Goal: Book appointment/travel/reservation

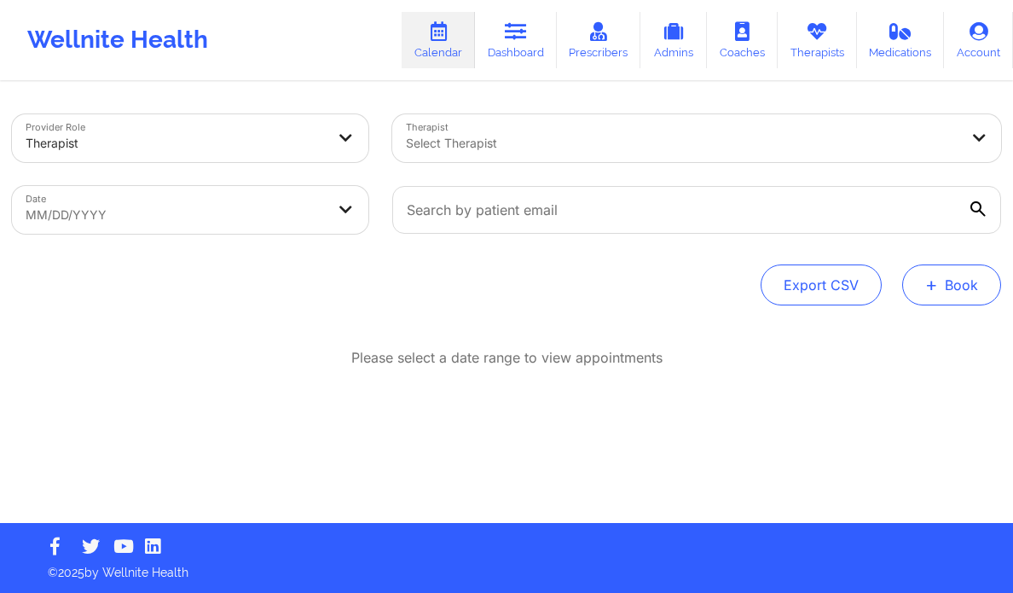
click at [986, 296] on button "+ Book" at bounding box center [951, 284] width 99 height 41
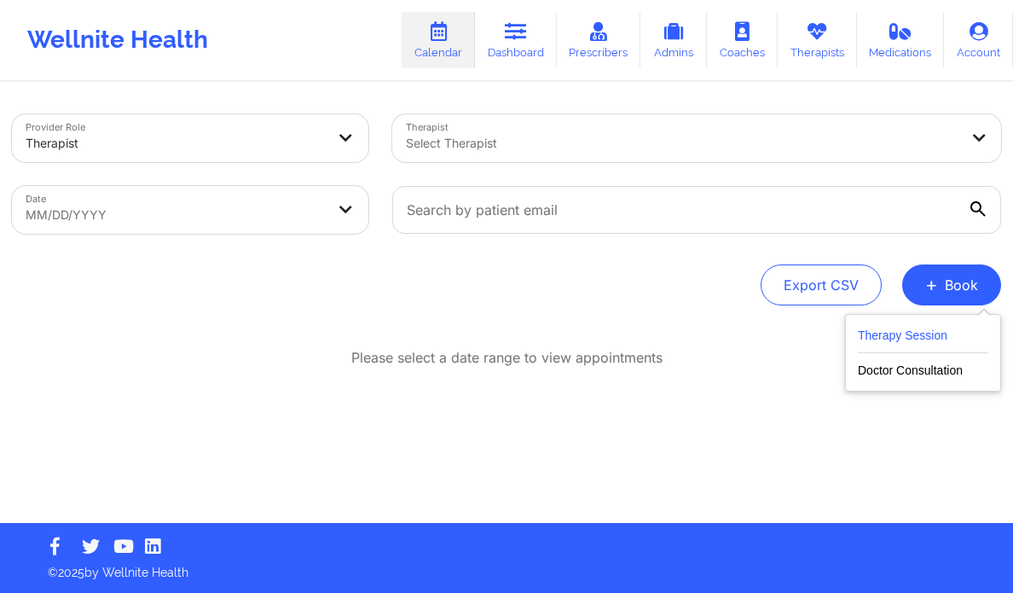
click at [901, 343] on button "Therapy Session" at bounding box center [923, 339] width 130 height 28
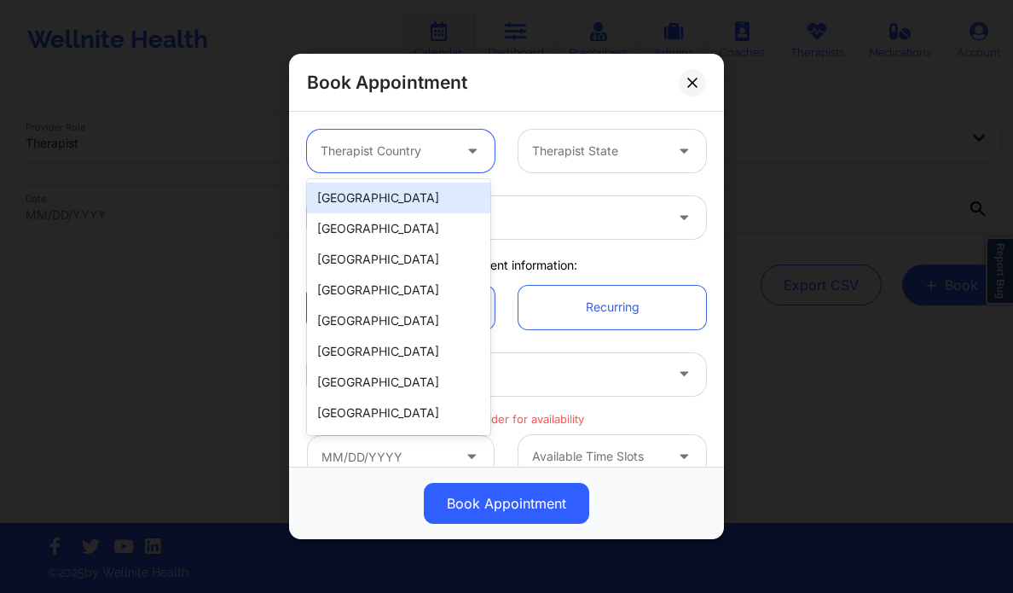
click at [420, 163] on div "Therapist Country" at bounding box center [380, 151] width 147 height 43
click at [407, 210] on div "[GEOGRAPHIC_DATA]" at bounding box center [398, 197] width 183 height 31
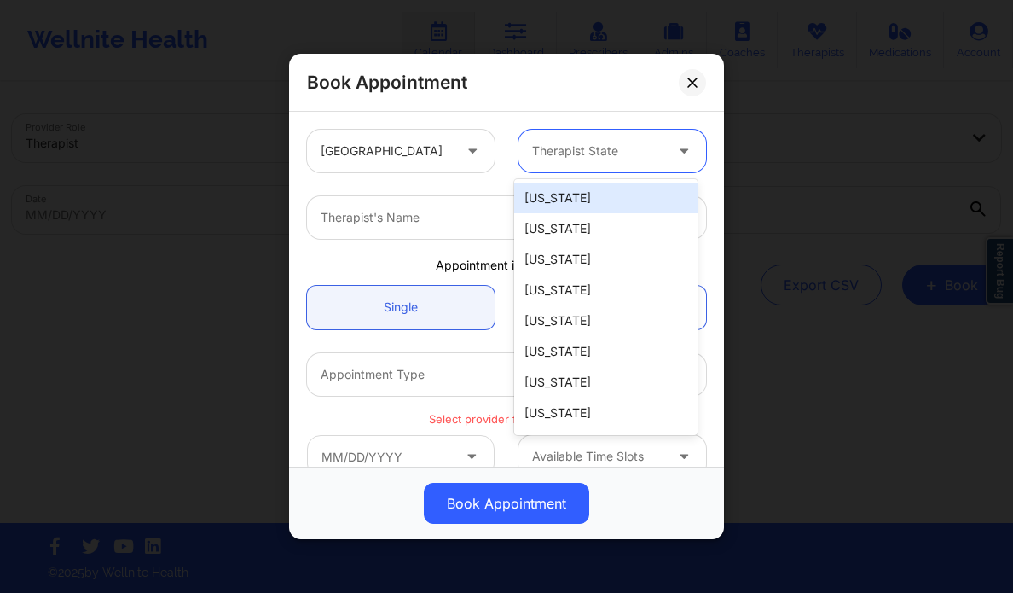
click at [600, 148] on div at bounding box center [597, 151] width 131 height 20
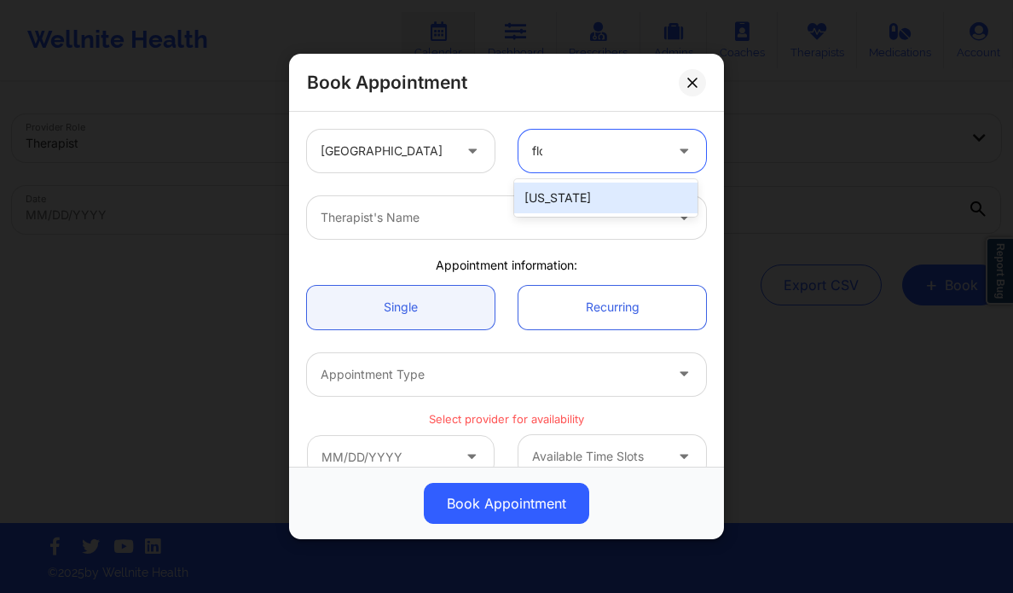
type input "flor"
click at [570, 188] on div "[US_STATE]" at bounding box center [605, 197] width 183 height 31
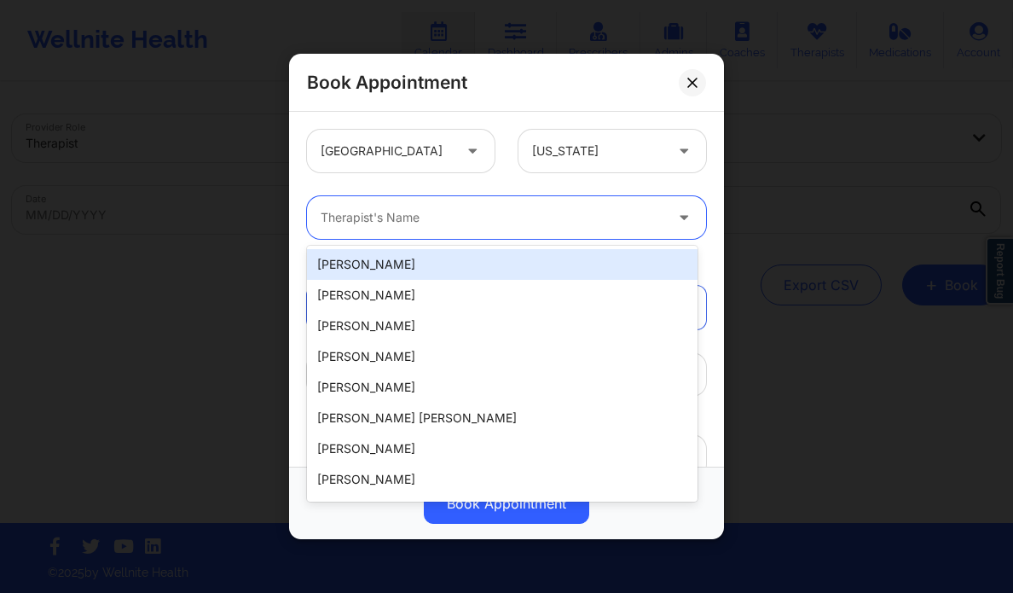
click at [511, 217] on div at bounding box center [492, 217] width 343 height 20
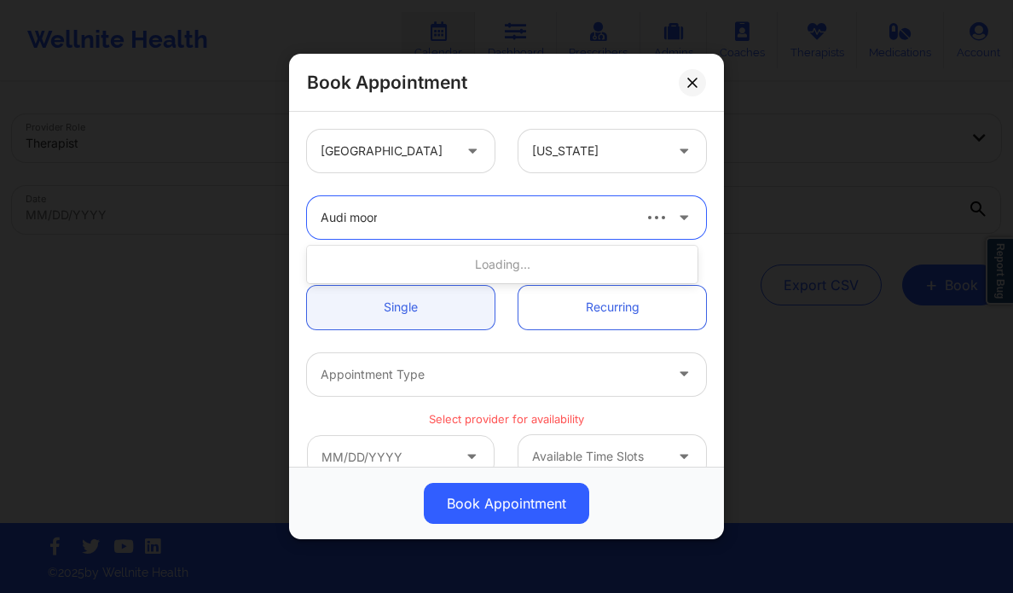
type input "Audi moore"
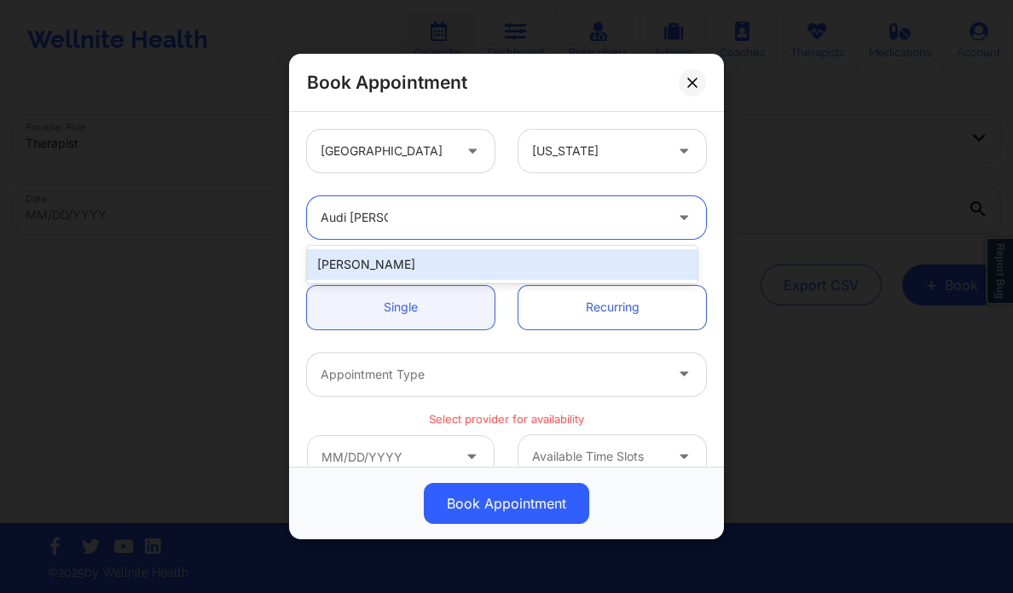
click at [443, 265] on div "Audi Moore" at bounding box center [502, 264] width 391 height 31
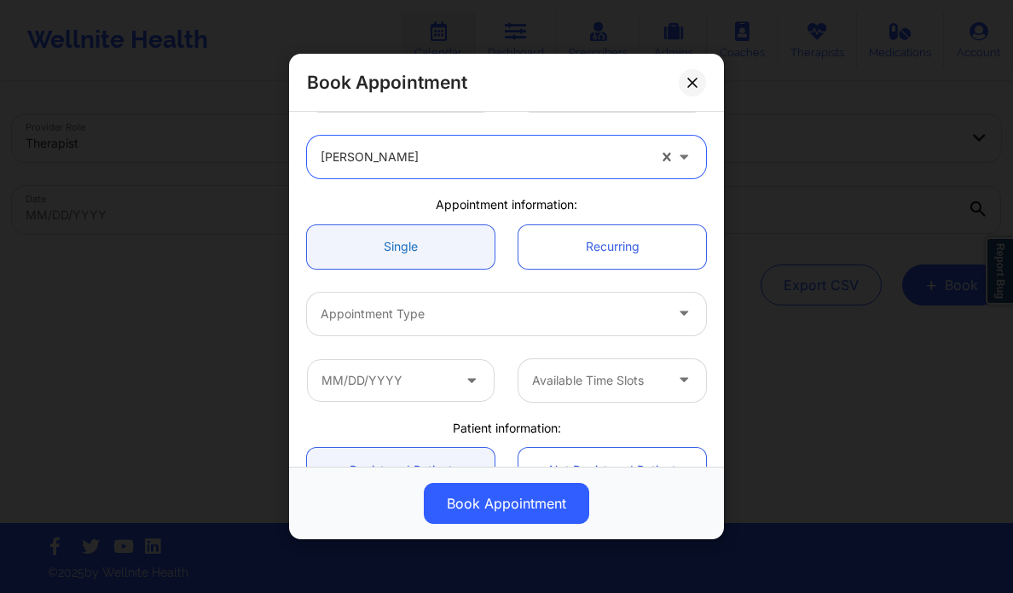
scroll to position [61, 0]
click at [441, 314] on div at bounding box center [492, 313] width 343 height 20
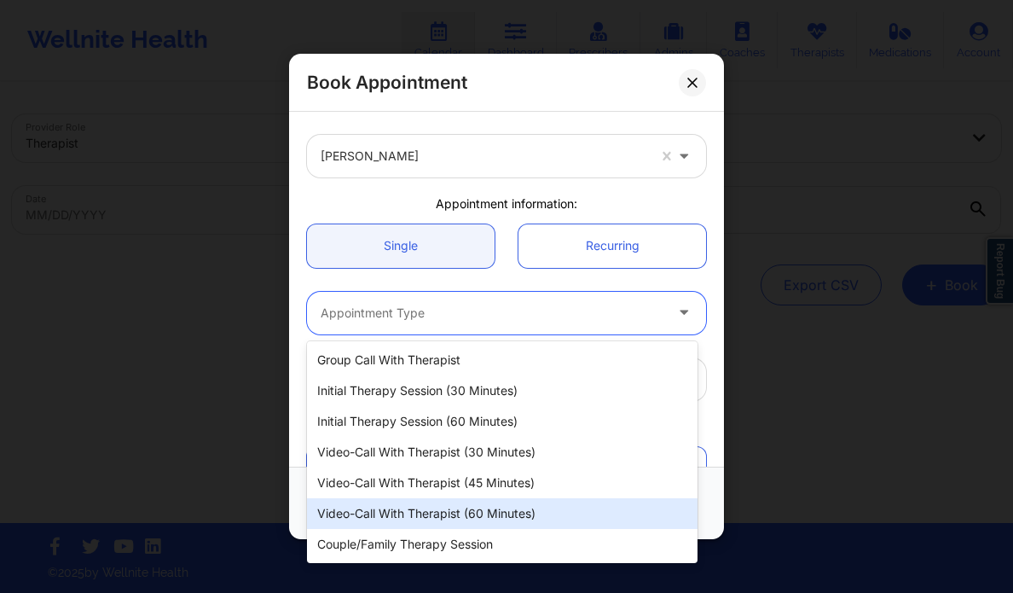
click at [498, 516] on div "Video-Call with Therapist (60 minutes)" at bounding box center [502, 513] width 391 height 31
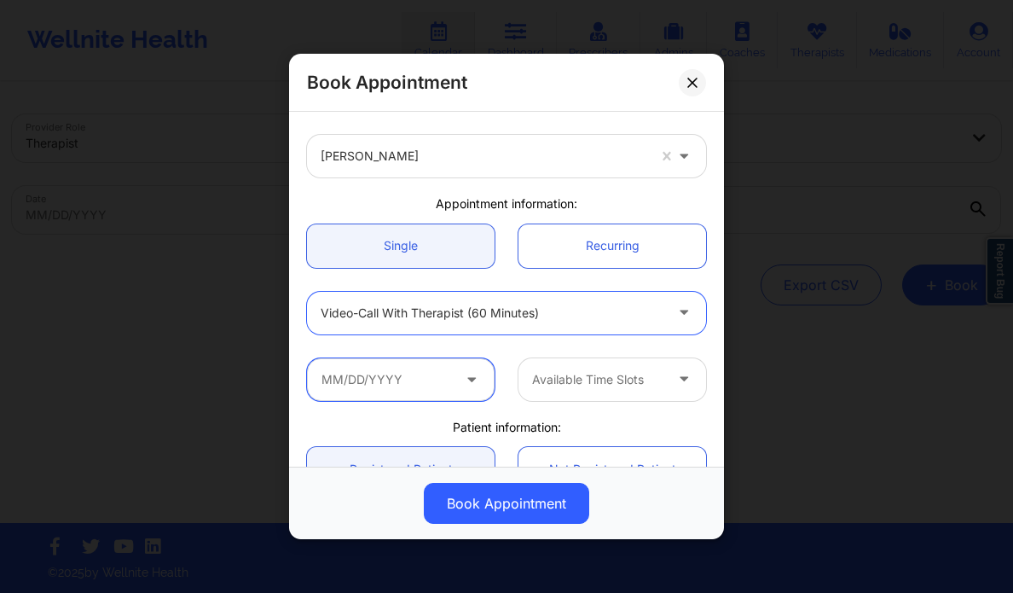
click at [358, 378] on input "text" at bounding box center [401, 379] width 188 height 43
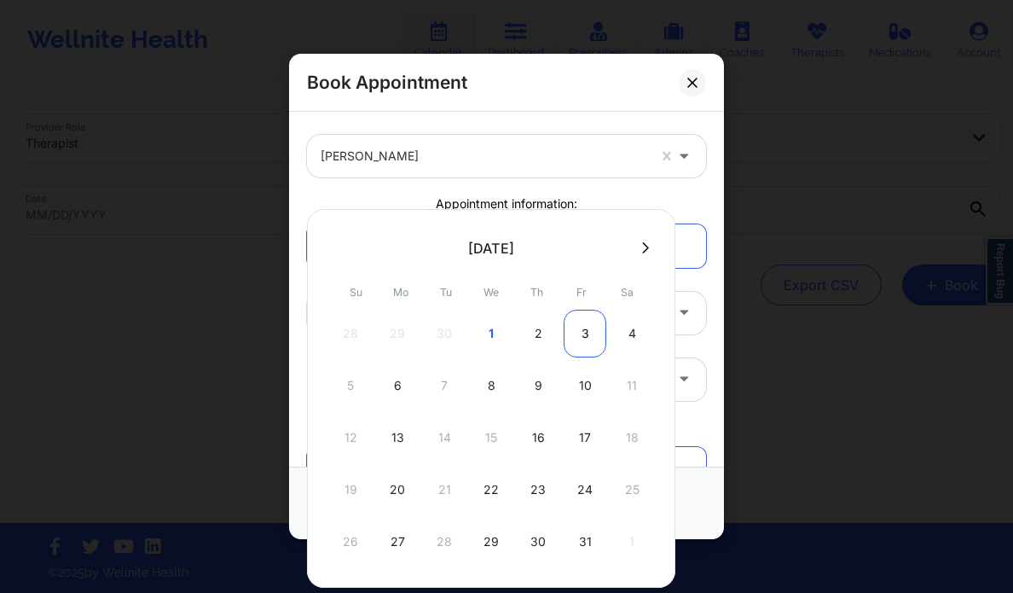
click at [581, 337] on div "3" at bounding box center [585, 334] width 43 height 48
type input "10/03/2025"
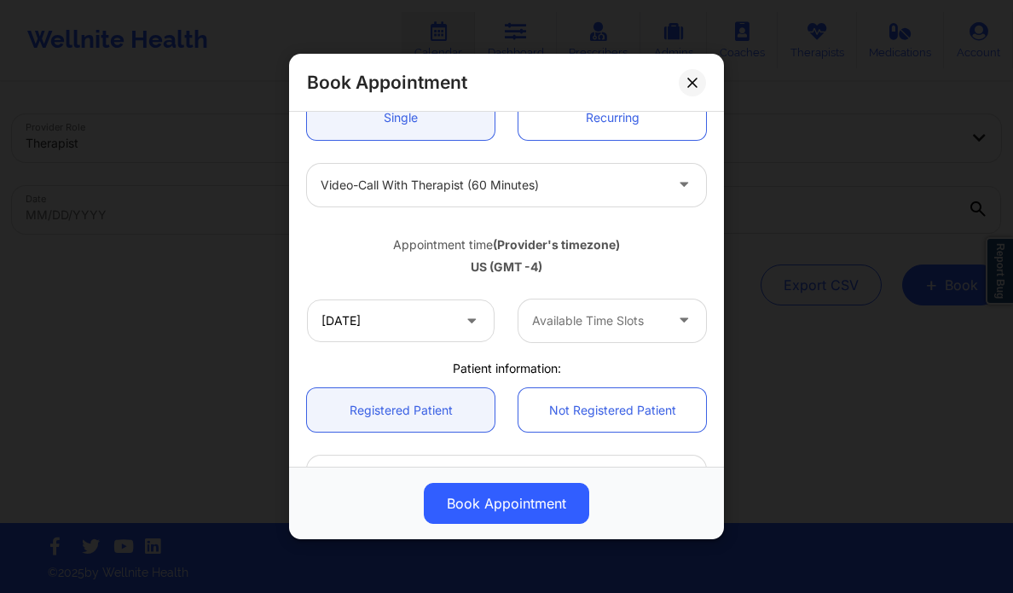
scroll to position [194, 0]
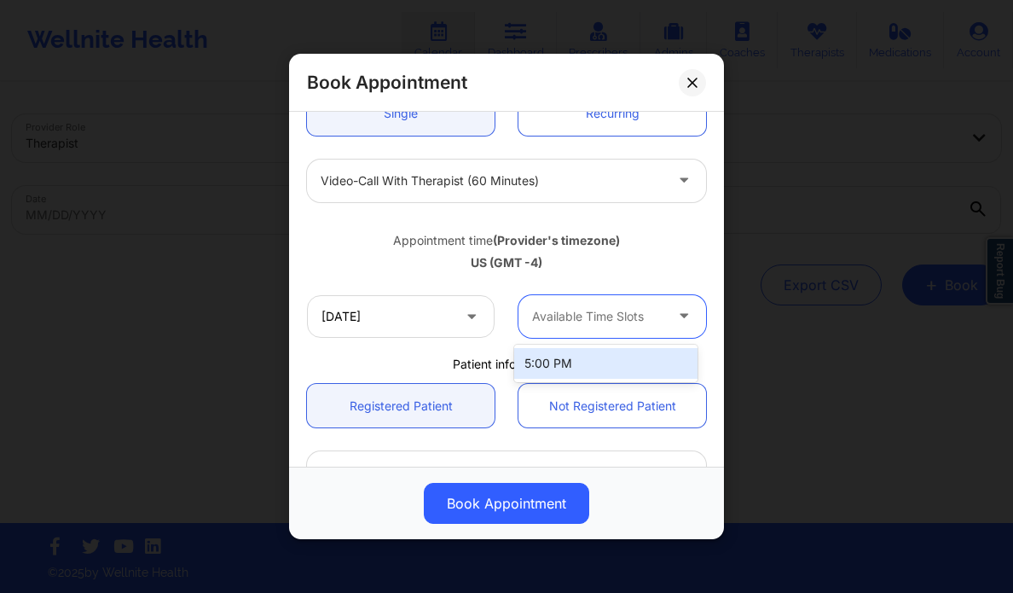
click at [623, 321] on div at bounding box center [597, 316] width 131 height 20
click at [567, 370] on div "5:00 PM" at bounding box center [605, 363] width 183 height 31
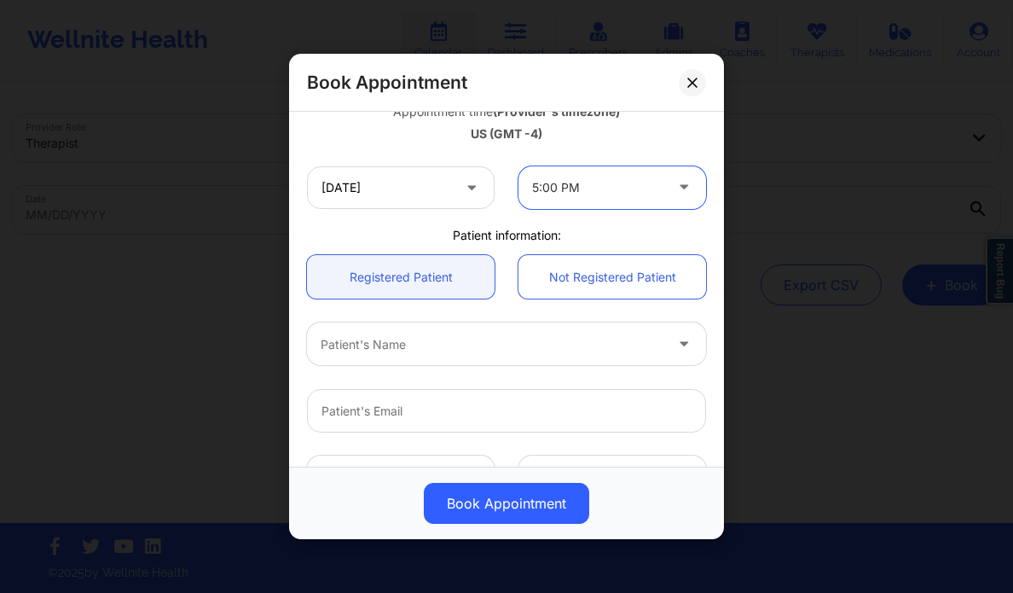
scroll to position [374, 0]
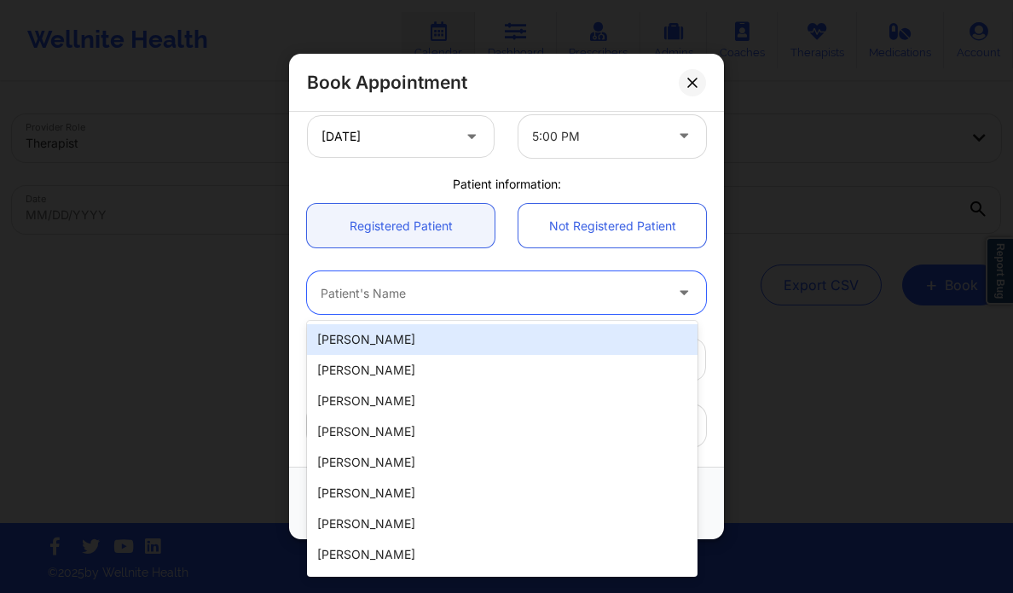
click at [423, 298] on div at bounding box center [492, 293] width 343 height 20
paste input "Jeffrey Ferrera 10/3/25 at 5 pm 60 minutes."
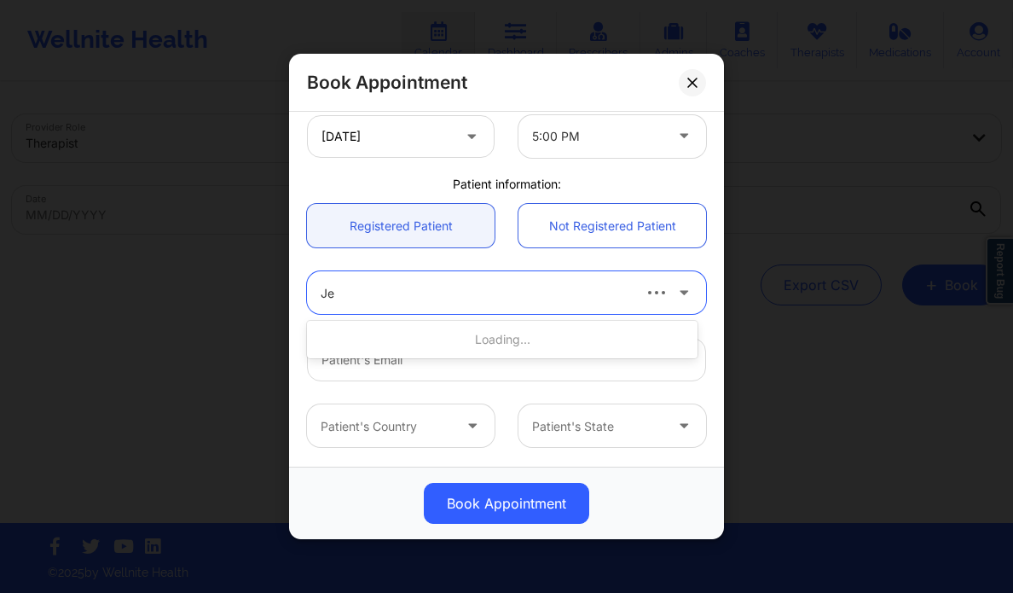
type input "J"
type input "jeffrey"
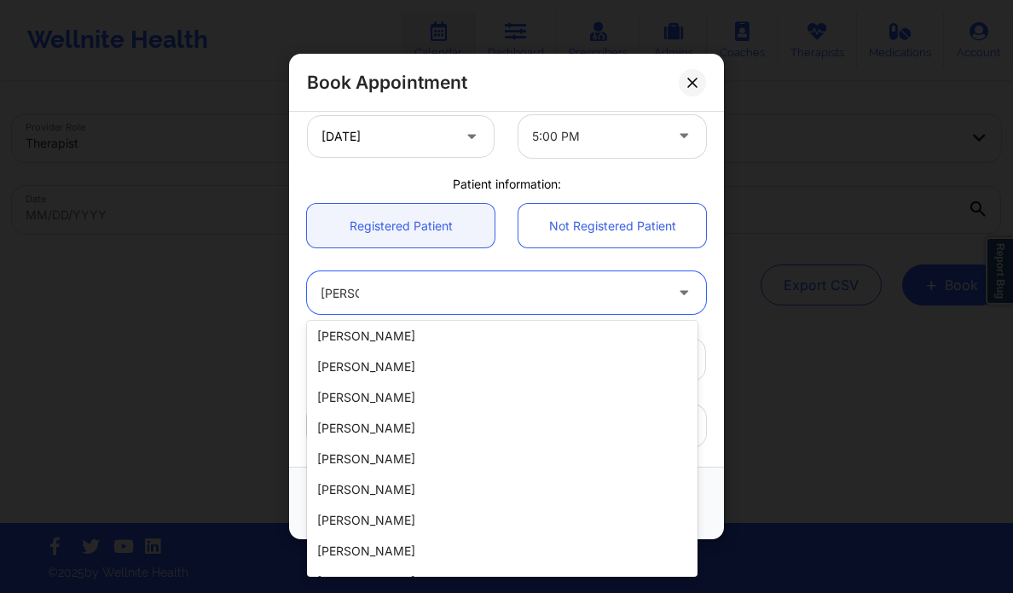
scroll to position [345, 0]
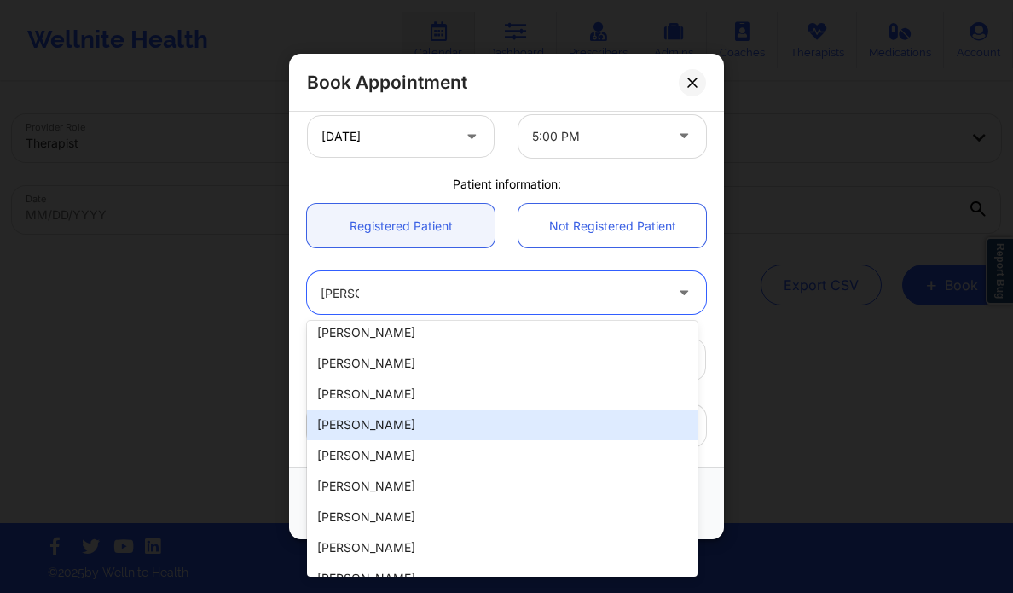
click at [489, 429] on div "Jeffrey Ferrara" at bounding box center [502, 424] width 391 height 31
type input "jtferrara@aol.com"
type input "+1772-828-0403"
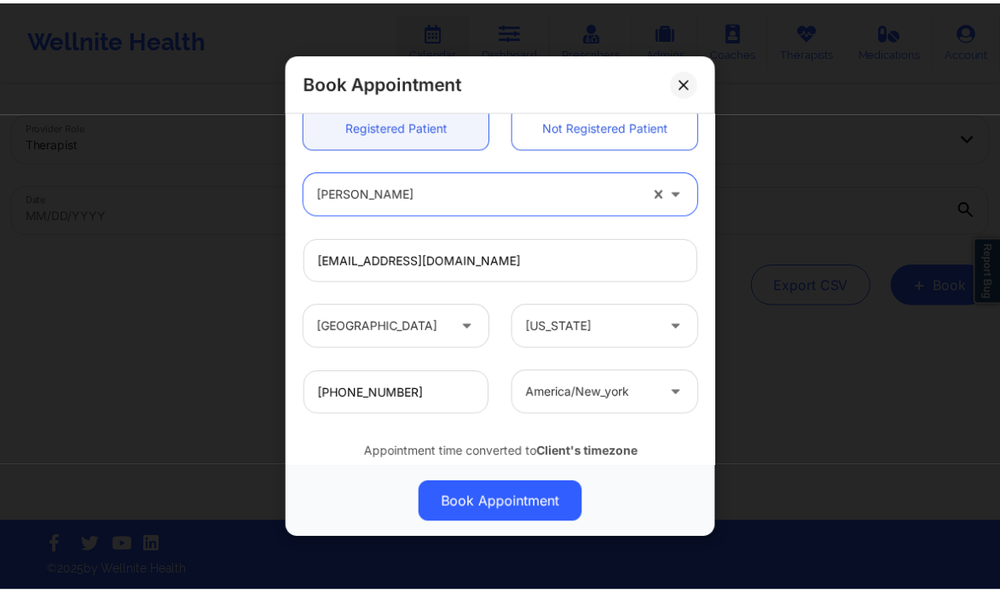
scroll to position [530, 0]
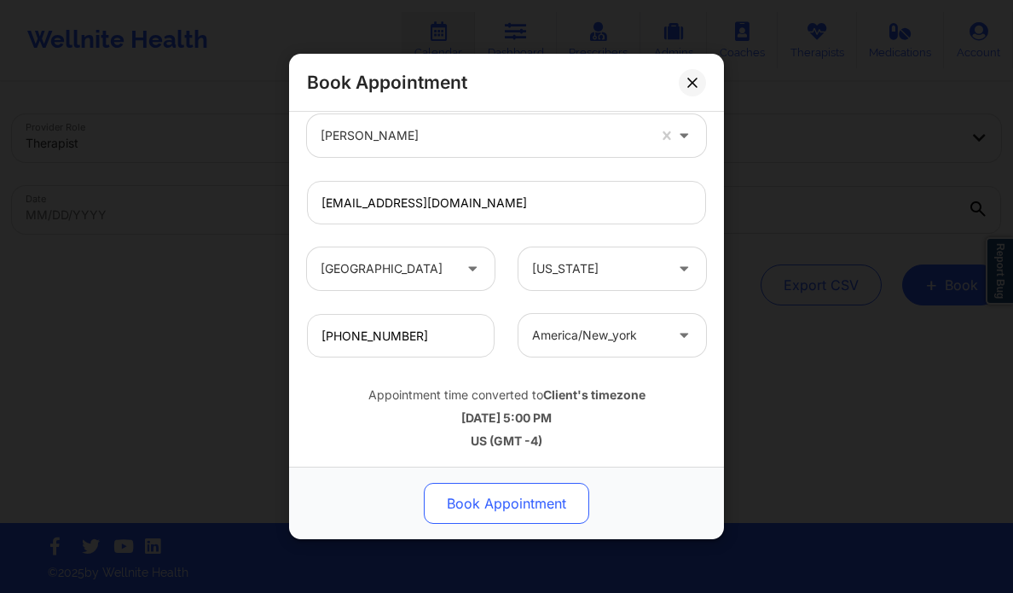
click at [496, 494] on button "Book Appointment" at bounding box center [506, 503] width 165 height 41
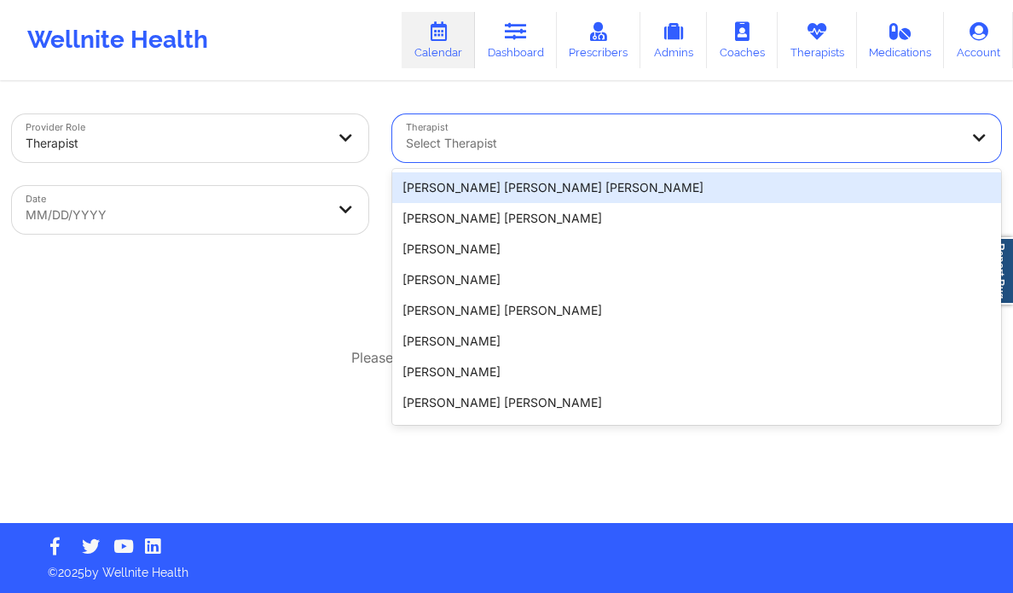
click at [509, 142] on div at bounding box center [682, 143] width 553 height 20
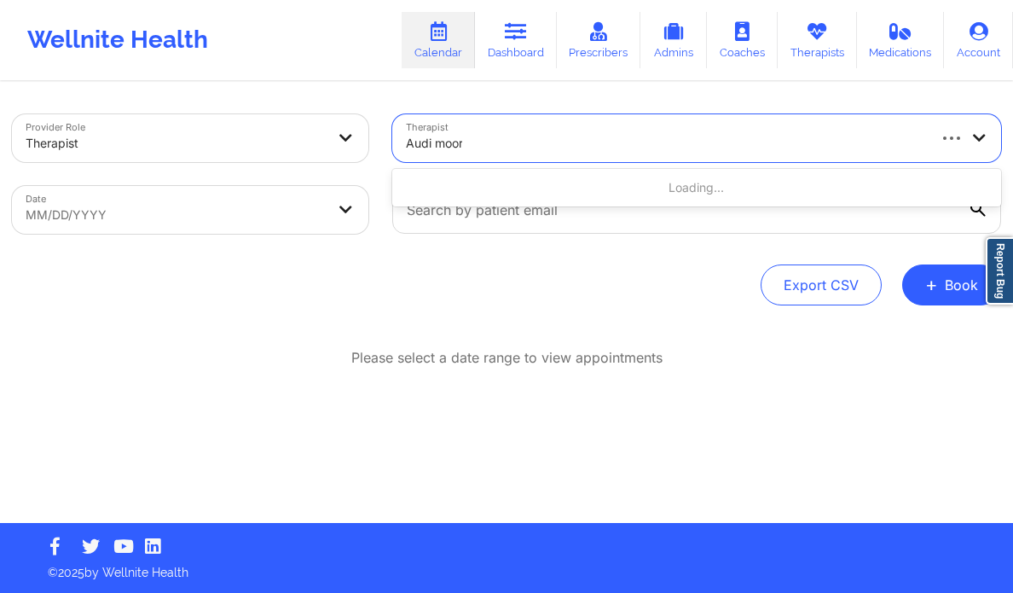
type input "Audi moore"
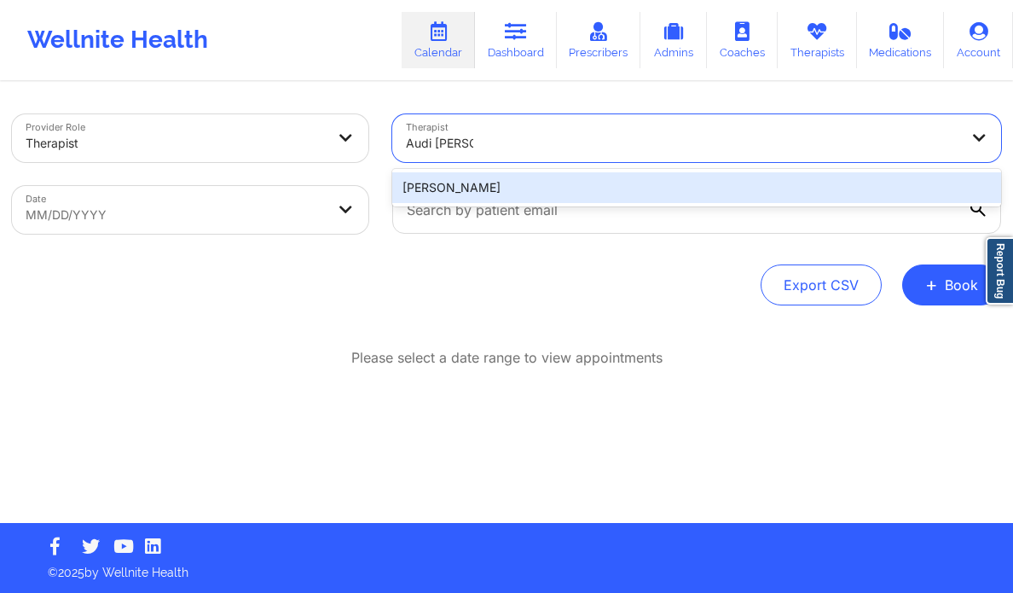
click at [498, 177] on div "Audi Moore" at bounding box center [697, 187] width 610 height 31
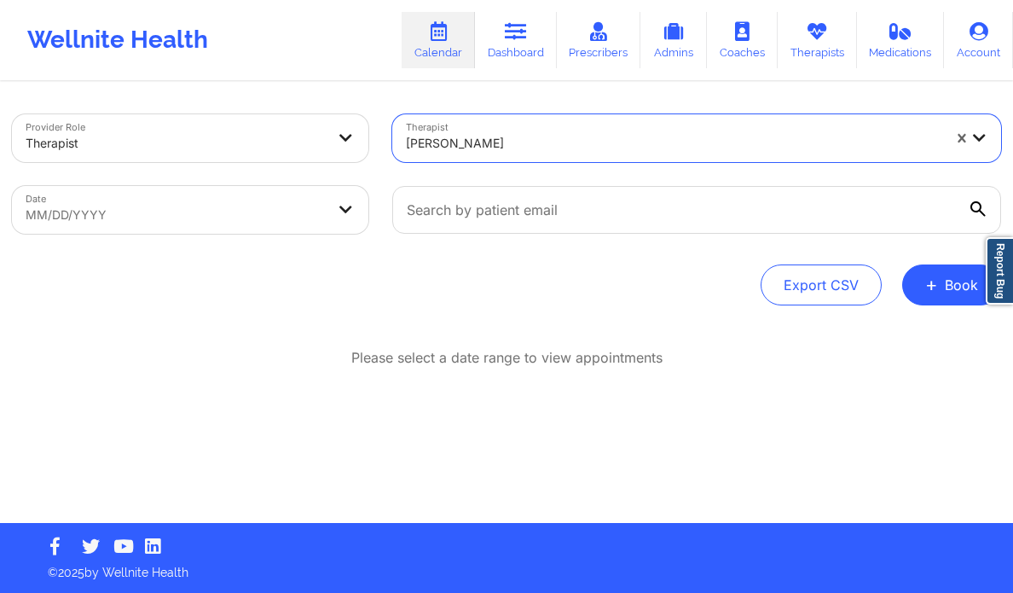
click at [165, 209] on body "Wellnite Health Calendar Dashboard Prescribers Admins Coaches Therapists Medica…" at bounding box center [506, 296] width 1013 height 593
select select "2025-8"
select select "2025-9"
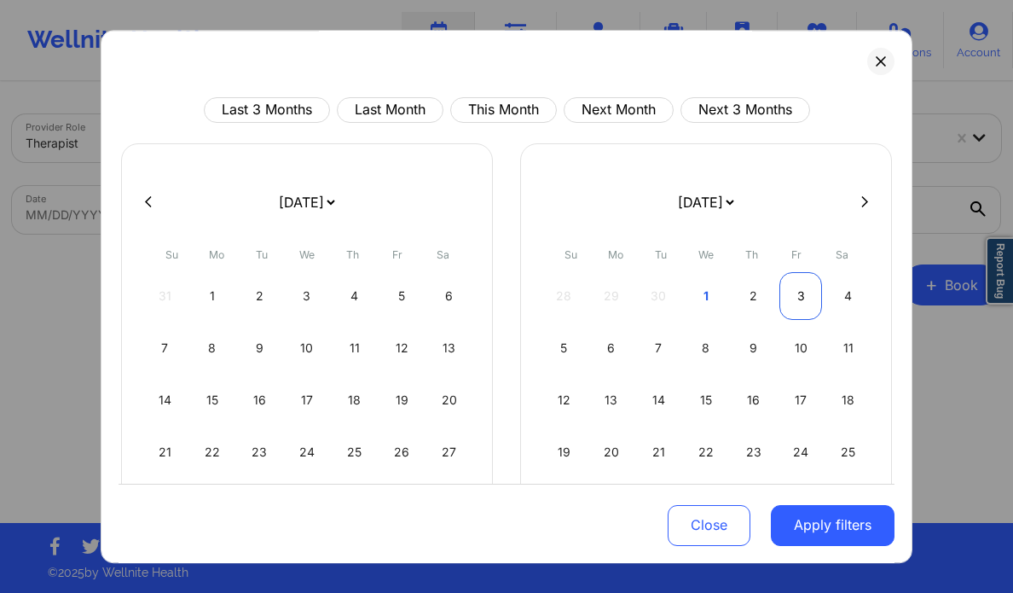
click at [789, 302] on div "3" at bounding box center [800, 296] width 43 height 48
select select "2025-9"
select select "2025-10"
select select "2025-9"
select select "2025-10"
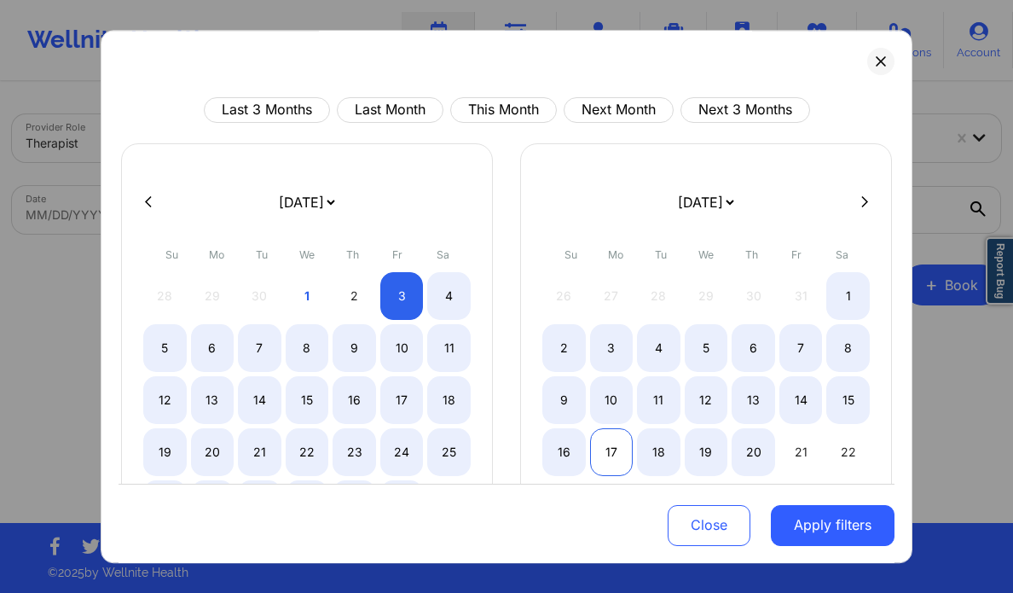
select select "2025-9"
select select "2025-10"
select select "2025-9"
select select "2025-10"
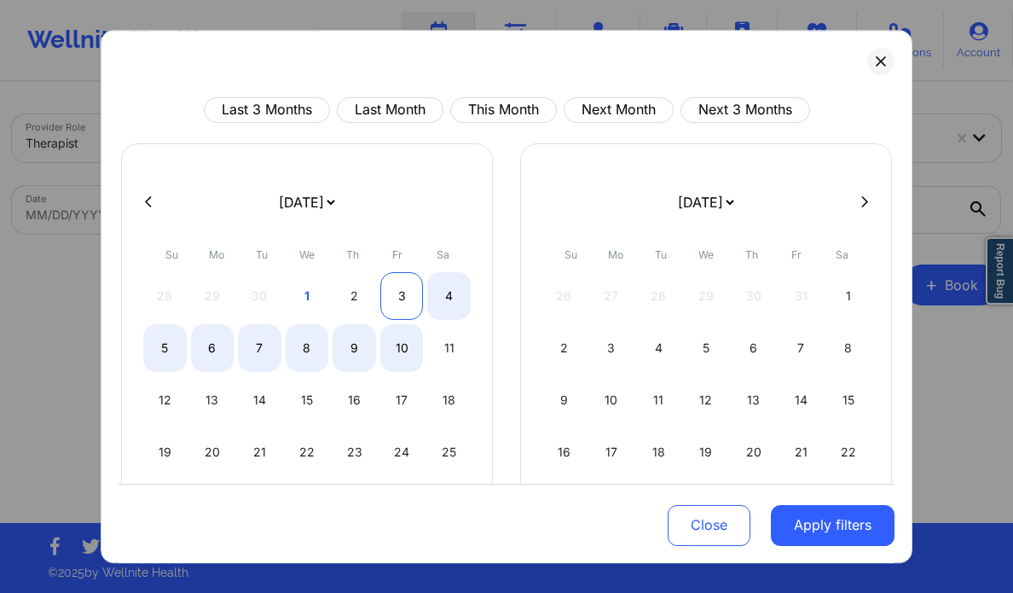
select select "2025-9"
select select "2025-10"
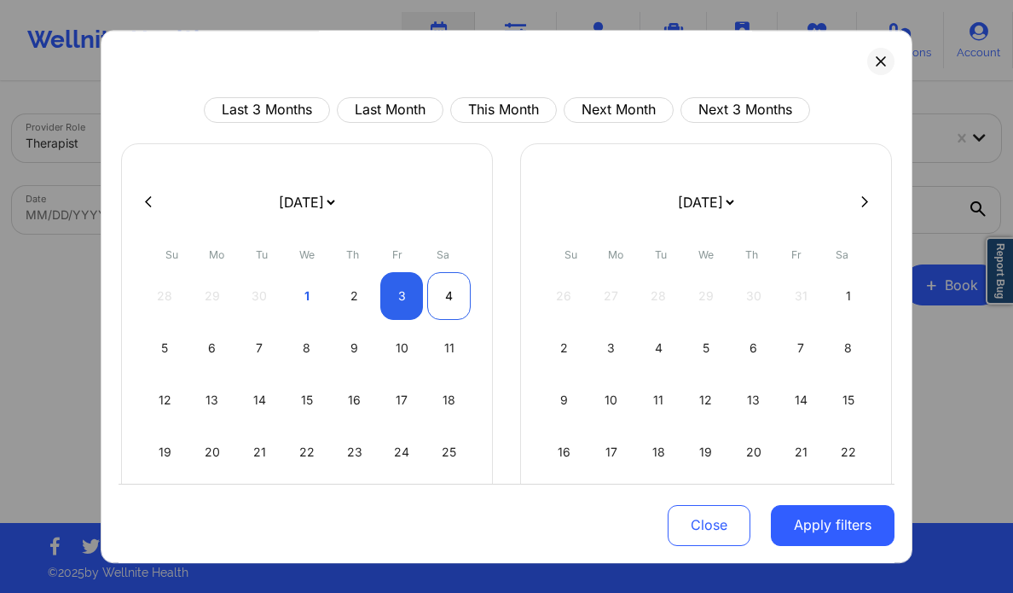
select select "2025-9"
select select "2025-10"
click at [427, 287] on div "4" at bounding box center [448, 296] width 43 height 48
select select "2025-9"
select select "2025-10"
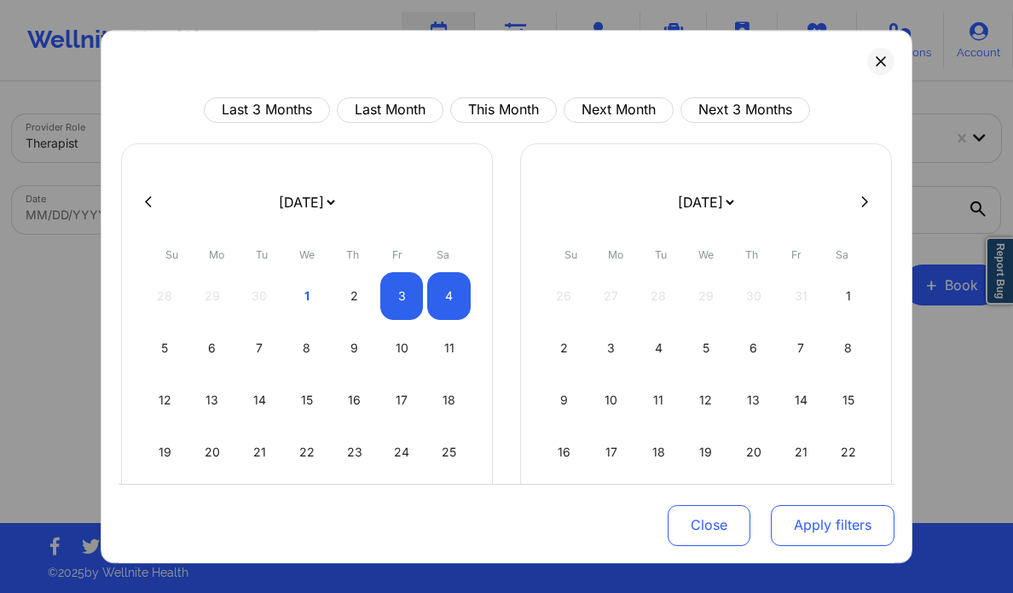
click at [802, 521] on button "Apply filters" at bounding box center [833, 524] width 124 height 41
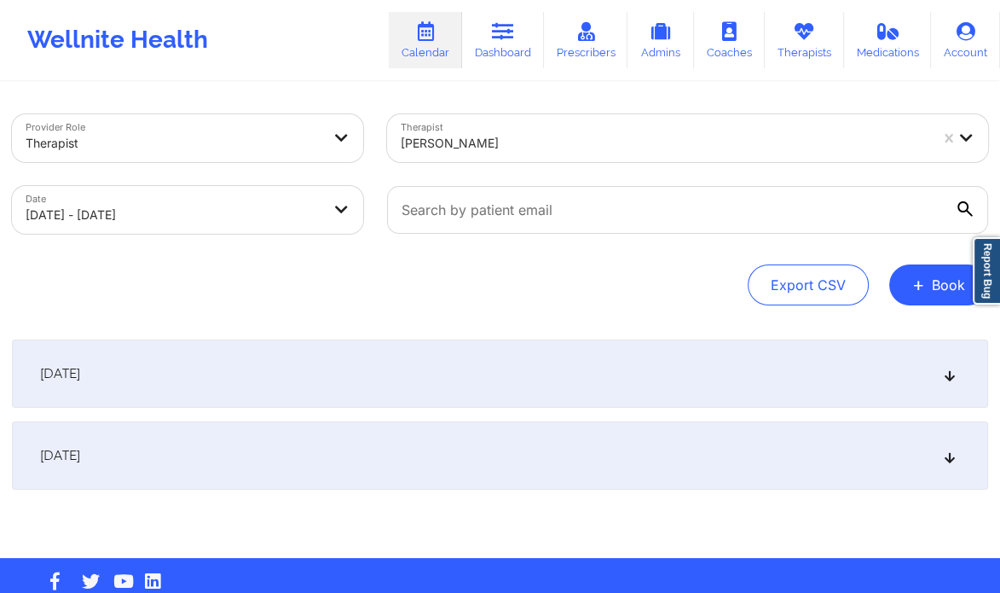
click at [621, 385] on div "October 3, 2025" at bounding box center [500, 373] width 976 height 68
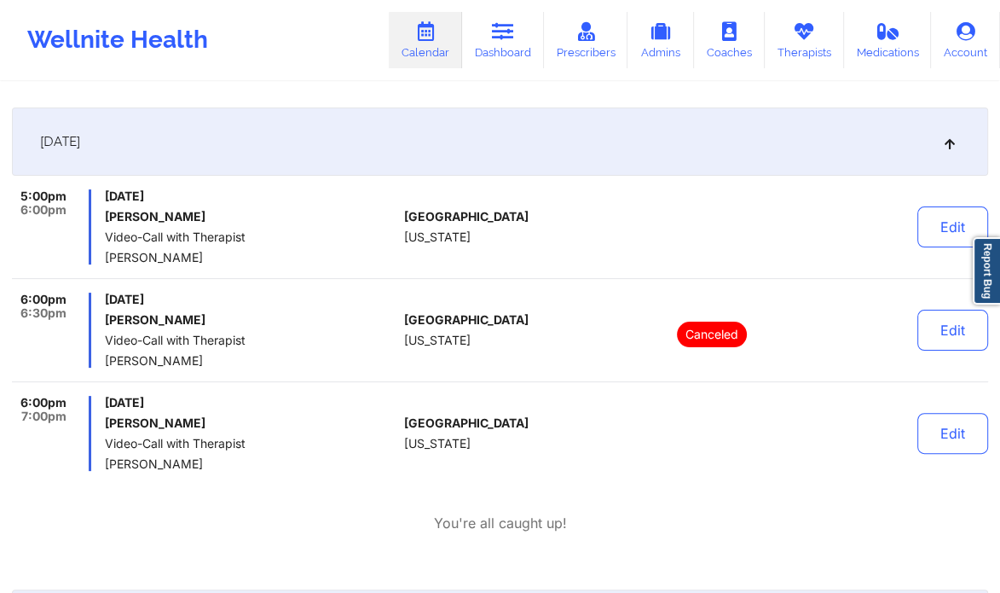
scroll to position [235, 0]
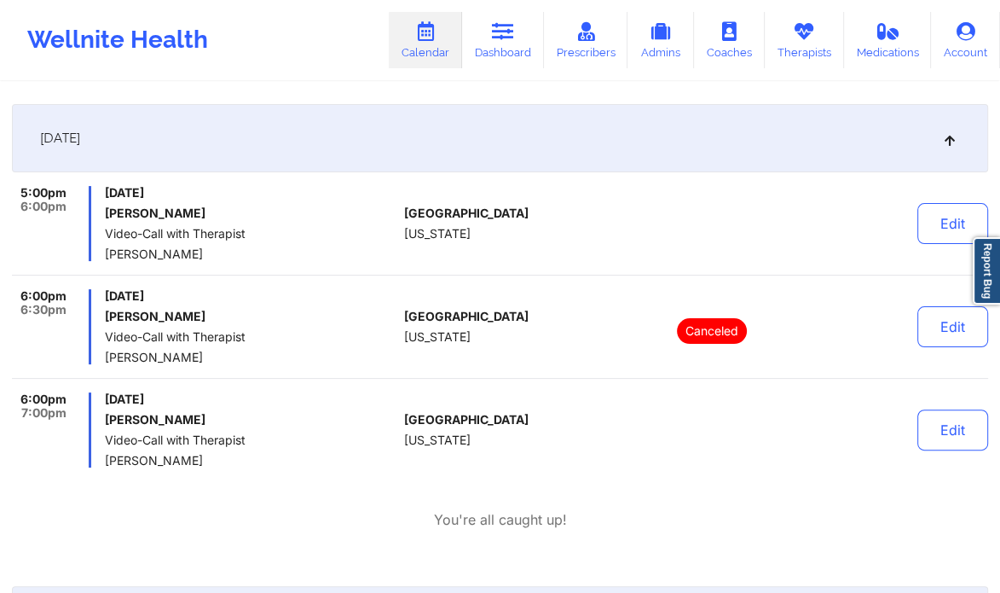
drag, startPoint x: 200, startPoint y: 417, endPoint x: 107, endPoint y: 417, distance: 93.0
click at [107, 417] on h6 "Britt Schultheis" at bounding box center [251, 420] width 292 height 14
copy h6 "Britt Schultheis"
click at [951, 444] on button "Edit" at bounding box center [953, 429] width 71 height 41
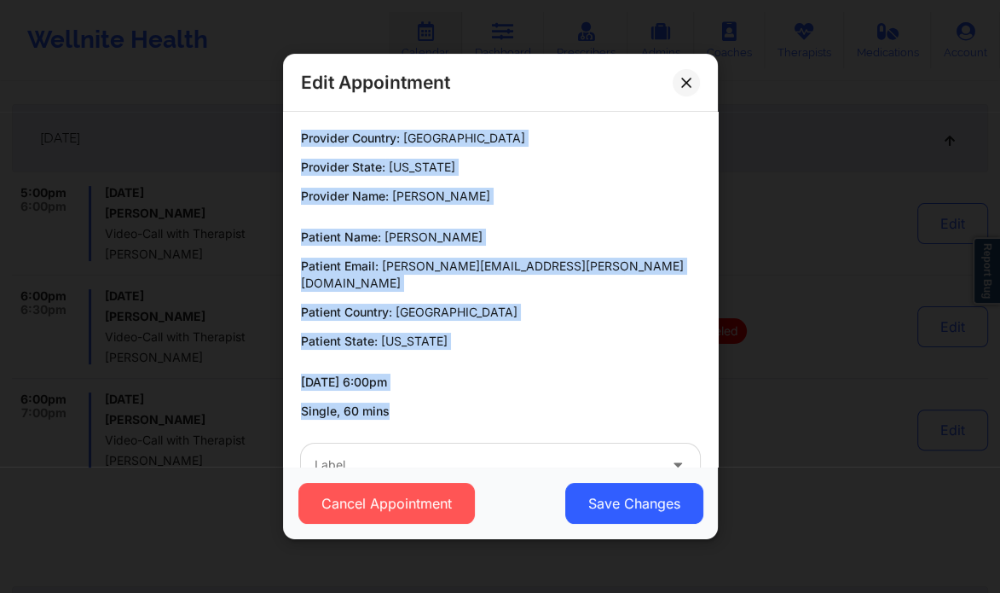
drag, startPoint x: 299, startPoint y: 136, endPoint x: 403, endPoint y: 397, distance: 280.6
click at [403, 397] on div "Provider Country: United States Provider State: Florida Provider Name: Audi Moo…" at bounding box center [500, 275] width 423 height 290
copy div "Provider Country: United States Provider State: Florida Provider Name: Audi Moo…"
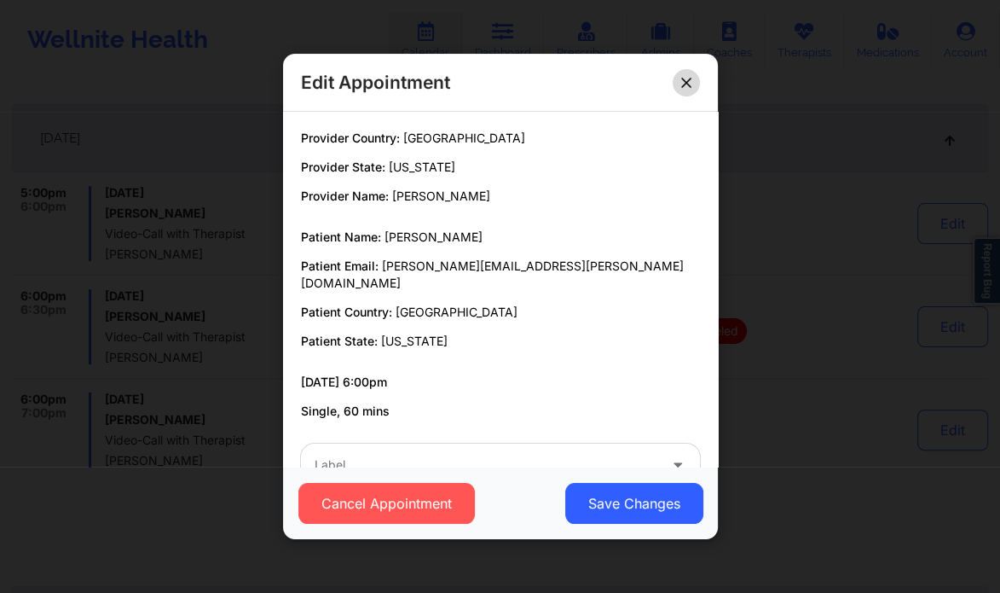
click at [686, 84] on icon at bounding box center [685, 82] width 9 height 9
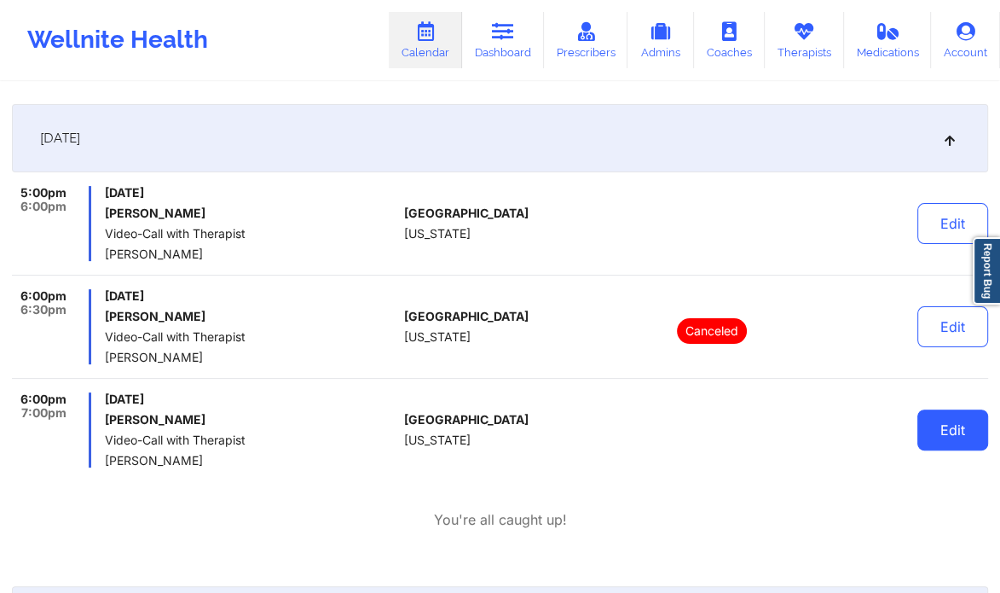
click at [933, 427] on button "Edit" at bounding box center [953, 429] width 71 height 41
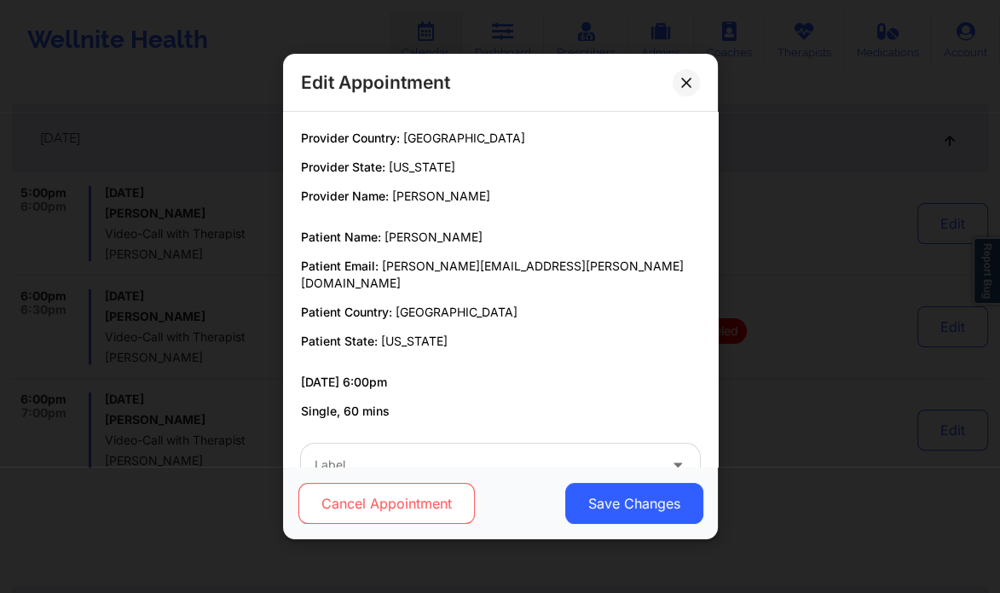
click at [426, 499] on button "Cancel Appointment" at bounding box center [386, 503] width 177 height 41
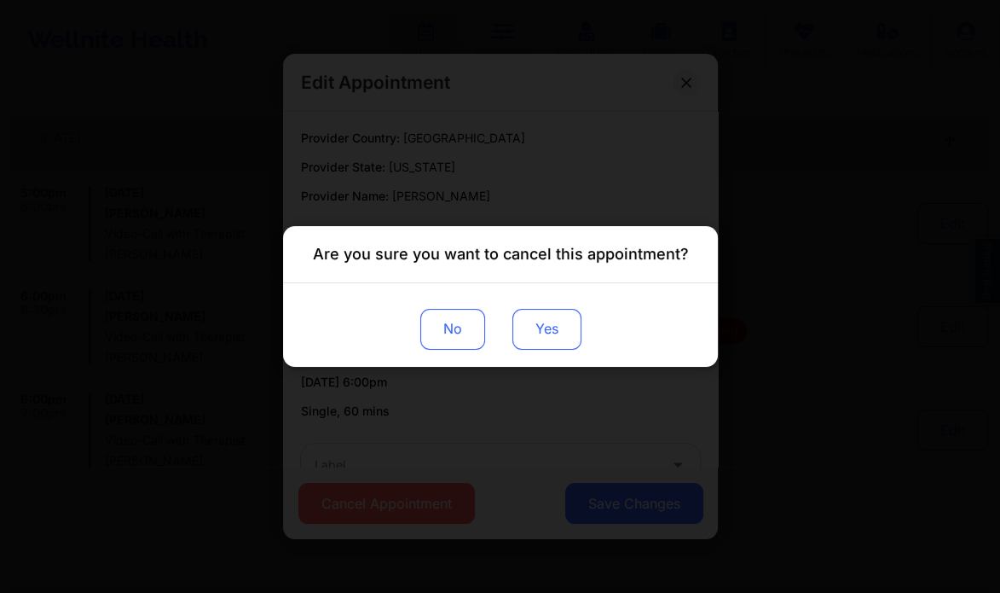
click at [546, 334] on button "Yes" at bounding box center [546, 329] width 69 height 41
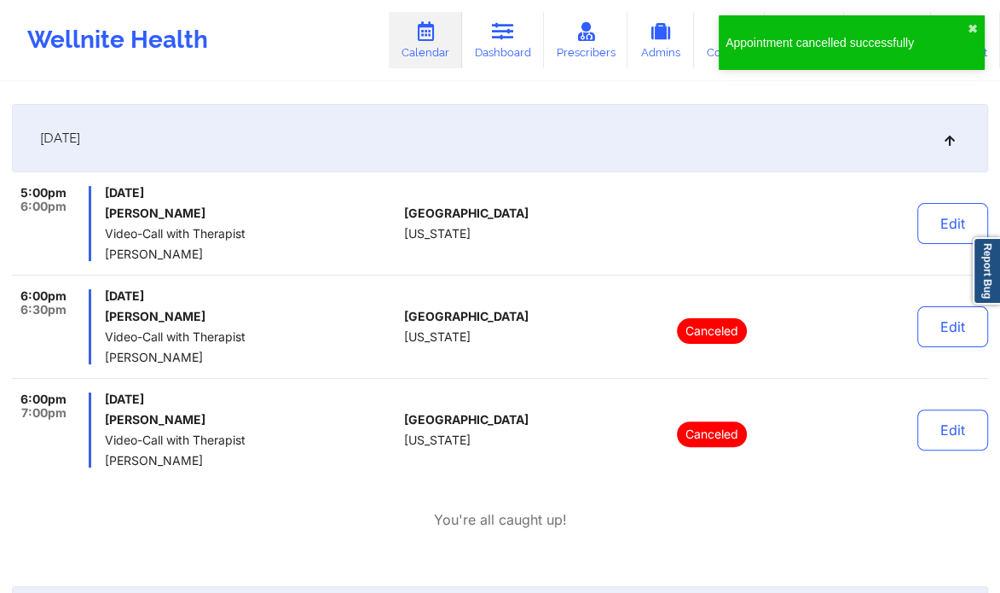
scroll to position [0, 0]
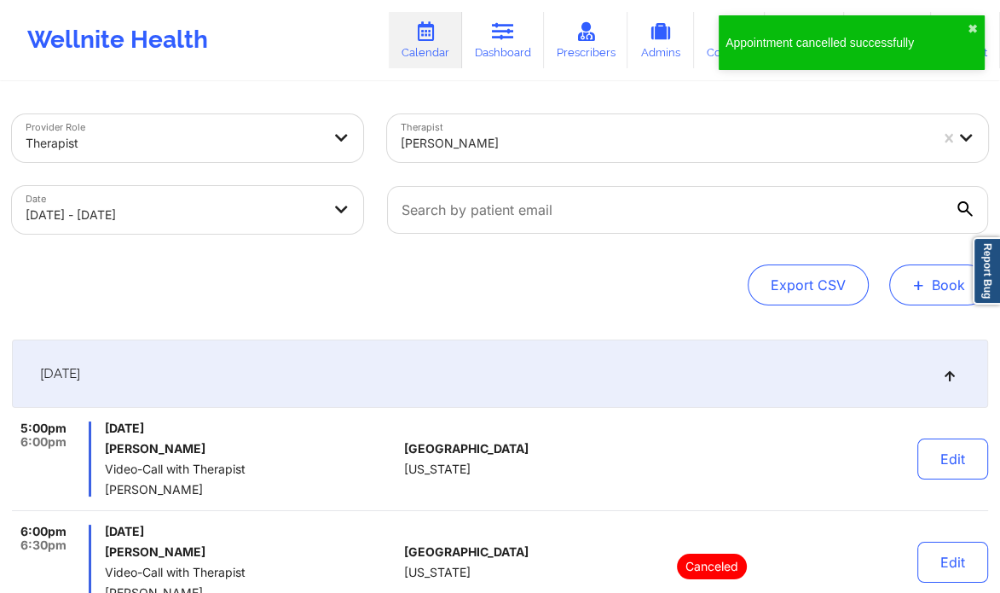
click at [905, 285] on button "+ Book" at bounding box center [938, 284] width 99 height 41
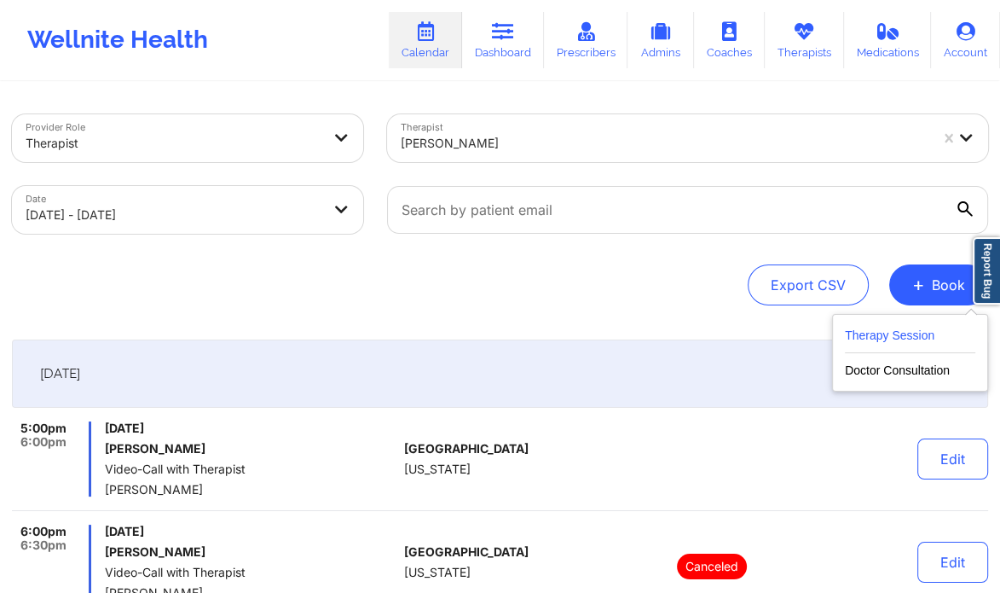
click at [870, 333] on button "Therapy Session" at bounding box center [910, 339] width 130 height 28
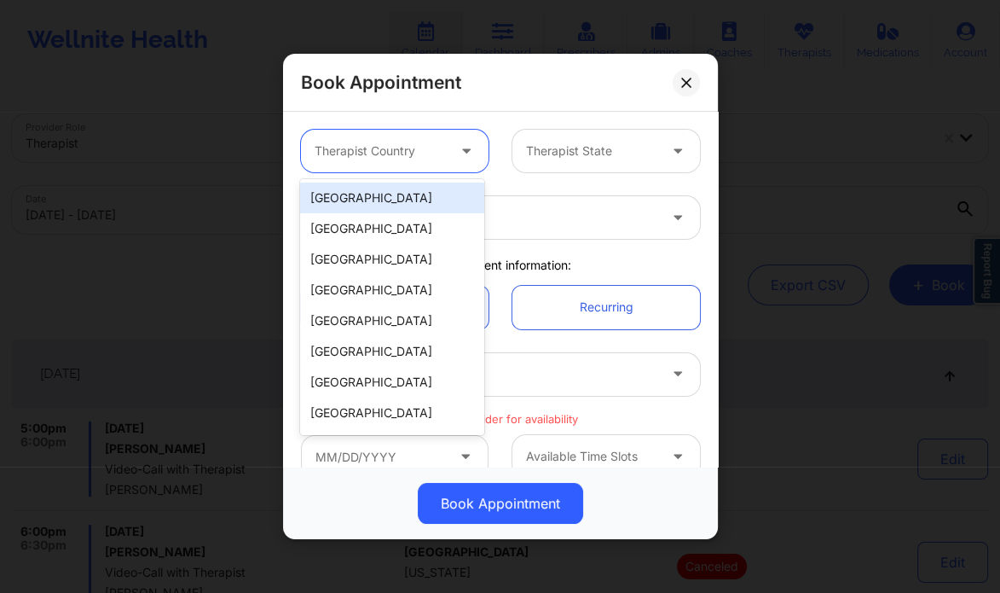
click at [394, 153] on div at bounding box center [380, 151] width 131 height 20
click at [406, 194] on div "[GEOGRAPHIC_DATA]" at bounding box center [391, 197] width 183 height 31
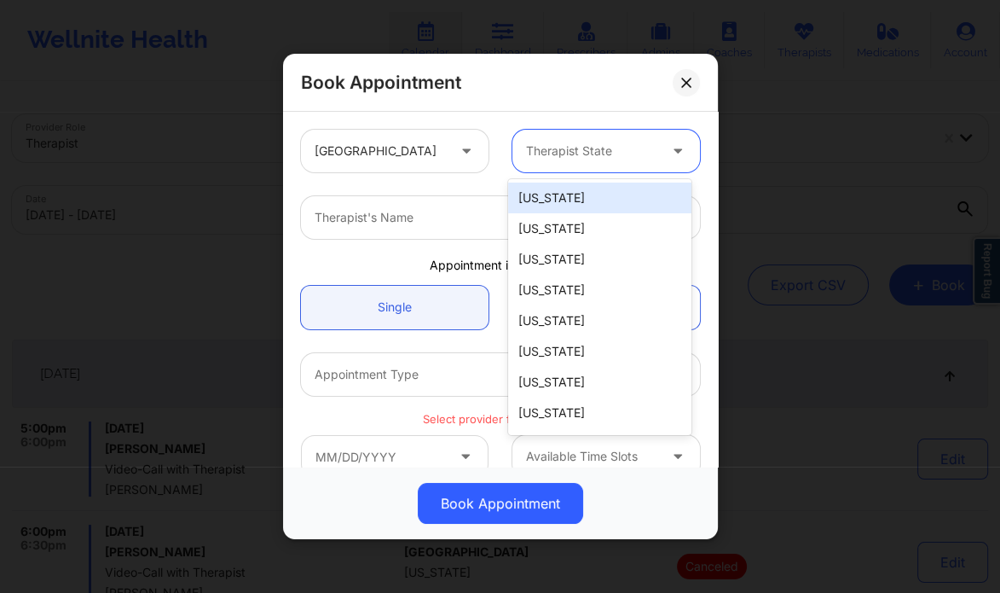
click at [540, 153] on div at bounding box center [591, 151] width 131 height 20
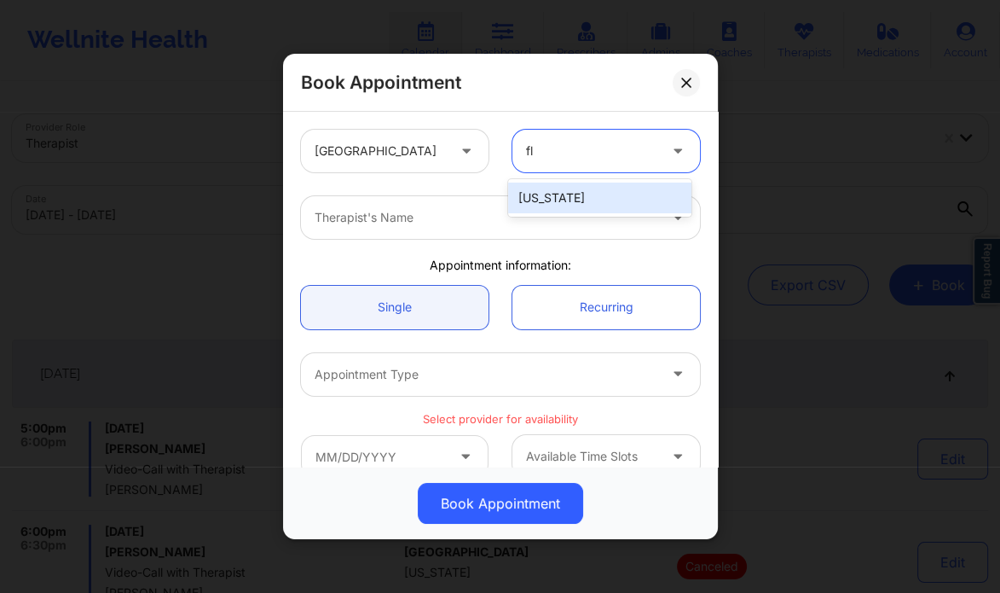
type input "flo"
click at [539, 194] on div "[US_STATE]" at bounding box center [599, 197] width 183 height 31
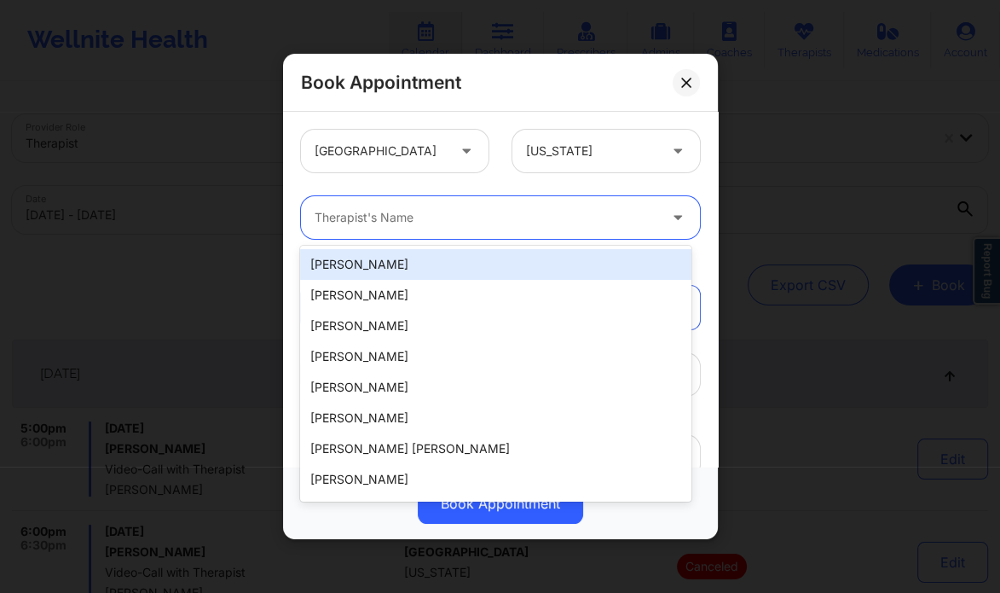
click at [483, 217] on div at bounding box center [486, 217] width 343 height 20
paste input "Provider Country: United States Provider State: Florida Provider Name: Audi Moo…"
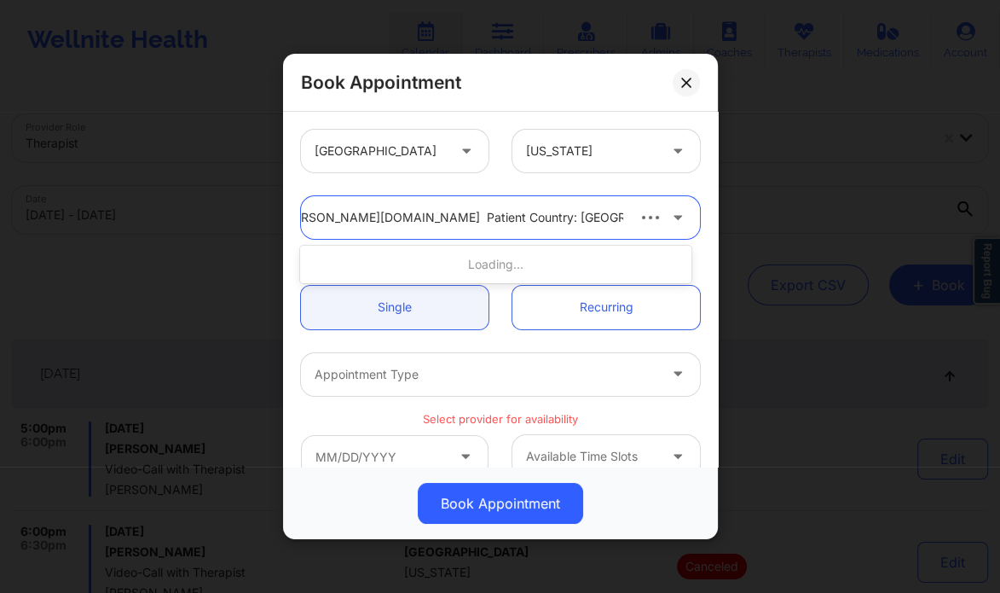
scroll to position [0, 1066]
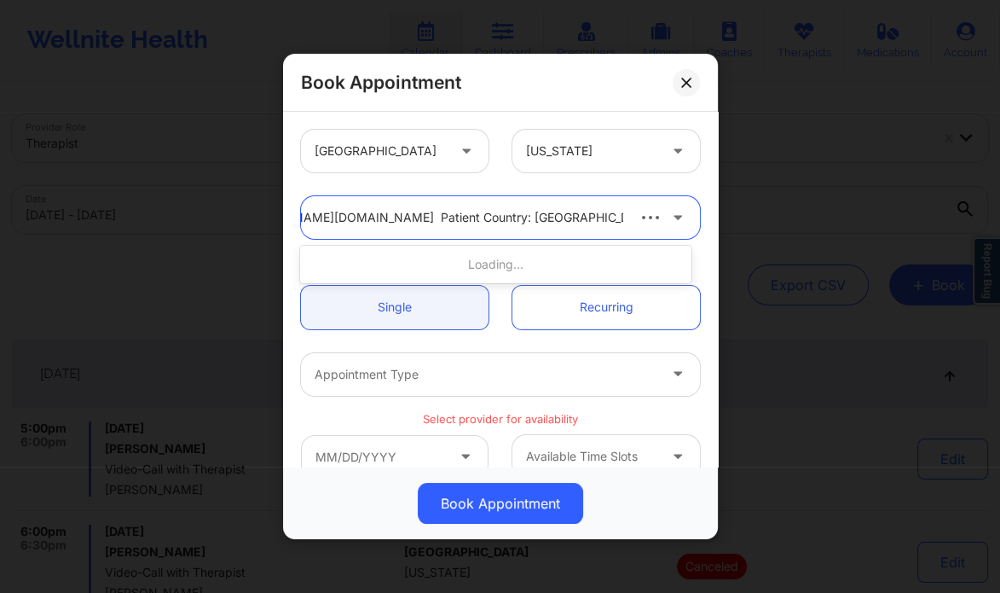
type input "Audi Moore"
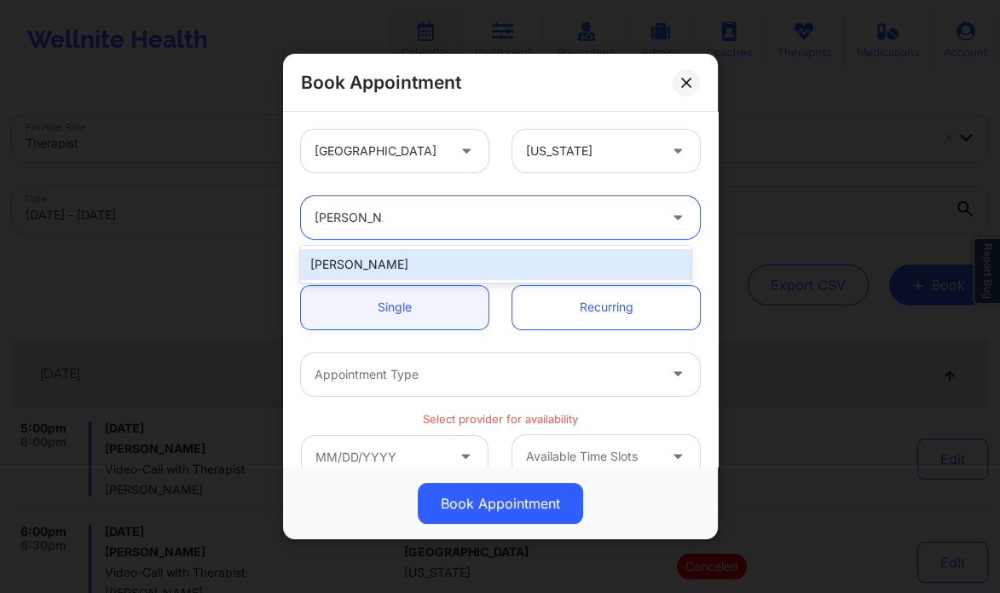
click at [385, 262] on div "Audi Moore" at bounding box center [495, 264] width 391 height 31
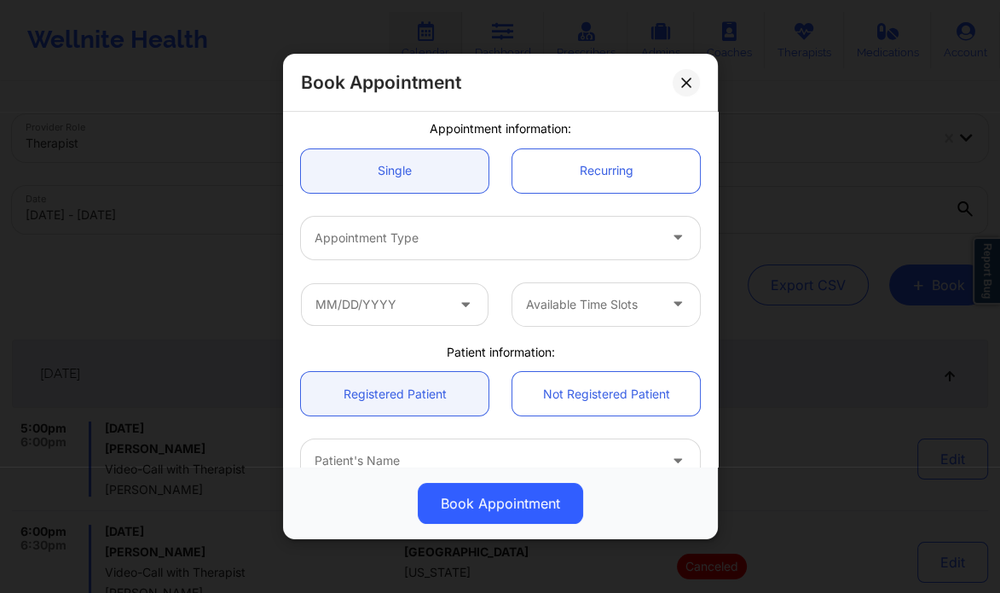
scroll to position [160, 0]
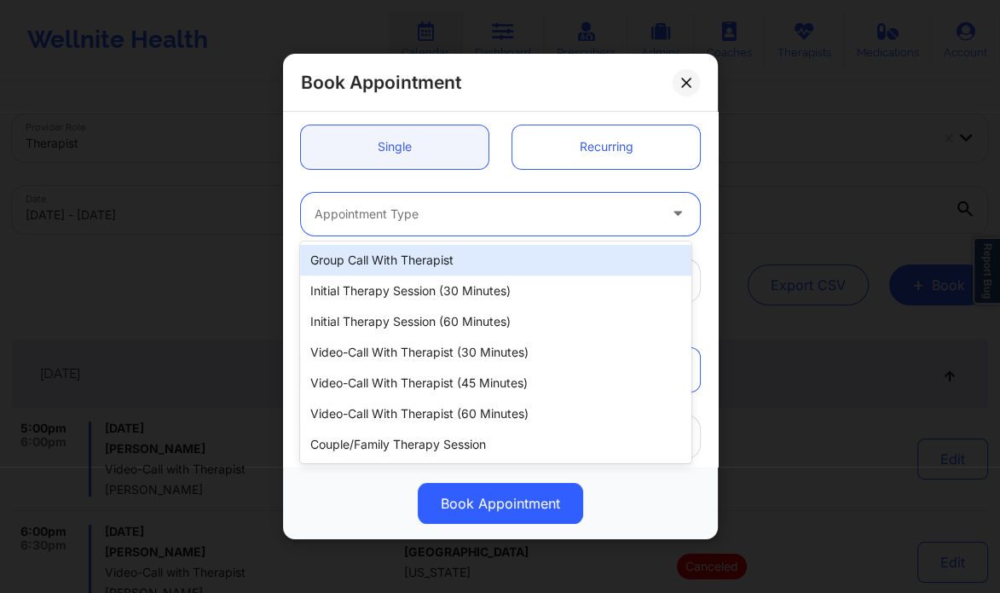
click at [382, 223] on div "Appointment Type" at bounding box center [480, 214] width 358 height 43
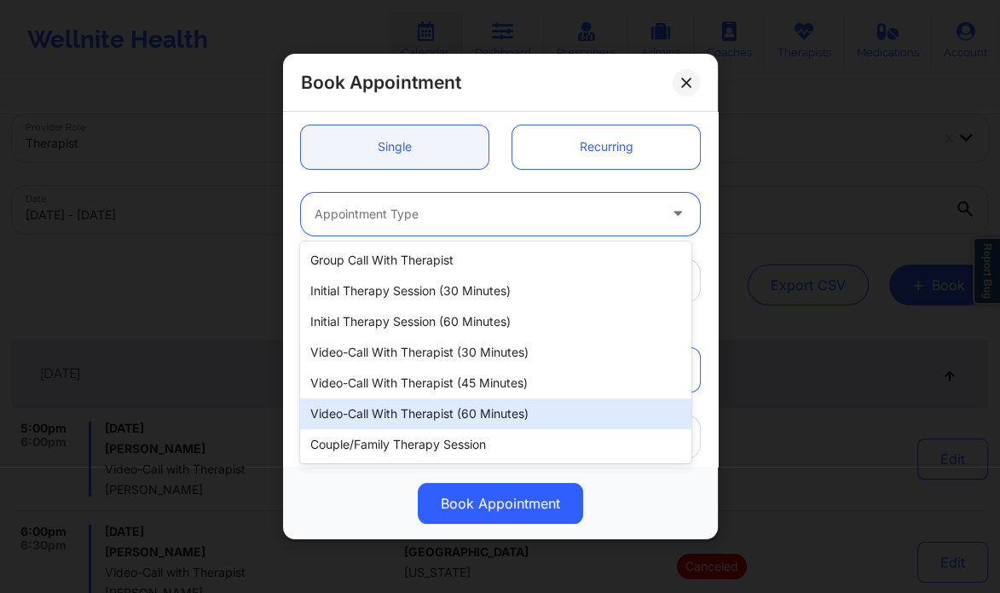
click at [454, 410] on div "Video-Call with Therapist (60 minutes)" at bounding box center [495, 413] width 391 height 31
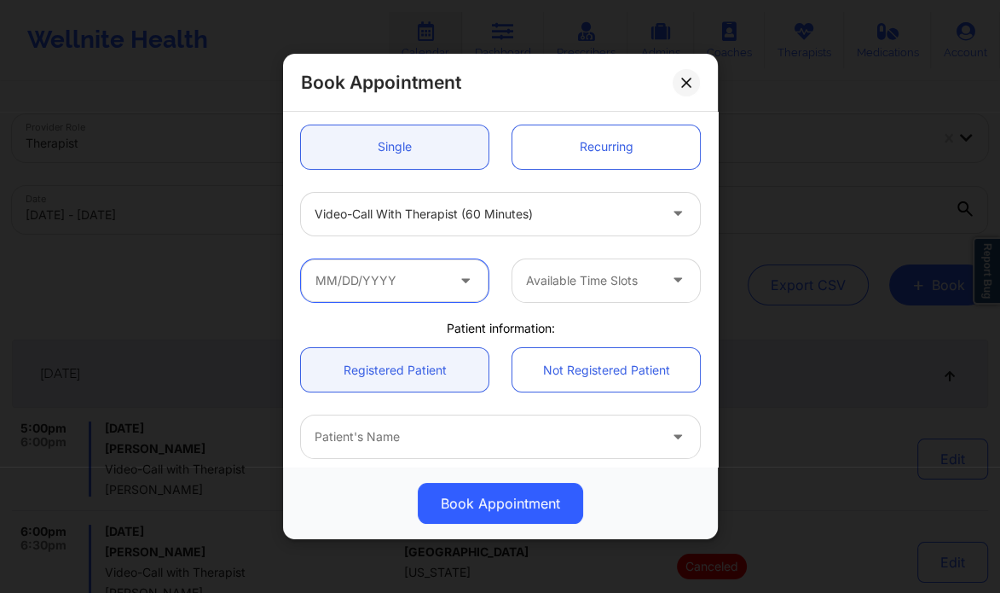
click at [388, 288] on input "text" at bounding box center [395, 280] width 188 height 43
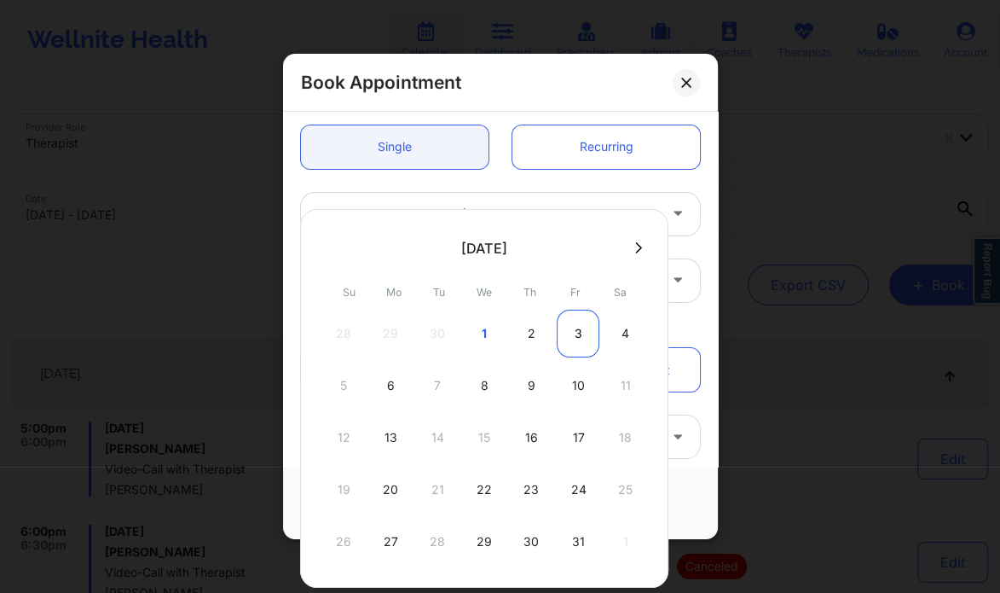
click at [566, 337] on div "3" at bounding box center [578, 334] width 43 height 48
type input "10/03/2025"
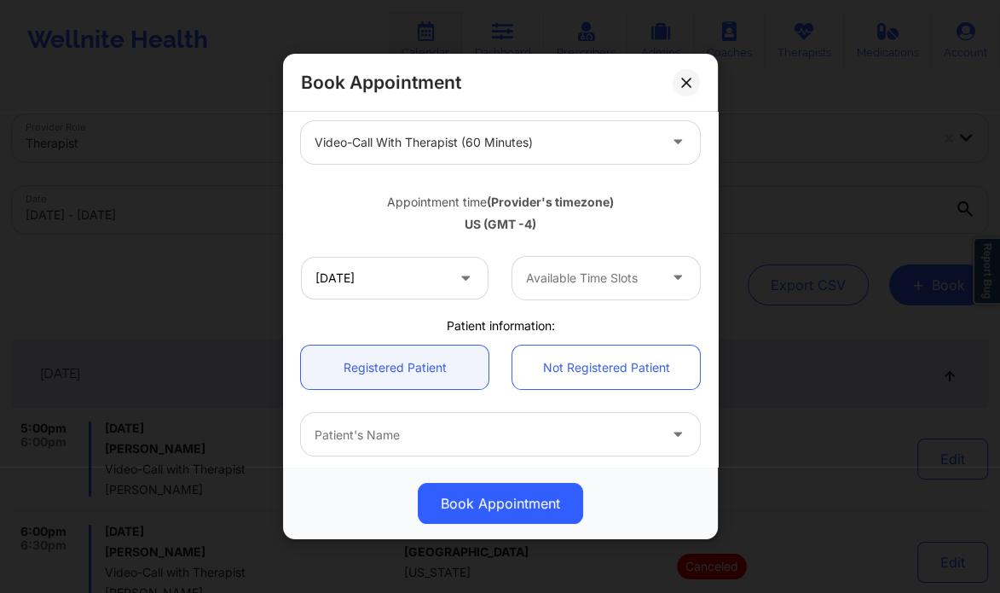
scroll to position [234, 0]
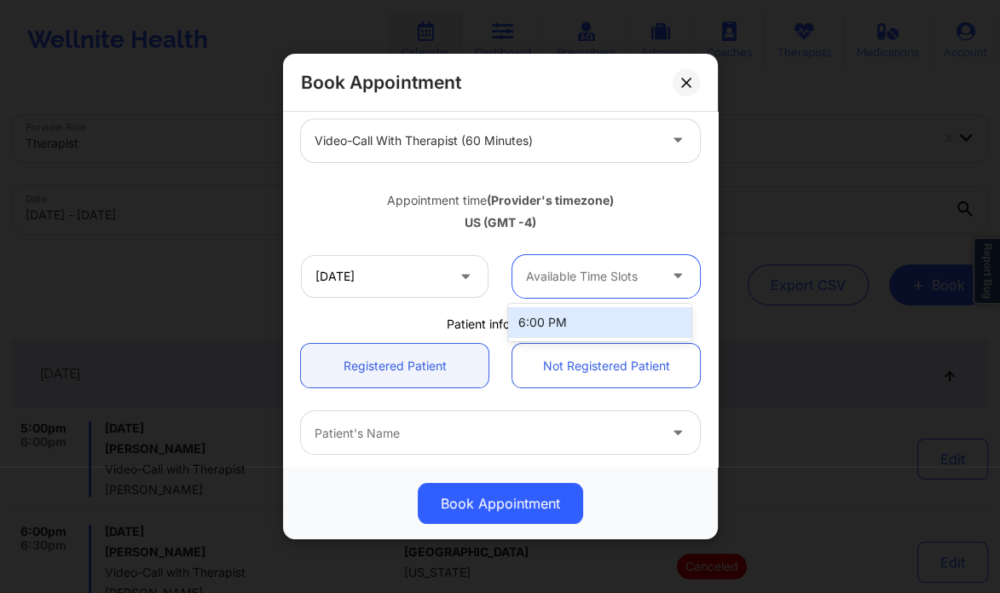
click at [605, 292] on div "Available Time Slots" at bounding box center [586, 276] width 147 height 43
click at [588, 320] on div "6:00 PM" at bounding box center [599, 322] width 183 height 31
click at [659, 263] on div at bounding box center [679, 276] width 41 height 43
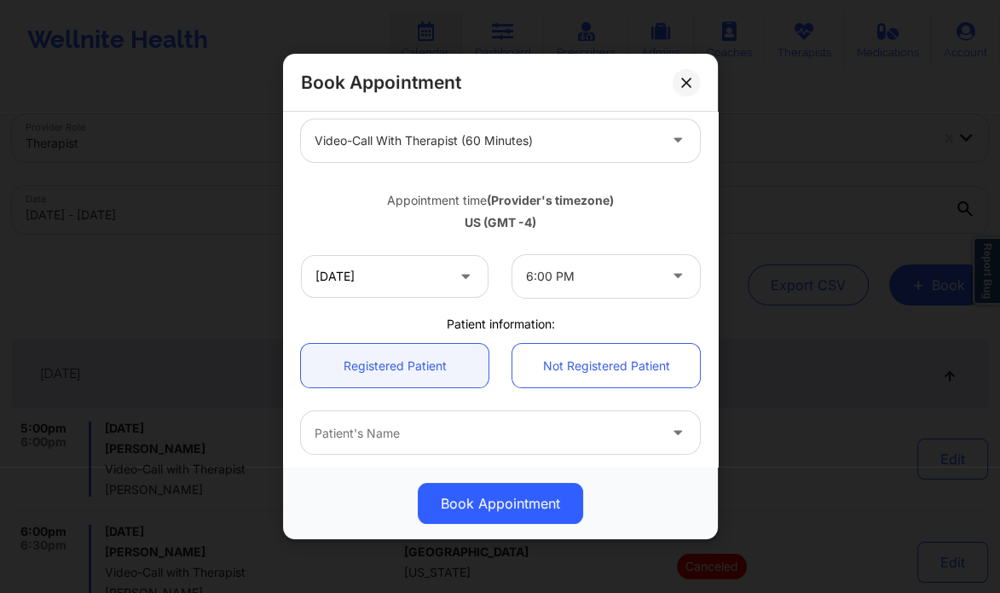
click at [494, 252] on div "10/03/2025 6:00 PM" at bounding box center [500, 276] width 423 height 67
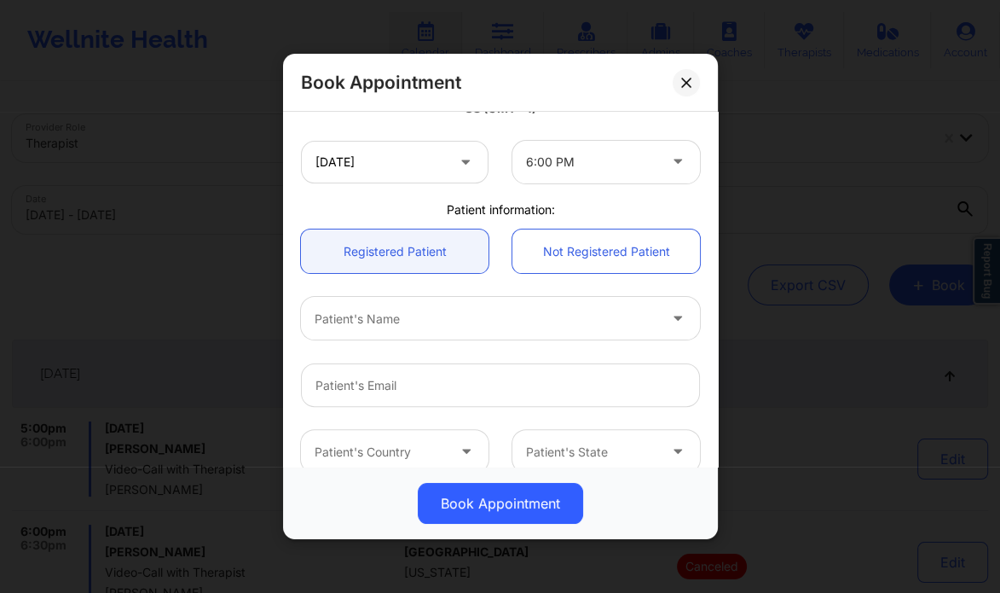
scroll to position [348, 0]
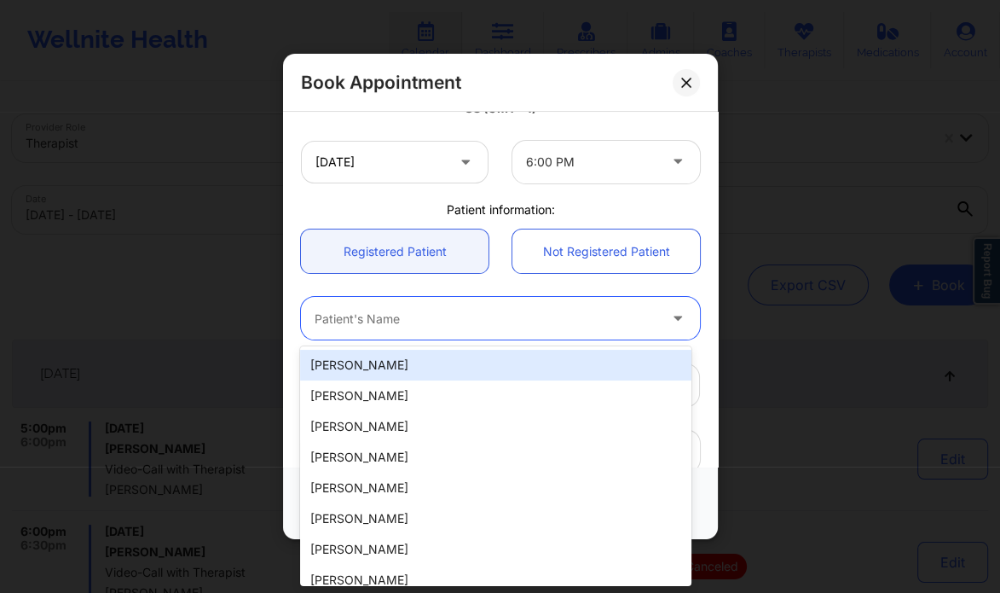
click at [396, 316] on div at bounding box center [486, 319] width 343 height 20
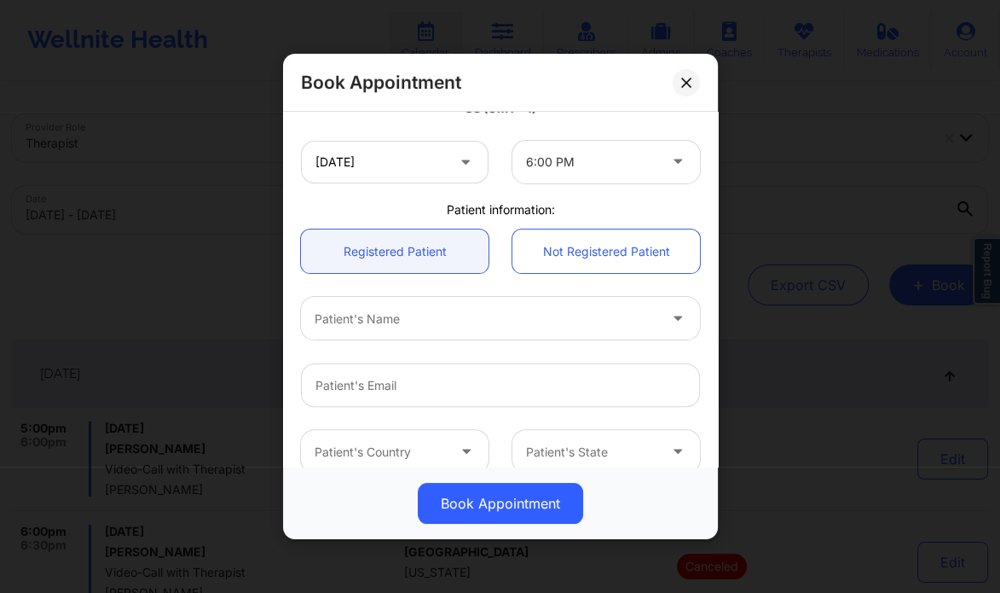
click at [702, 173] on div "6:00 PM" at bounding box center [606, 162] width 211 height 43
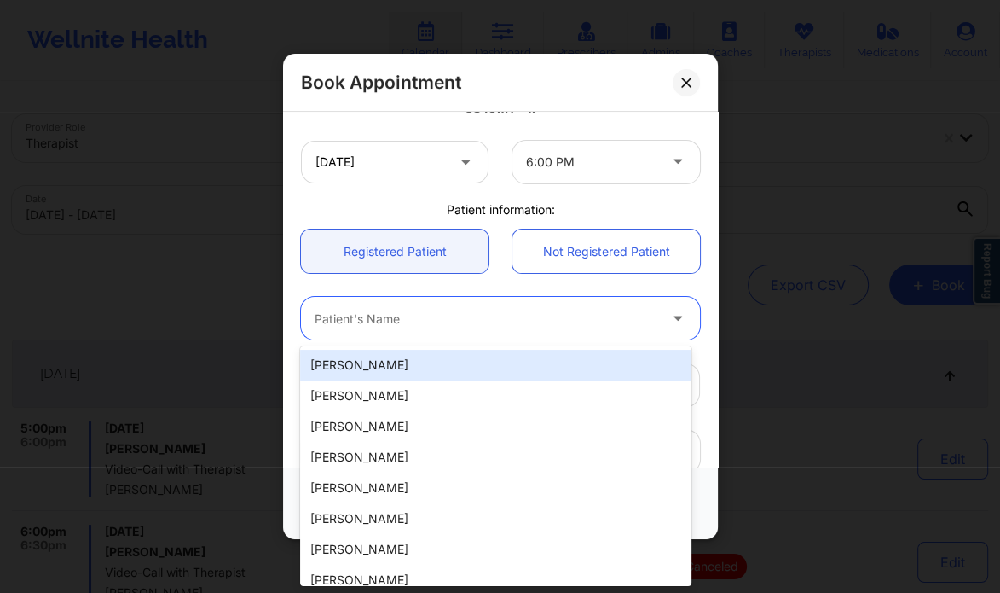
click at [369, 319] on div at bounding box center [486, 319] width 343 height 20
paste input "Patient Name: Britt Schultheis Patient Email: britt.schultheis@gmail.com Patien…"
type input "Patient Name: Britt Schultheis Patient Email: britt.schultheis@gmail.com Patien…"
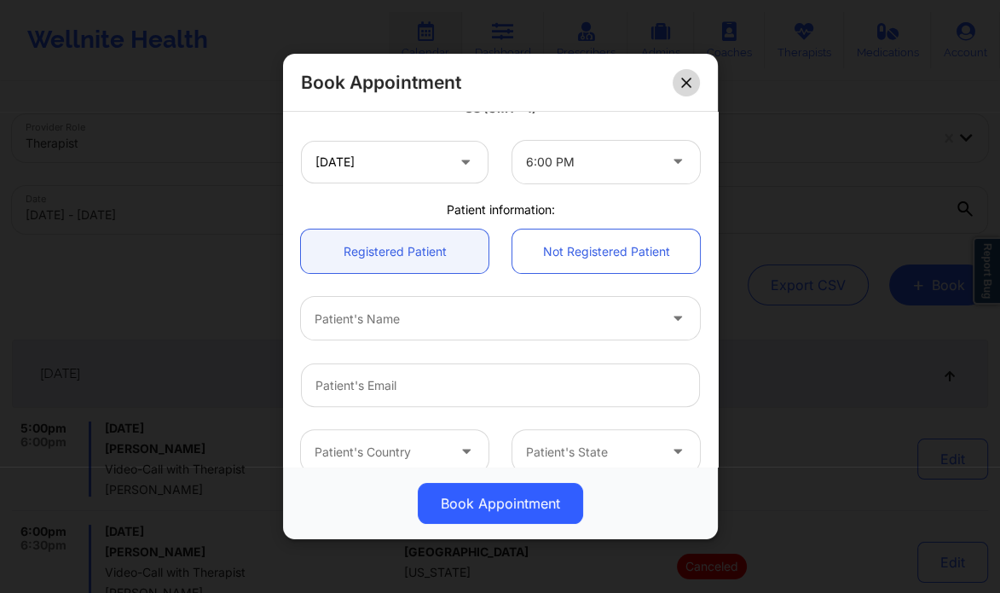
click at [681, 83] on icon at bounding box center [686, 83] width 10 height 10
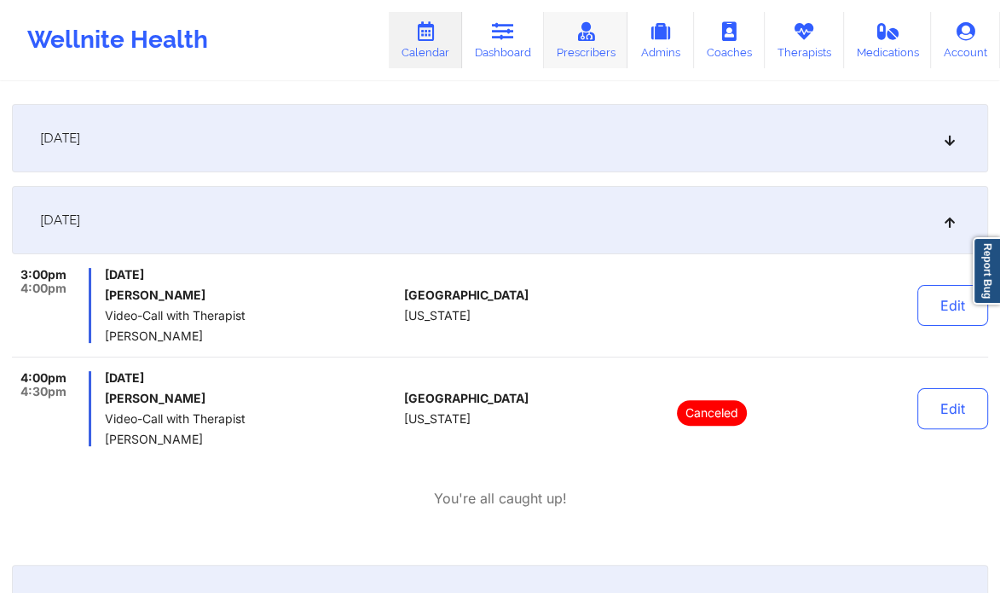
scroll to position [235, 0]
click at [506, 47] on link "Dashboard" at bounding box center [503, 40] width 82 height 56
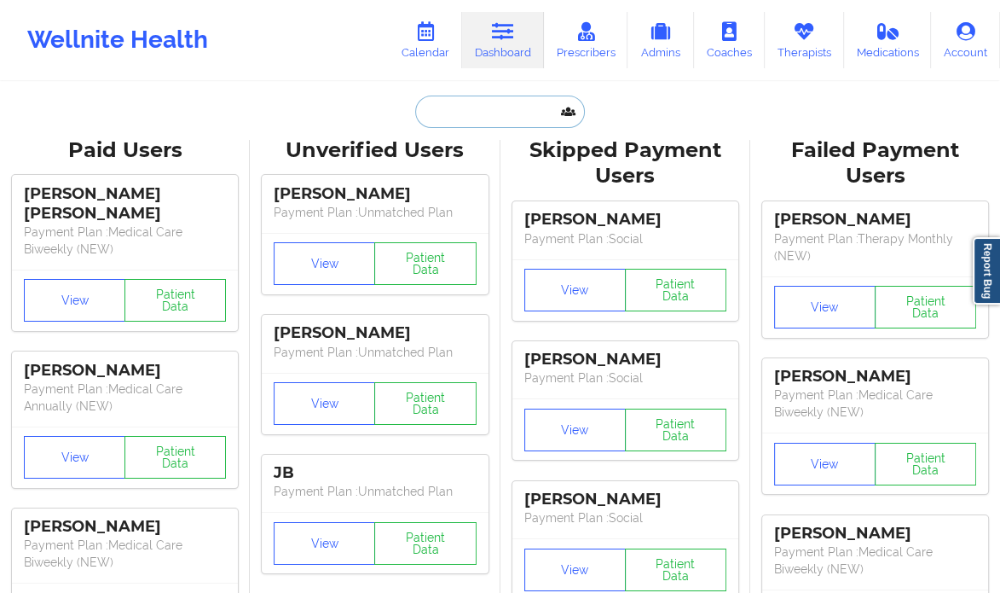
click at [469, 113] on input "text" at bounding box center [499, 112] width 169 height 32
paste input "Jeffrey Ferrera 10/3/25 at 5 pm 60 minutes."
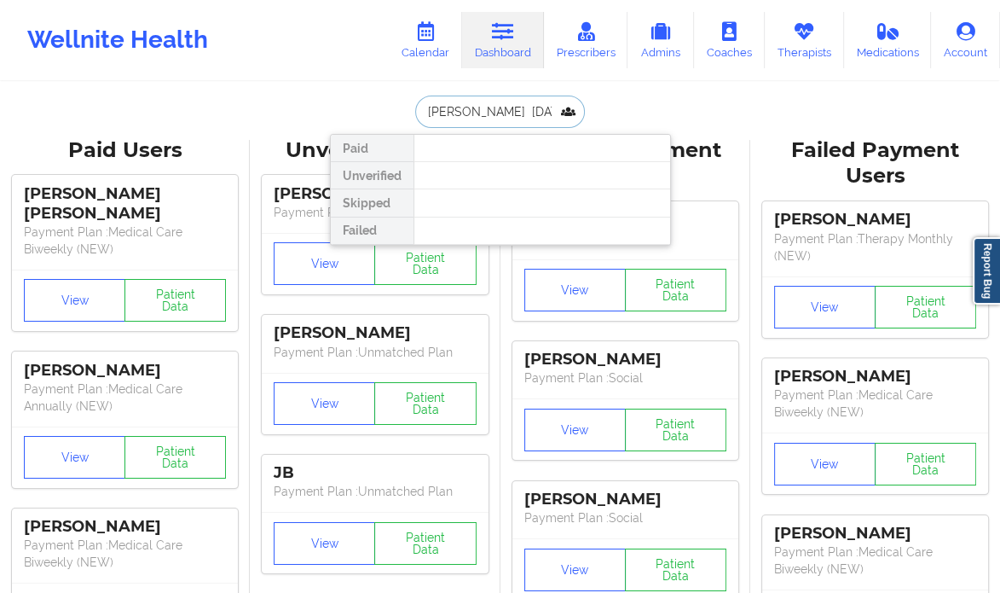
drag, startPoint x: 556, startPoint y: 108, endPoint x: 503, endPoint y: 120, distance: 54.2
click at [503, 120] on input "[PERSON_NAME] [DATE] 5 pm 60 minutes." at bounding box center [499, 112] width 169 height 32
click at [420, 116] on input "Jeffrey Ferrera." at bounding box center [499, 112] width 169 height 32
click at [515, 107] on input "Jeffrey Ferrera." at bounding box center [499, 112] width 169 height 32
drag, startPoint x: 460, startPoint y: 107, endPoint x: 385, endPoint y: 103, distance: 75.1
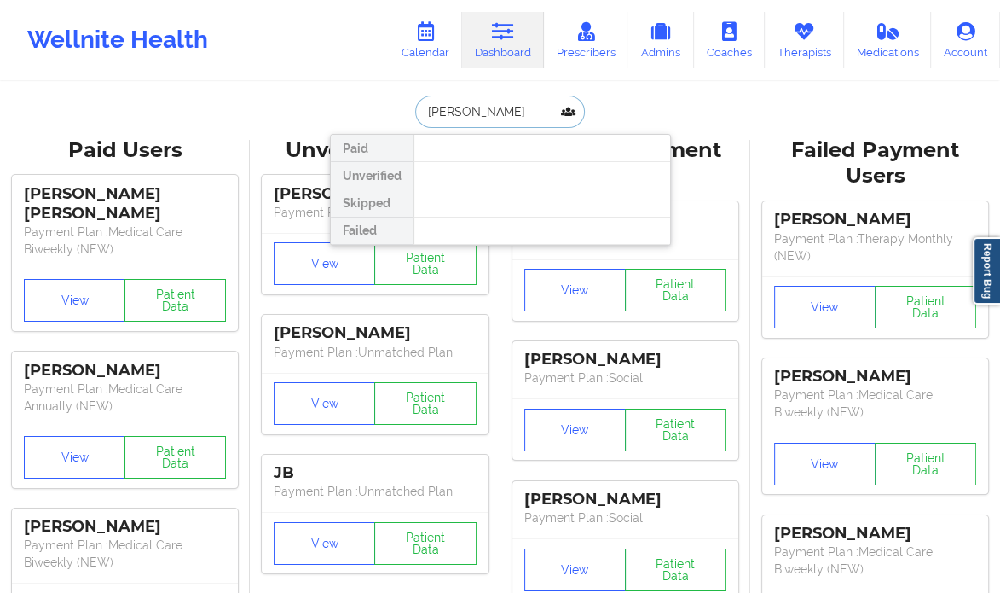
click at [385, 103] on div "Jeffrey Ferrera Paid Unverified Skipped Failed" at bounding box center [500, 112] width 341 height 32
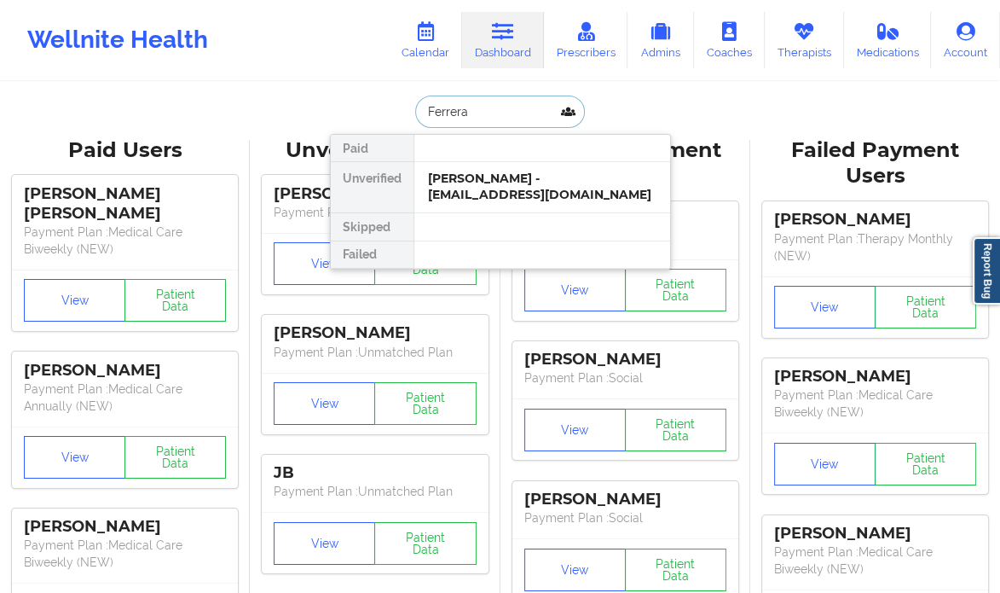
click at [485, 108] on input "Ferrera" at bounding box center [499, 112] width 169 height 32
paste input "jtferrara@aol.com"
type input "jtferrara@aol.com"
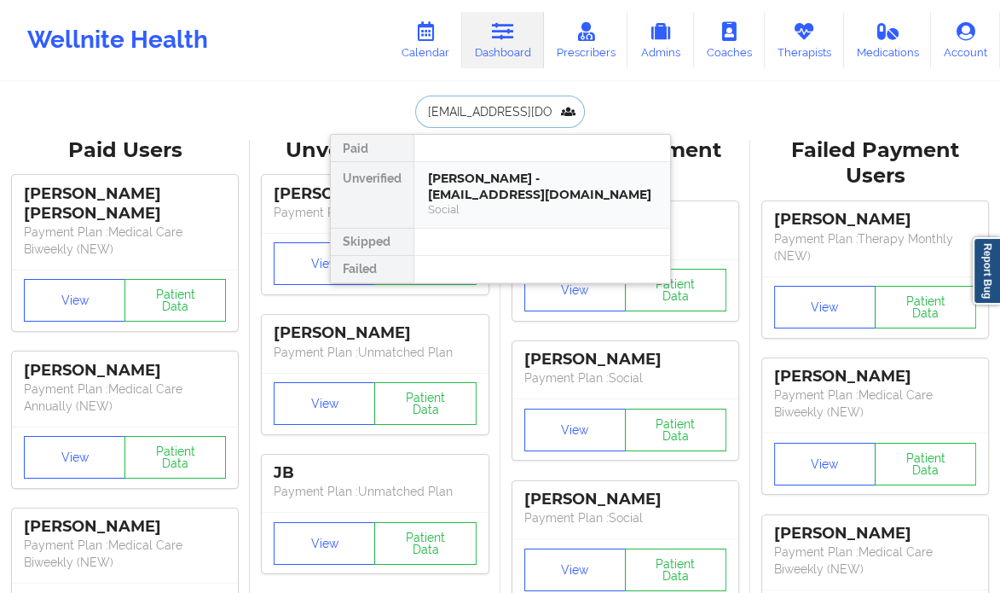
click at [517, 183] on div "Jeffrey Ferrara - jtferrara@aol.com" at bounding box center [542, 187] width 229 height 32
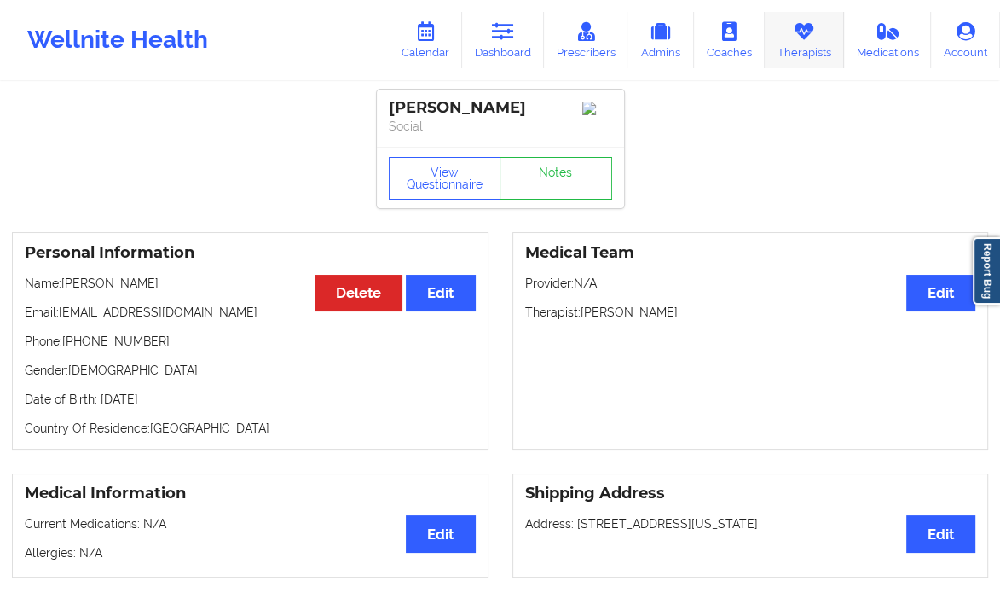
click at [800, 44] on link "Therapists" at bounding box center [804, 40] width 79 height 56
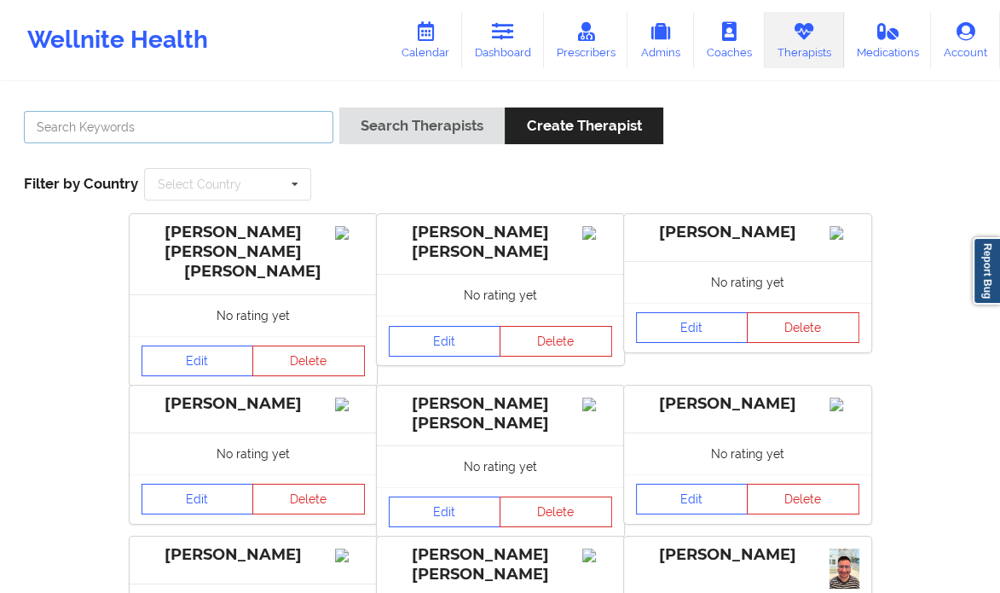
click at [252, 134] on input "text" at bounding box center [179, 127] width 310 height 32
click at [126, 125] on input "text" at bounding box center [179, 127] width 310 height 32
type input "Audi Moore"
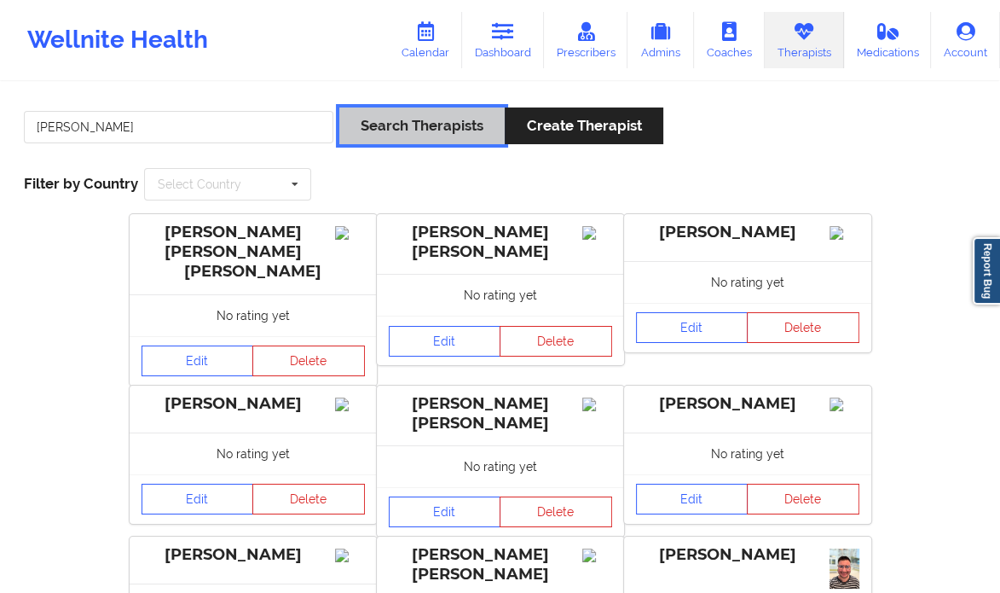
click at [401, 116] on button "Search Therapists" at bounding box center [421, 125] width 165 height 37
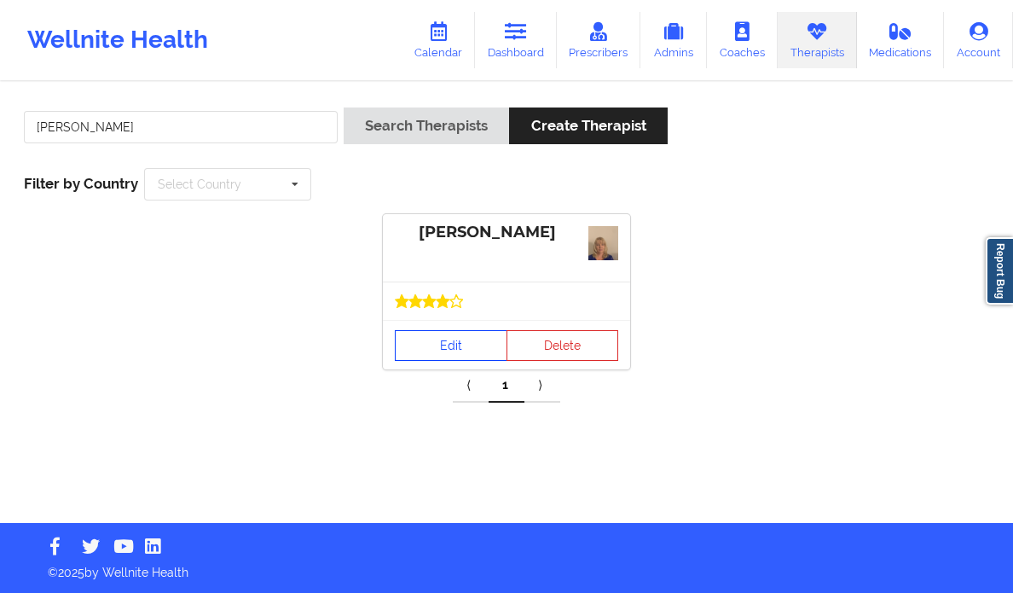
click at [414, 342] on link "Edit" at bounding box center [451, 345] width 113 height 31
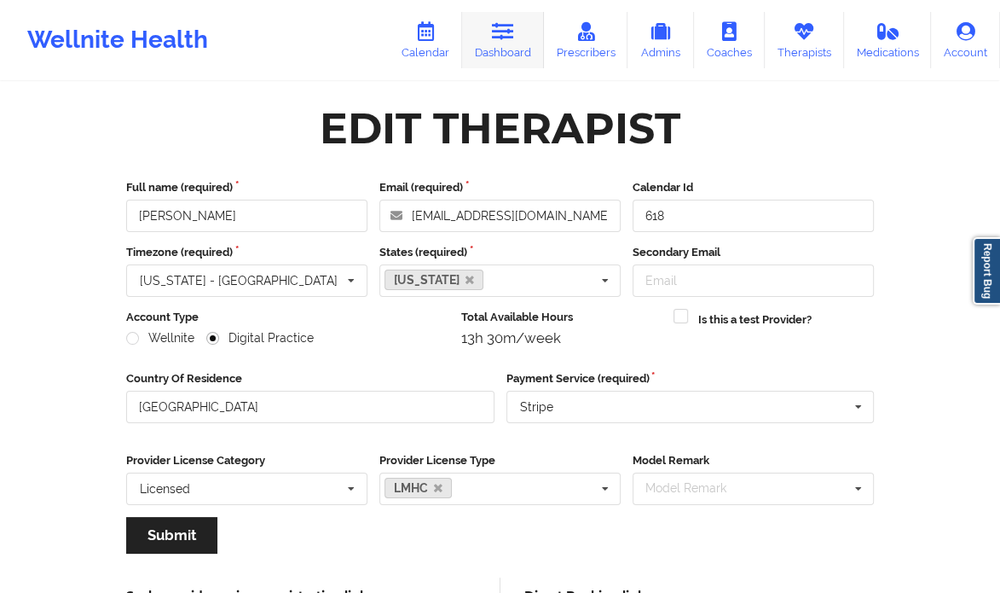
click at [492, 44] on link "Dashboard" at bounding box center [503, 40] width 82 height 56
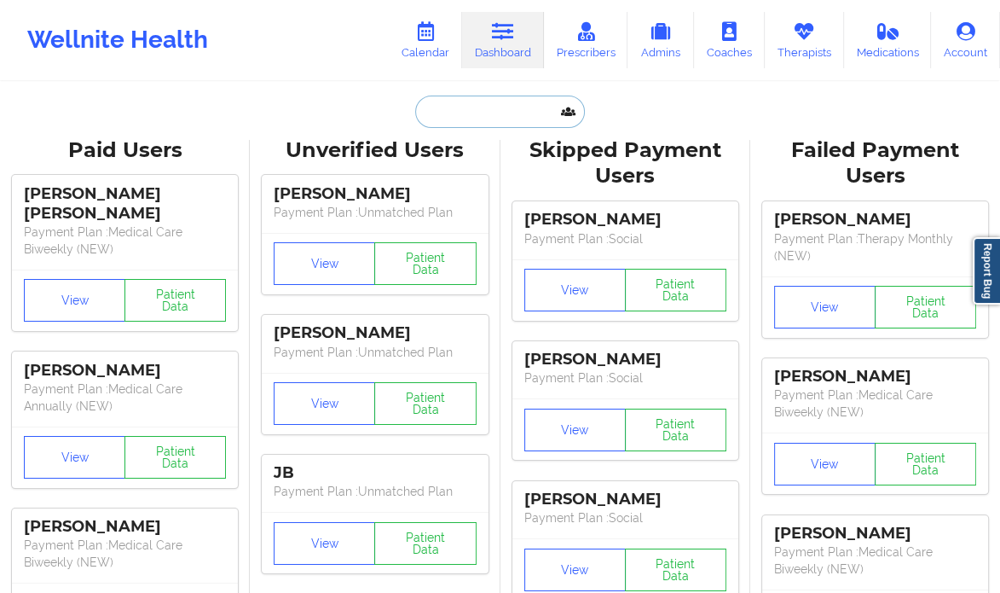
click at [445, 119] on input "text" at bounding box center [499, 112] width 169 height 32
paste input "jtferrara@aol.com"
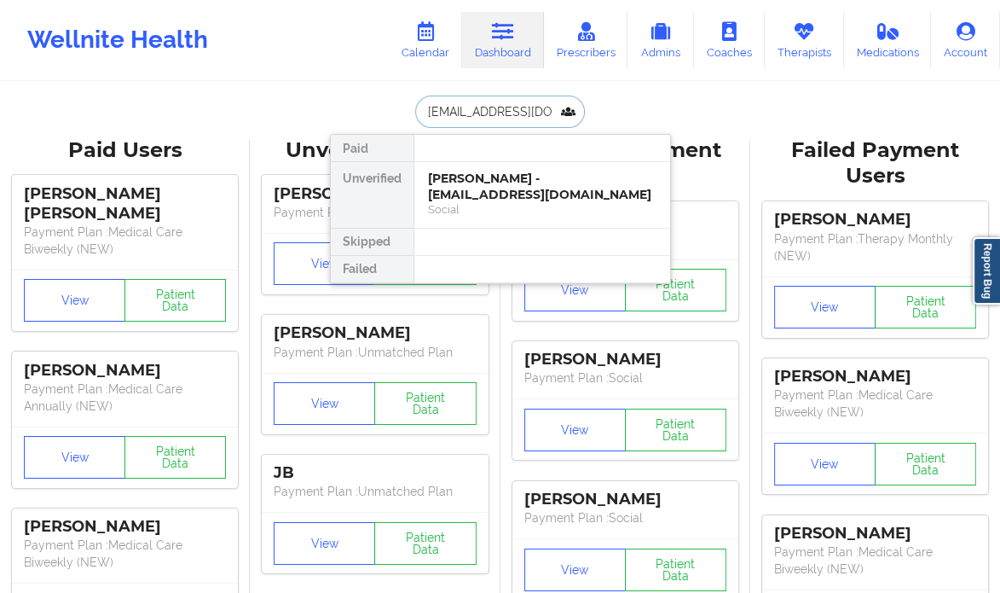
type input "jtferrara@aol.com"
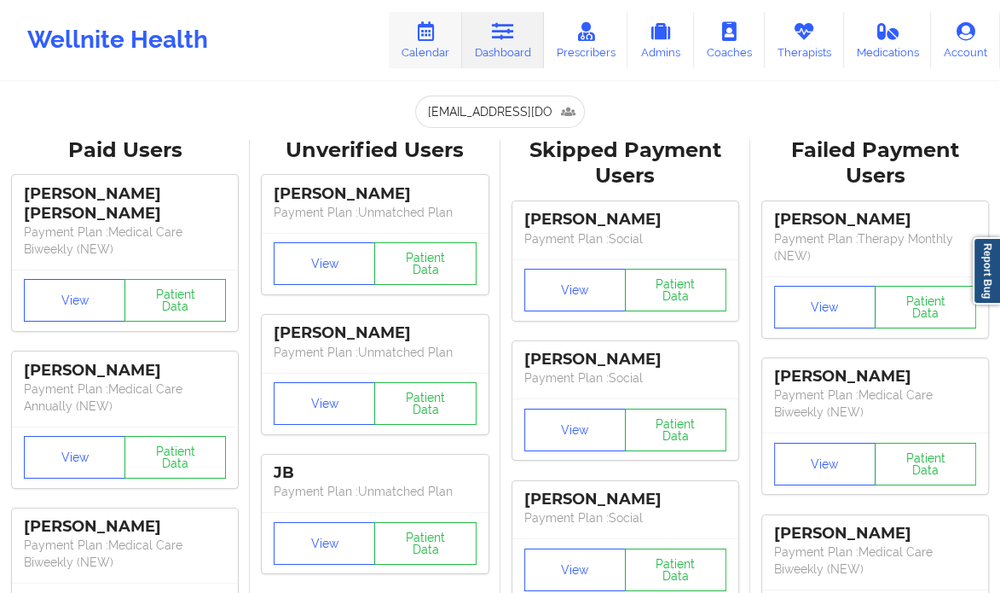
click at [426, 53] on link "Calendar" at bounding box center [425, 40] width 73 height 56
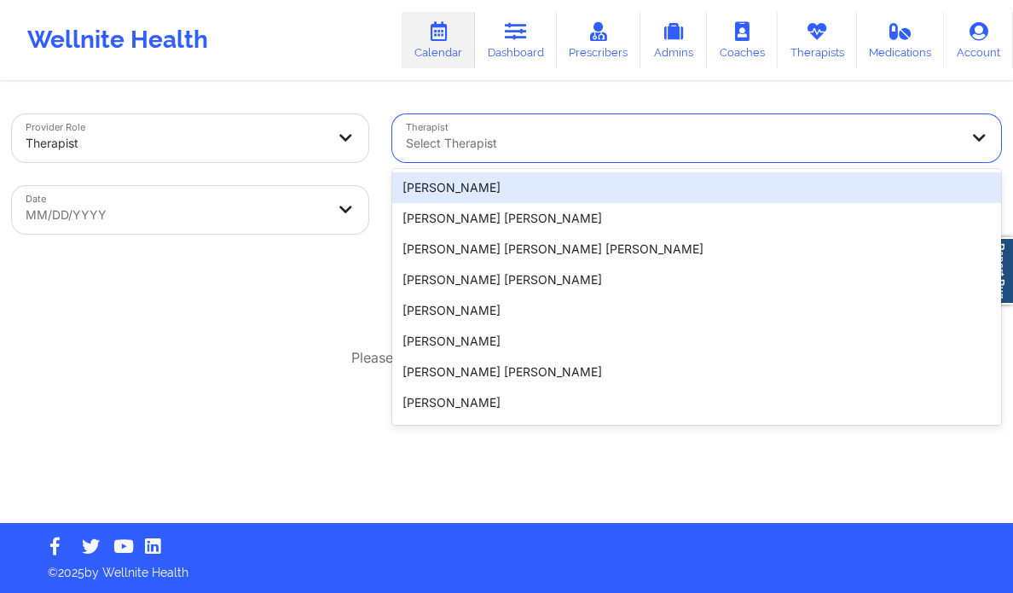
click at [508, 151] on div at bounding box center [682, 143] width 553 height 20
paste input "Brianna Mclaughlin"
type input "Brianna Mclaughlin"
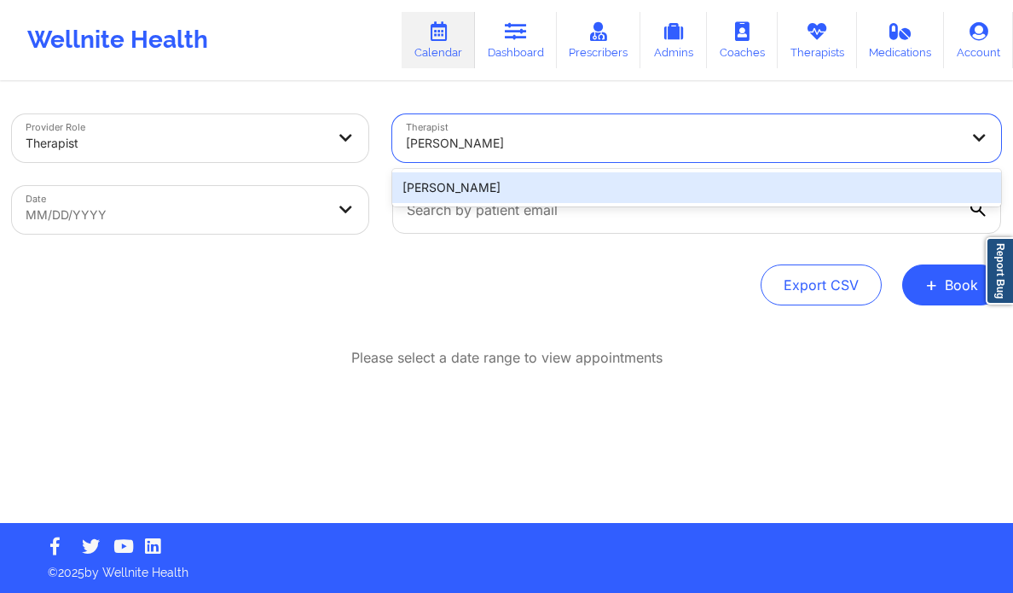
click at [488, 180] on div "Brianna Mclaughlin" at bounding box center [697, 187] width 610 height 31
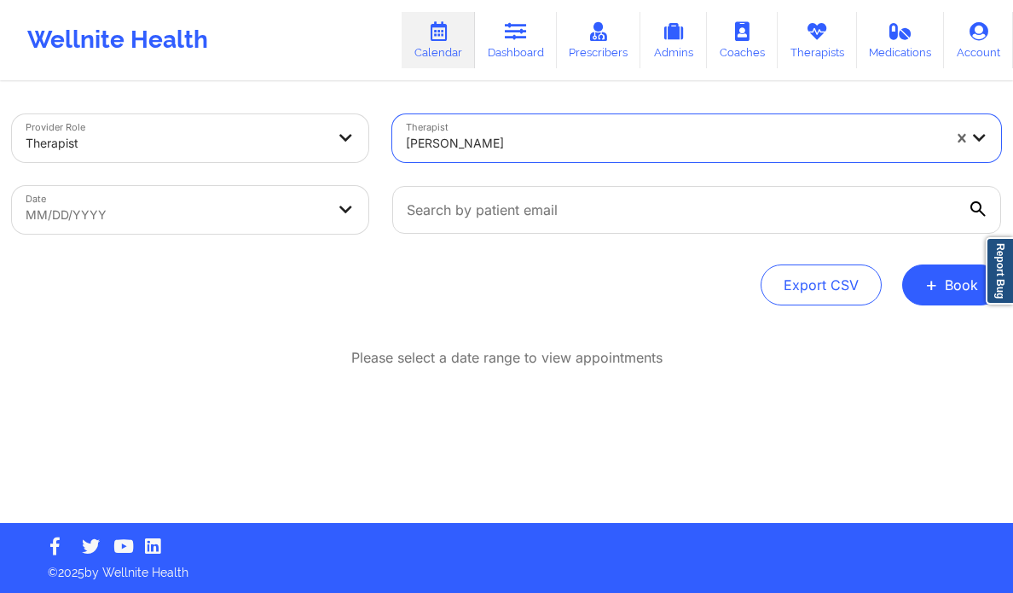
select select "2025-8"
select select "2025-9"
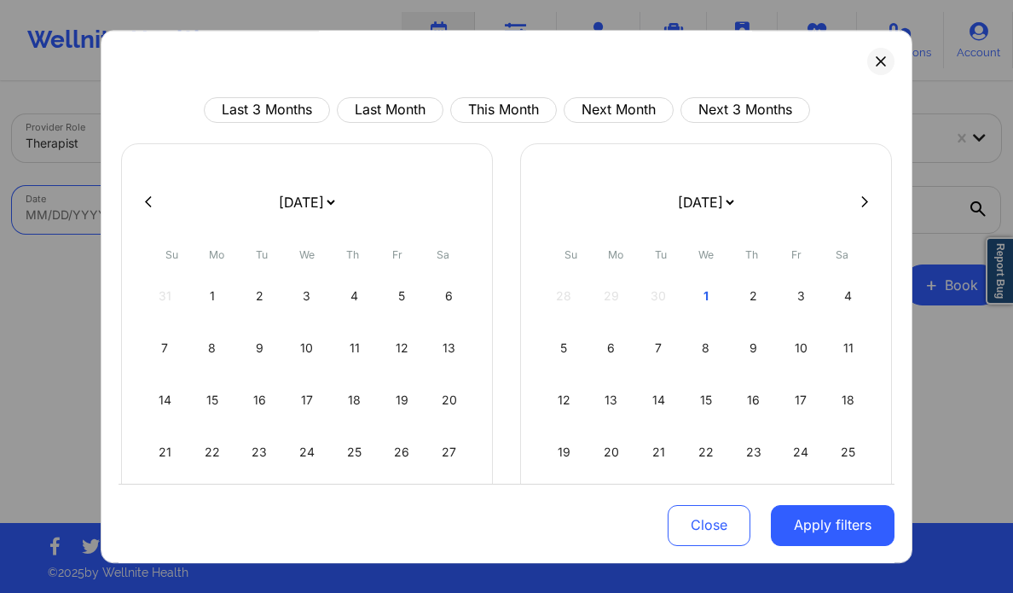
click at [245, 203] on body "Wellnite Health Calendar Dashboard Prescribers Admins Coaches Therapists Medica…" at bounding box center [506, 296] width 1013 height 593
click at [861, 205] on icon at bounding box center [864, 201] width 7 height 11
select select "2025-9"
select select "2025-10"
click at [598, 339] on div "3" at bounding box center [611, 348] width 43 height 48
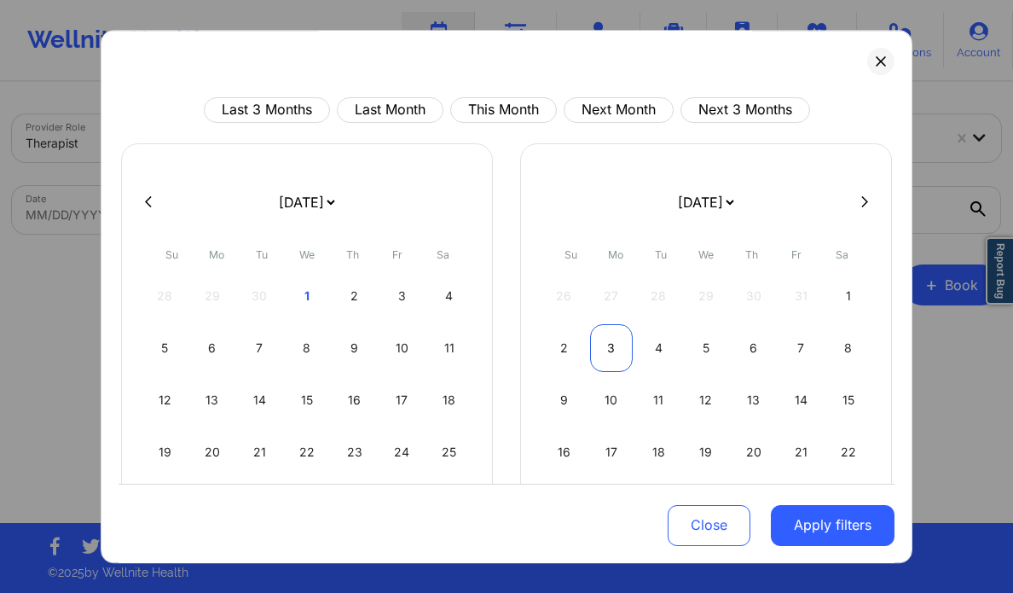
select select "2025-10"
select select "2025-11"
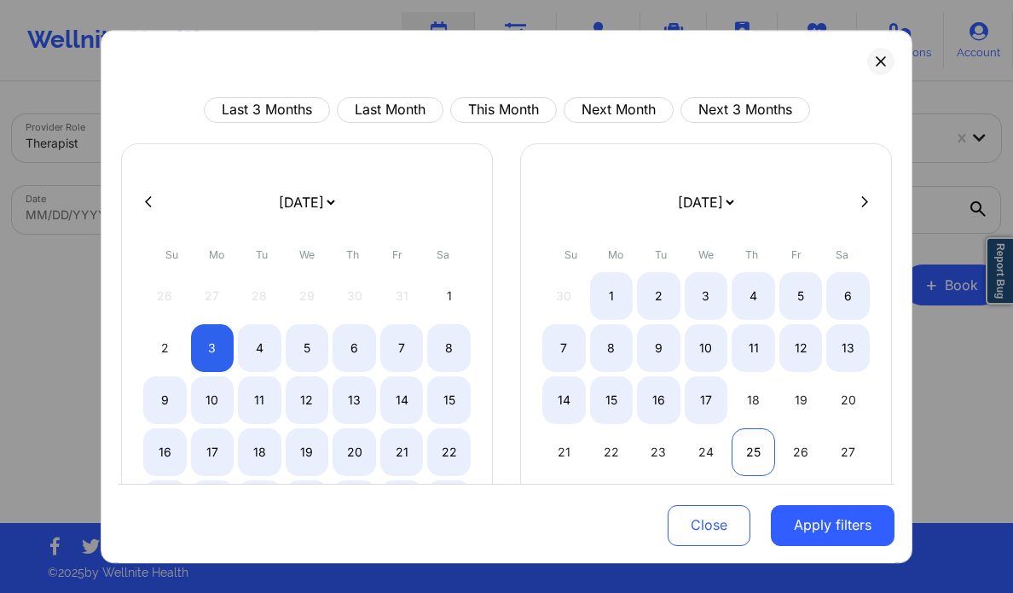
select select "2025-10"
select select "2025-11"
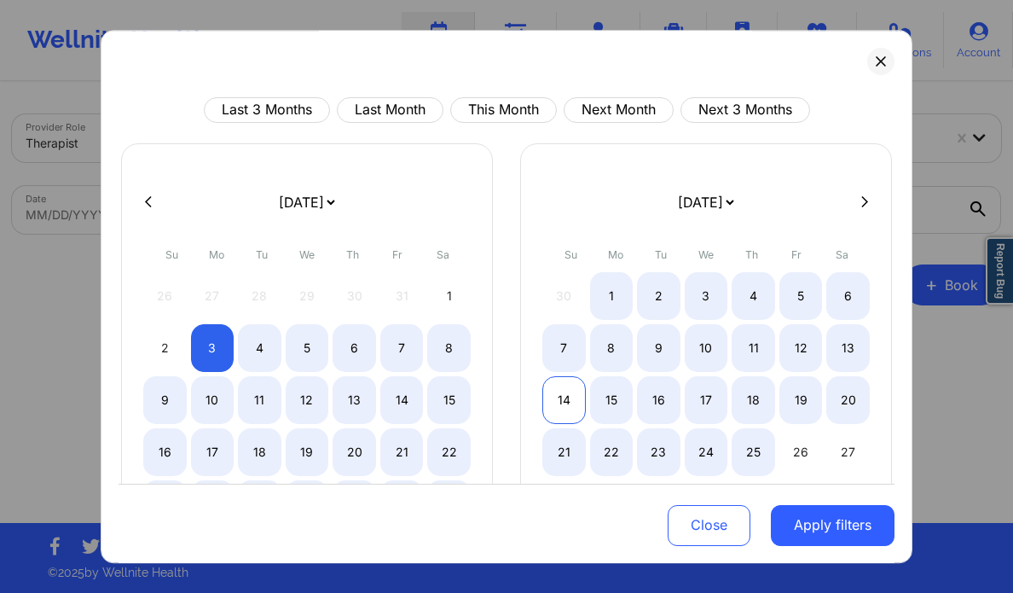
select select "2025-10"
select select "2025-11"
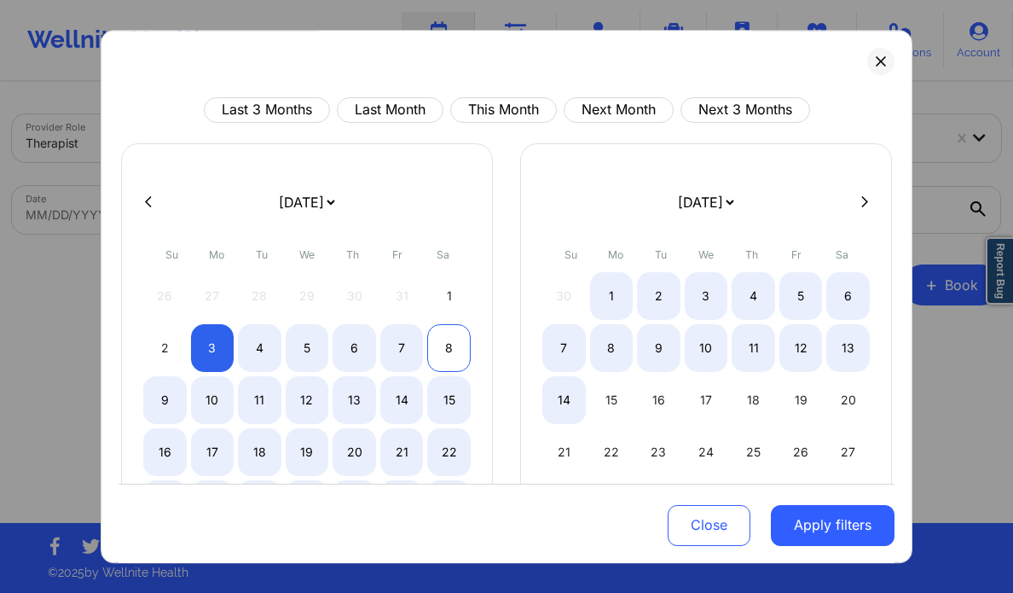
select select "2025-10"
select select "2025-11"
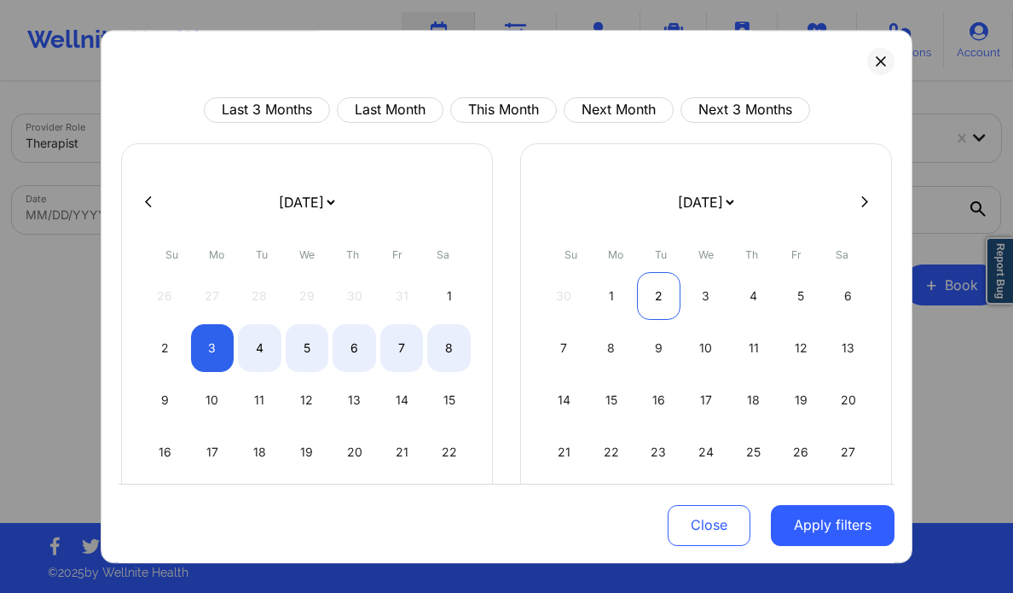
select select "2025-10"
select select "2025-11"
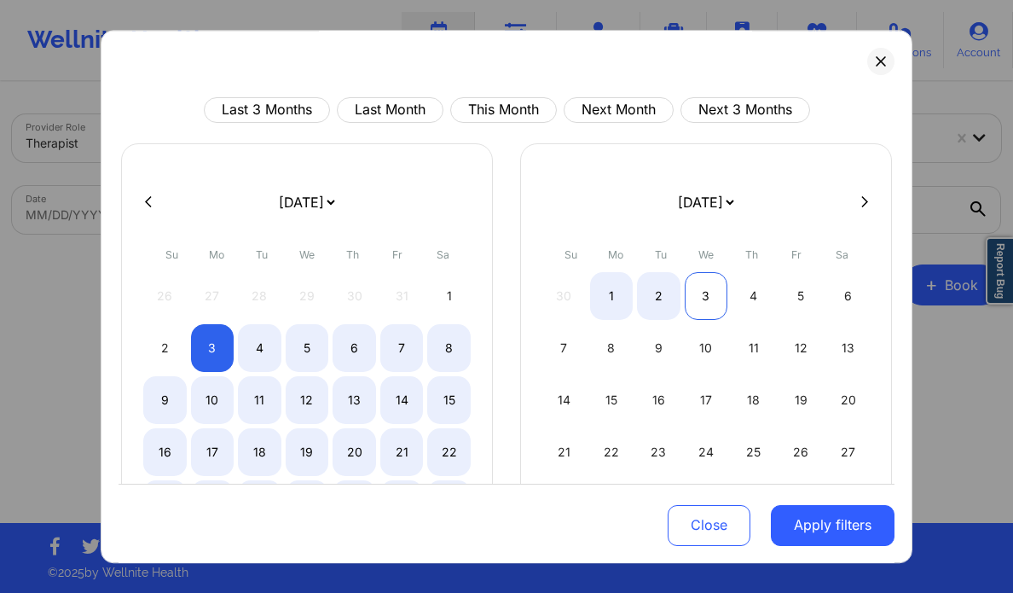
select select "2025-10"
select select "2025-11"
click at [709, 297] on div "3" at bounding box center [706, 296] width 43 height 48
select select "2025-10"
select select "2025-11"
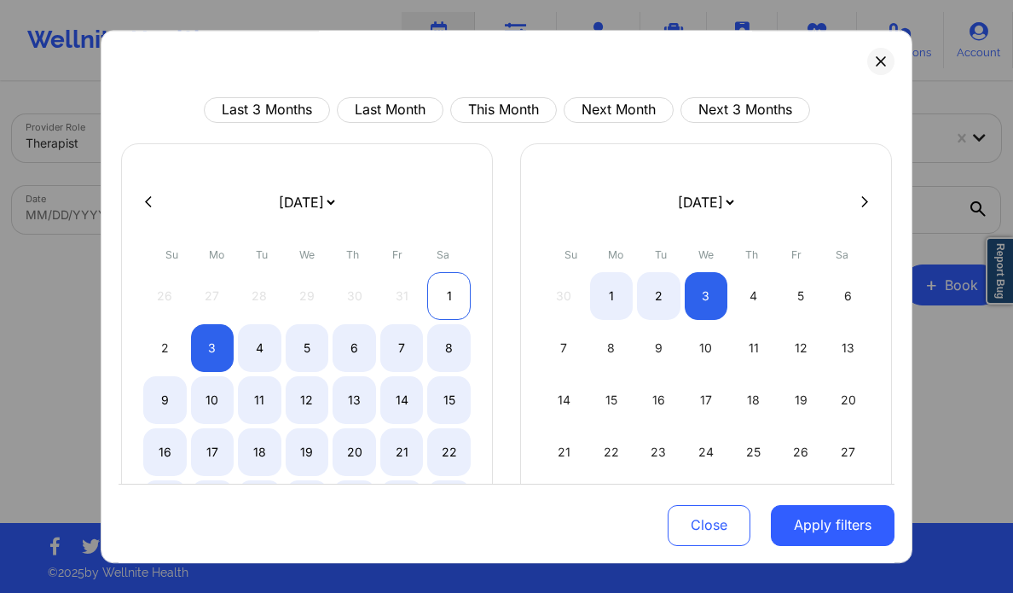
click at [440, 277] on div "1" at bounding box center [448, 296] width 43 height 48
select select "2025-10"
select select "2025-11"
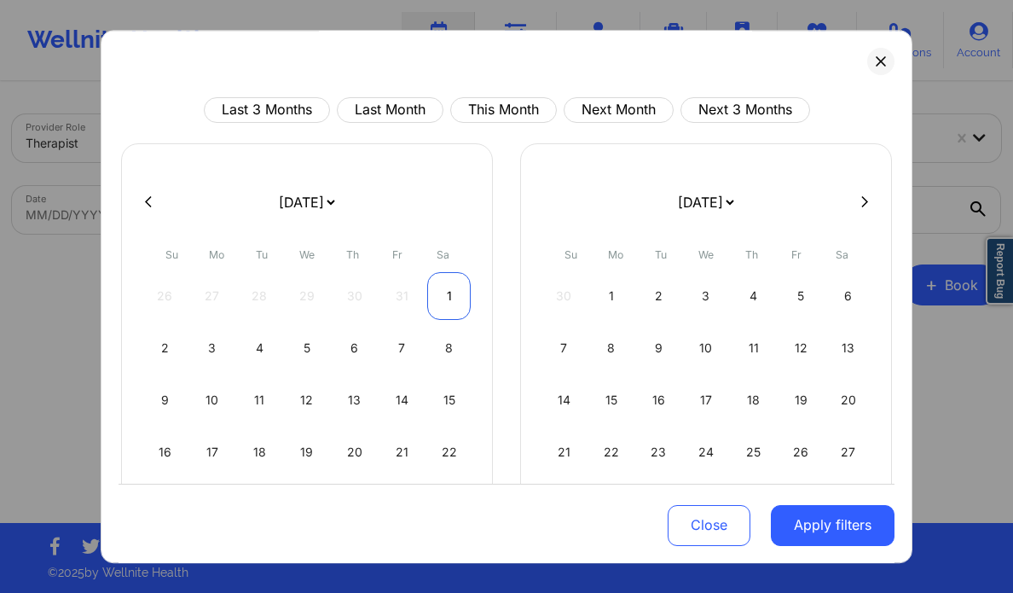
click at [440, 277] on div "1" at bounding box center [448, 296] width 43 height 48
select select "2025-10"
select select "2025-11"
click at [155, 350] on div "2" at bounding box center [164, 348] width 43 height 48
select select "2025-10"
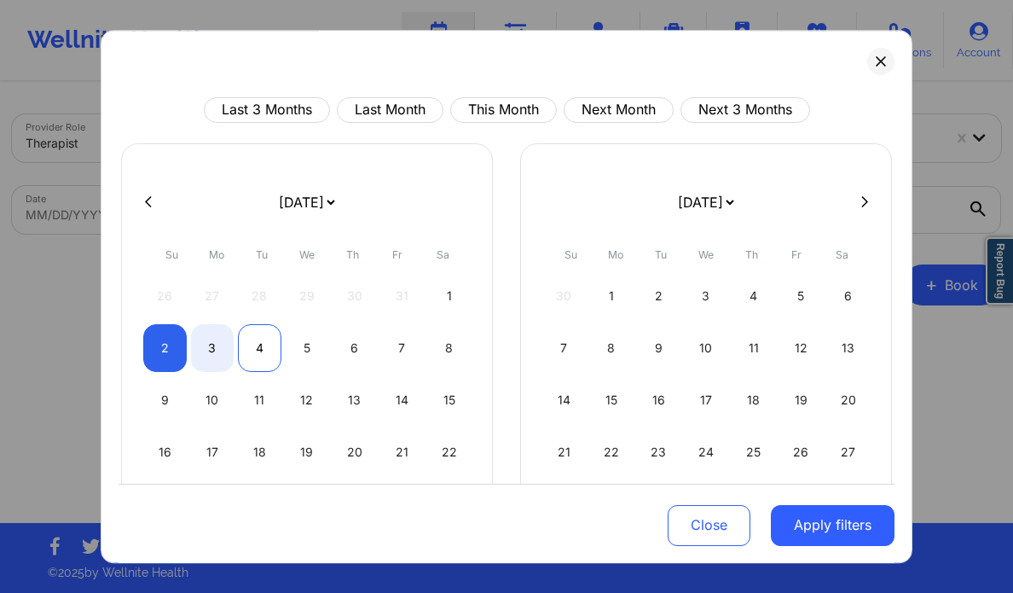
select select "2025-11"
click at [258, 350] on div "4" at bounding box center [259, 348] width 43 height 48
select select "2025-10"
select select "2025-11"
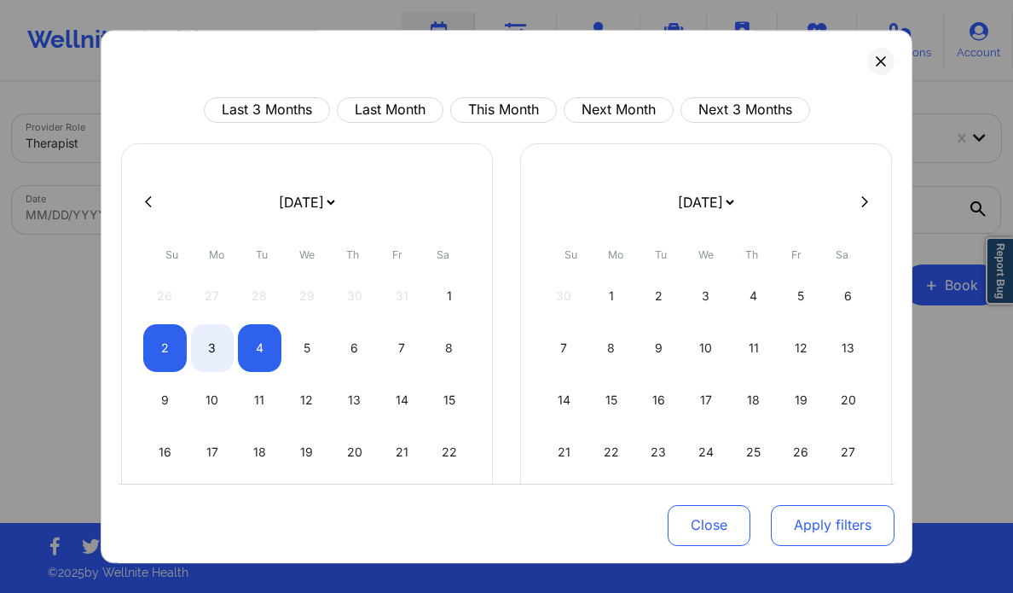
click at [796, 521] on button "Apply filters" at bounding box center [833, 524] width 124 height 41
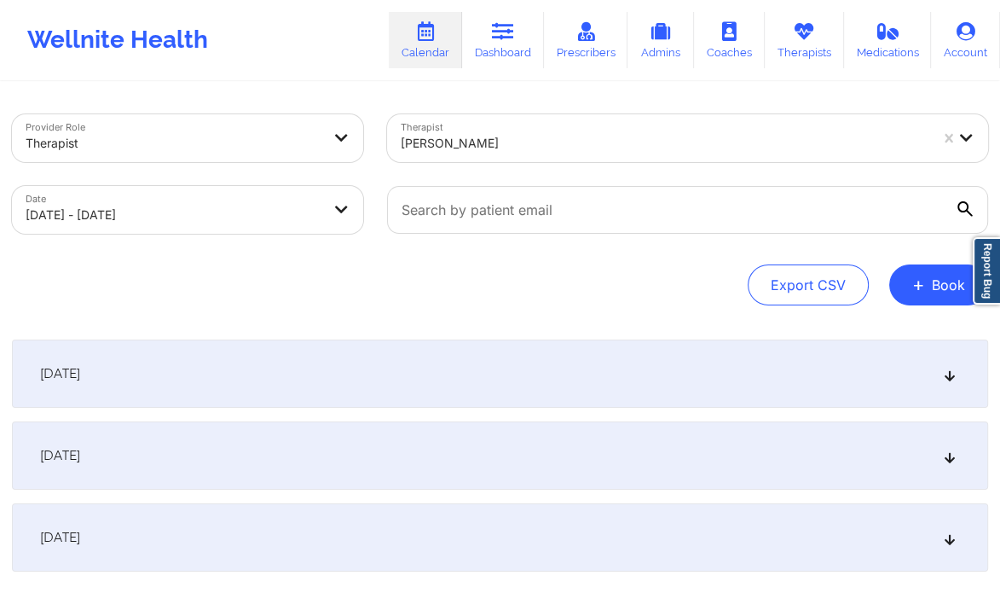
click at [326, 446] on div "November 3, 2025" at bounding box center [500, 455] width 976 height 68
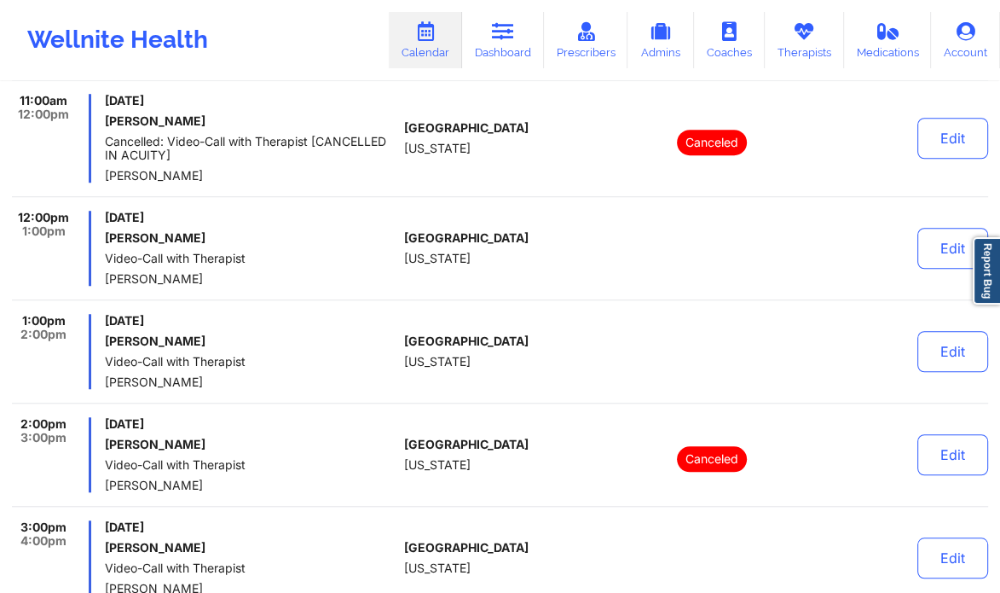
scroll to position [1000, 0]
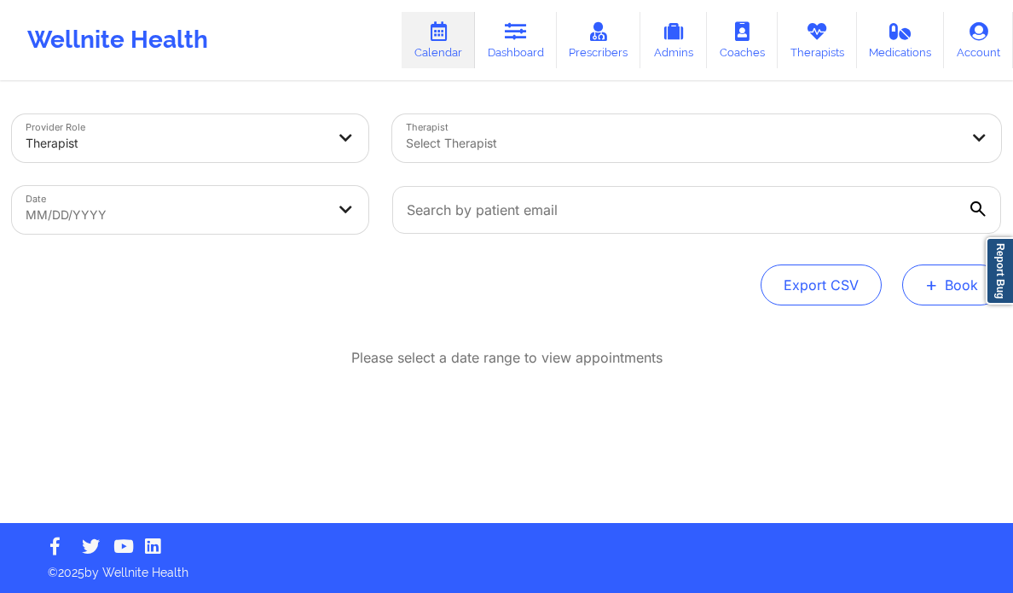
click at [918, 295] on button "+ Book" at bounding box center [951, 284] width 99 height 41
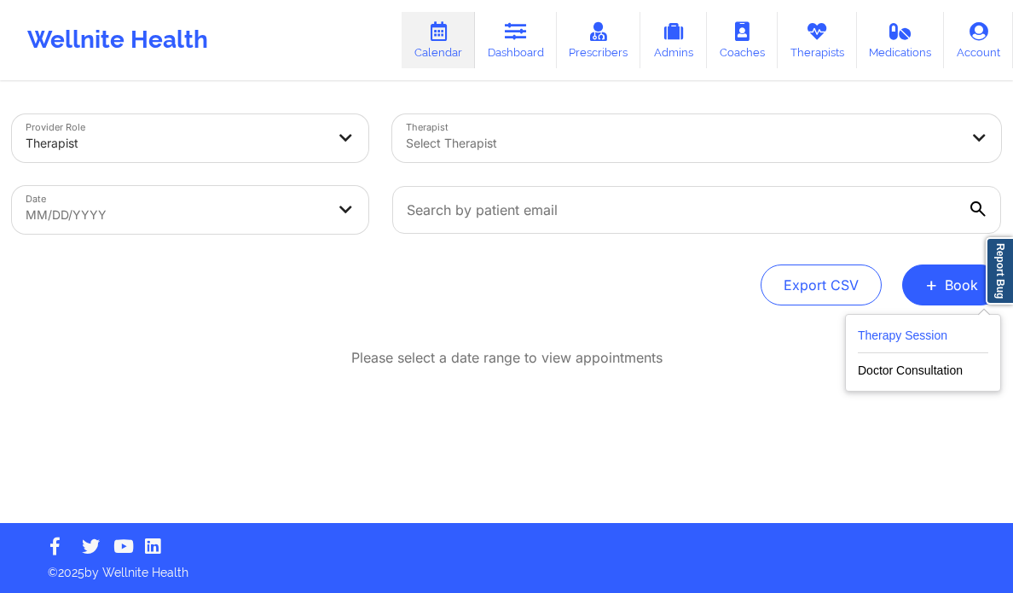
click at [915, 325] on button "Therapy Session" at bounding box center [923, 339] width 130 height 28
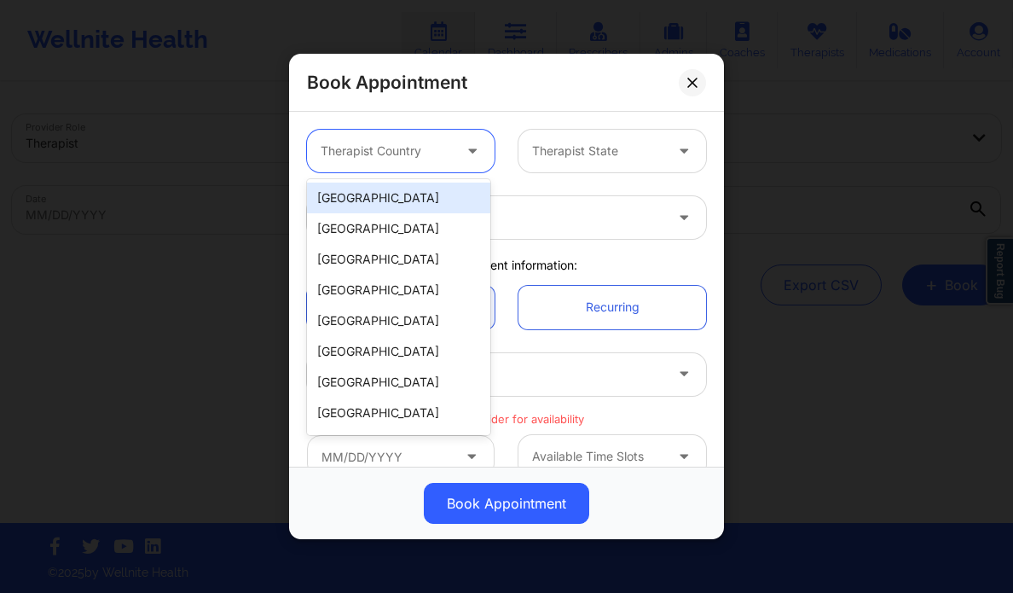
click at [436, 159] on div at bounding box center [386, 151] width 131 height 20
click at [409, 190] on div "[GEOGRAPHIC_DATA]" at bounding box center [398, 197] width 183 height 31
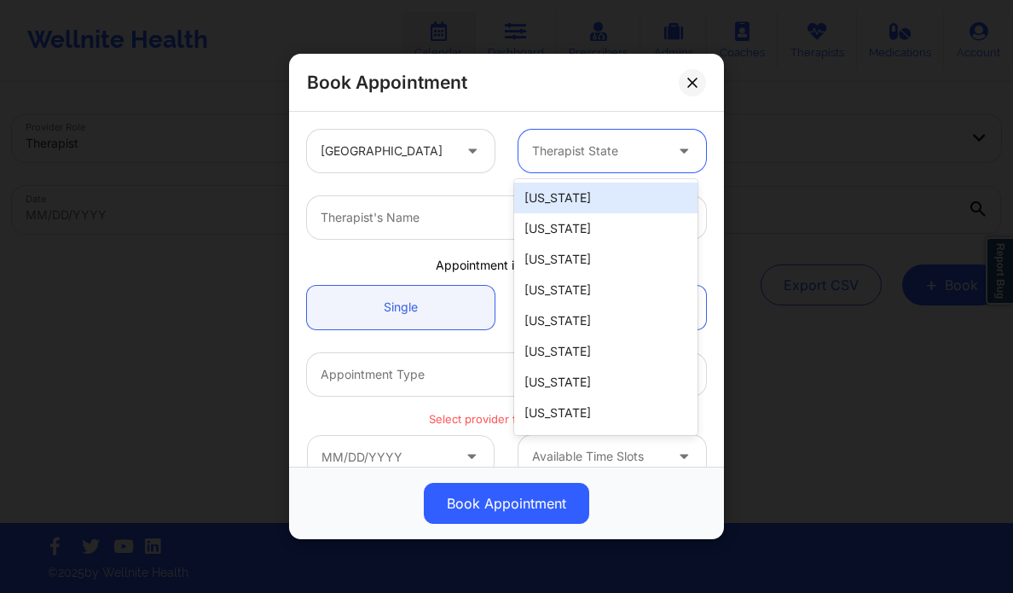
click at [561, 148] on div at bounding box center [597, 151] width 131 height 20
click at [394, 225] on div at bounding box center [492, 217] width 343 height 20
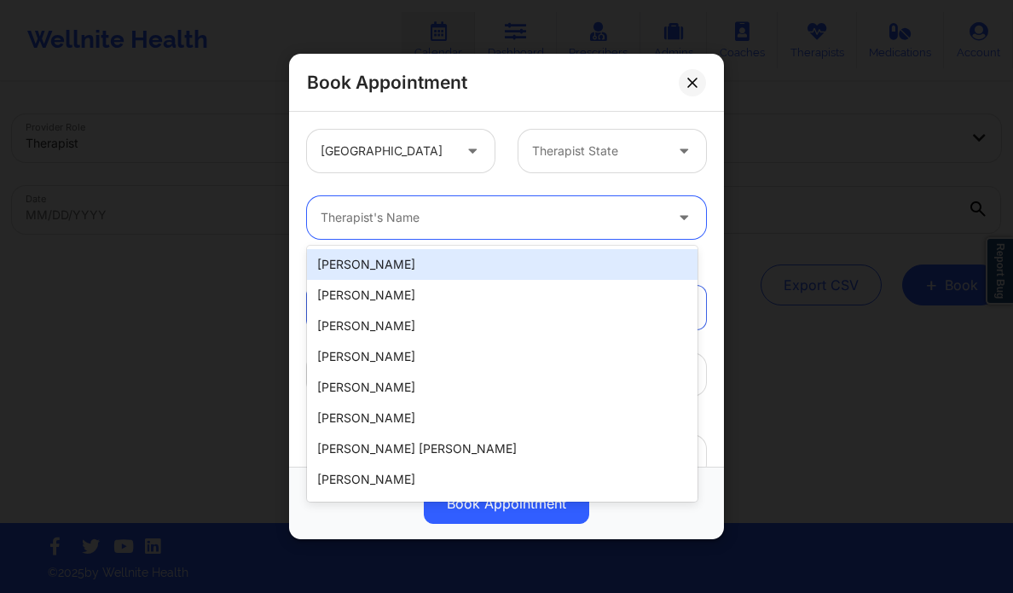
paste input "Provider Country: United States Provider State: Florida Provider Name: Audi Moo…"
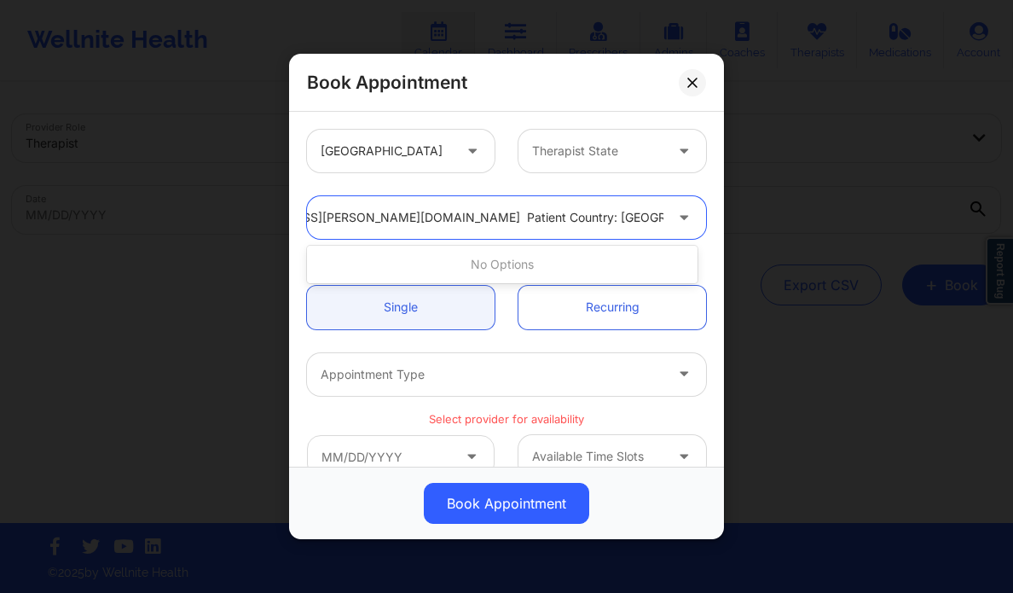
scroll to position [0, 1066]
type input "A"
type input "Audi"
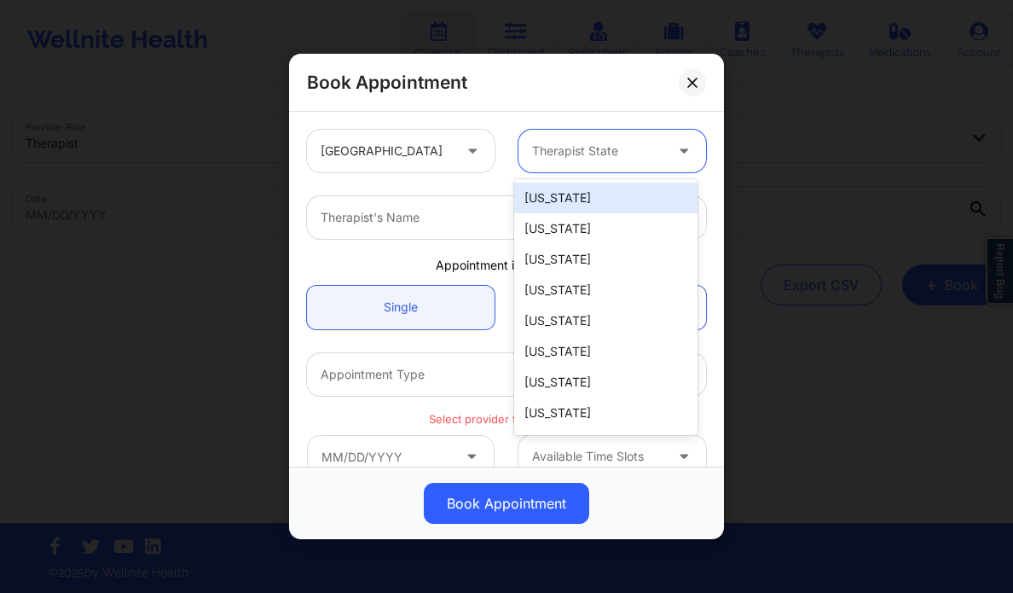
click at [665, 136] on div at bounding box center [685, 151] width 41 height 43
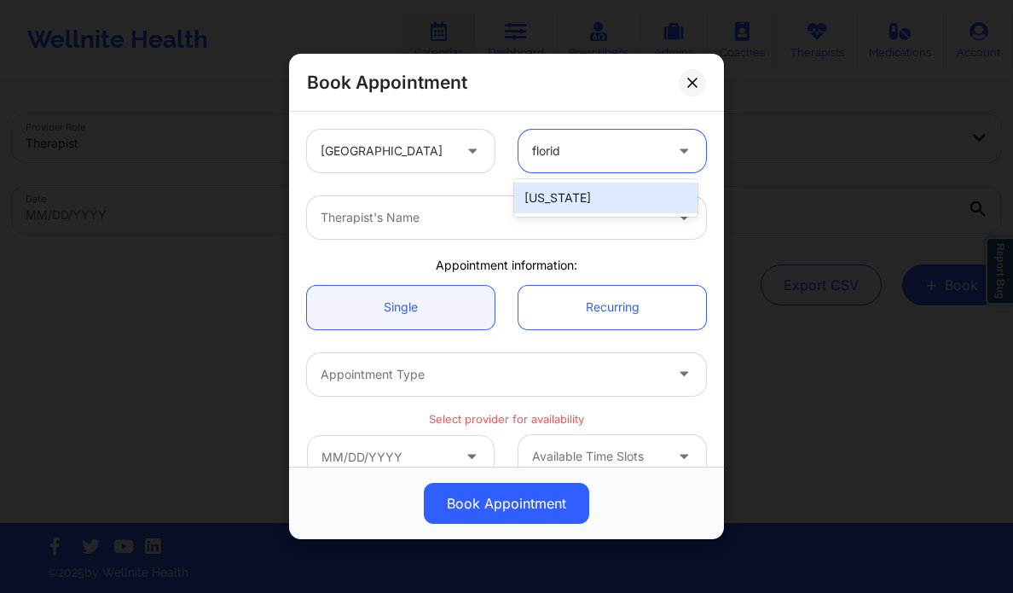
type input "florida"
click at [590, 187] on div "[US_STATE]" at bounding box center [605, 197] width 183 height 31
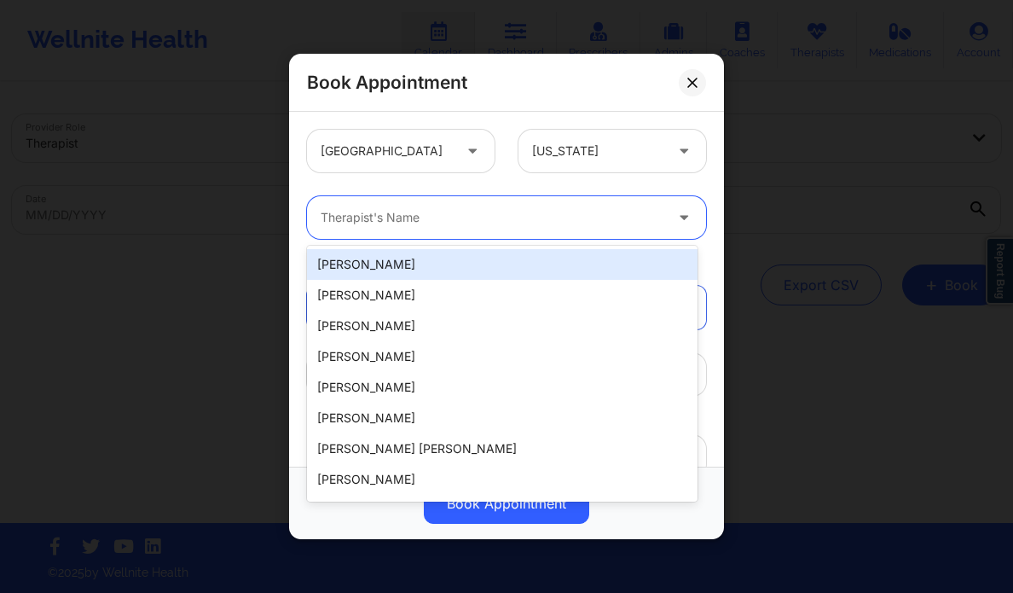
click at [483, 217] on div at bounding box center [492, 217] width 343 height 20
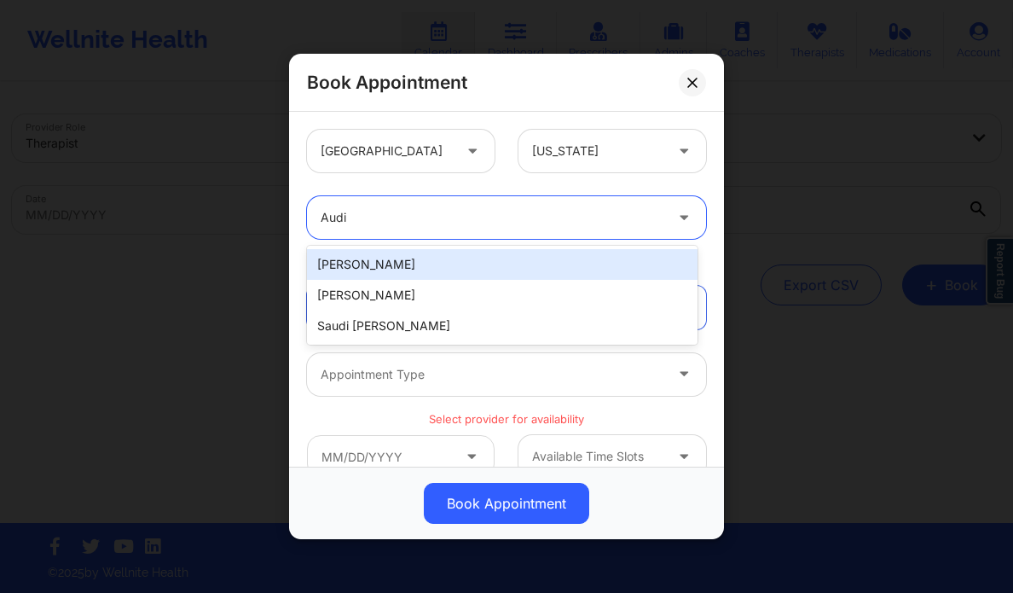
type input "Audi M"
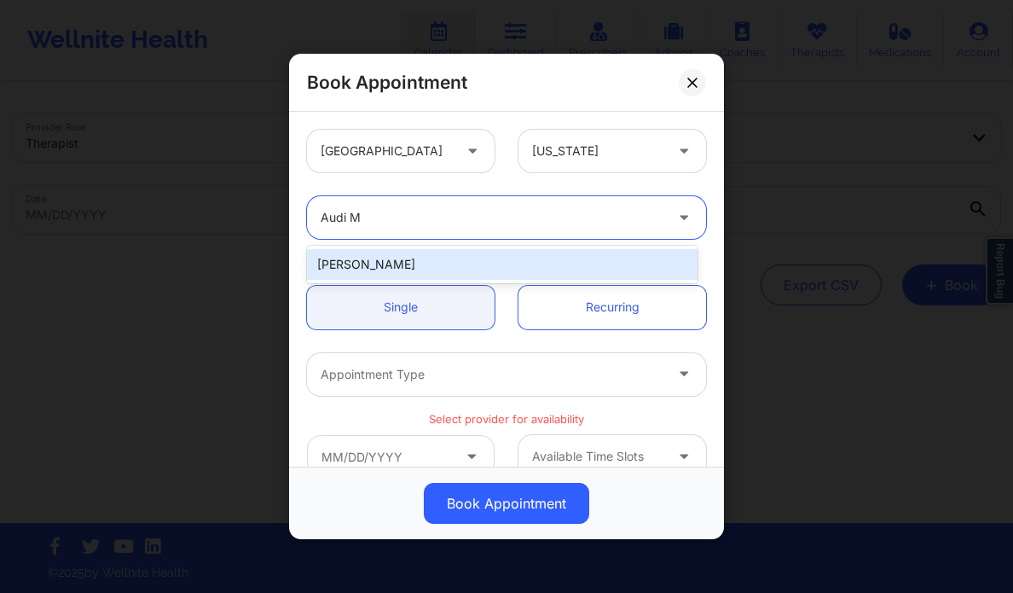
click at [455, 262] on div "Audi Moore" at bounding box center [502, 264] width 391 height 31
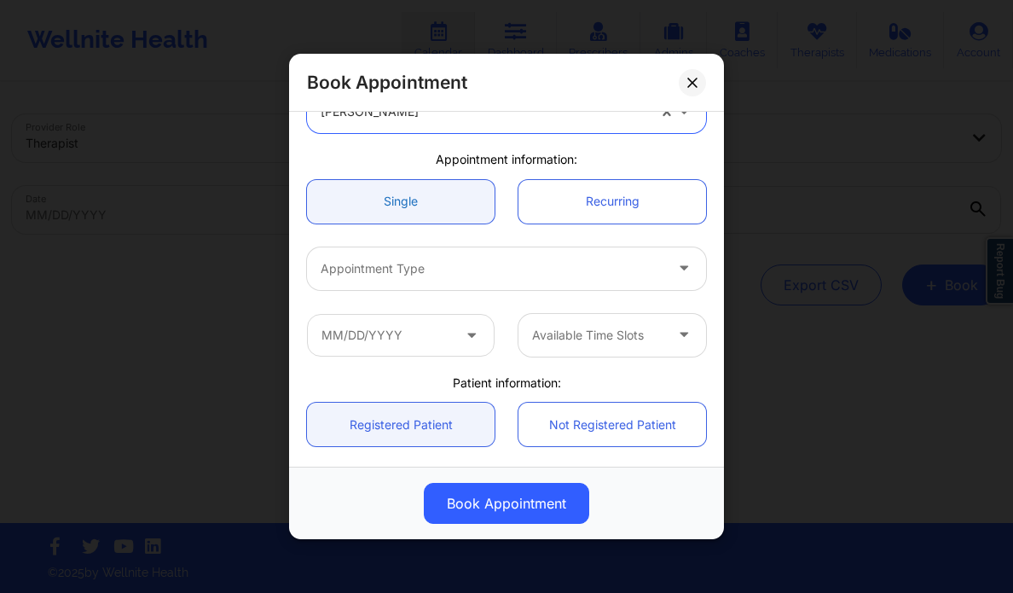
scroll to position [121, 0]
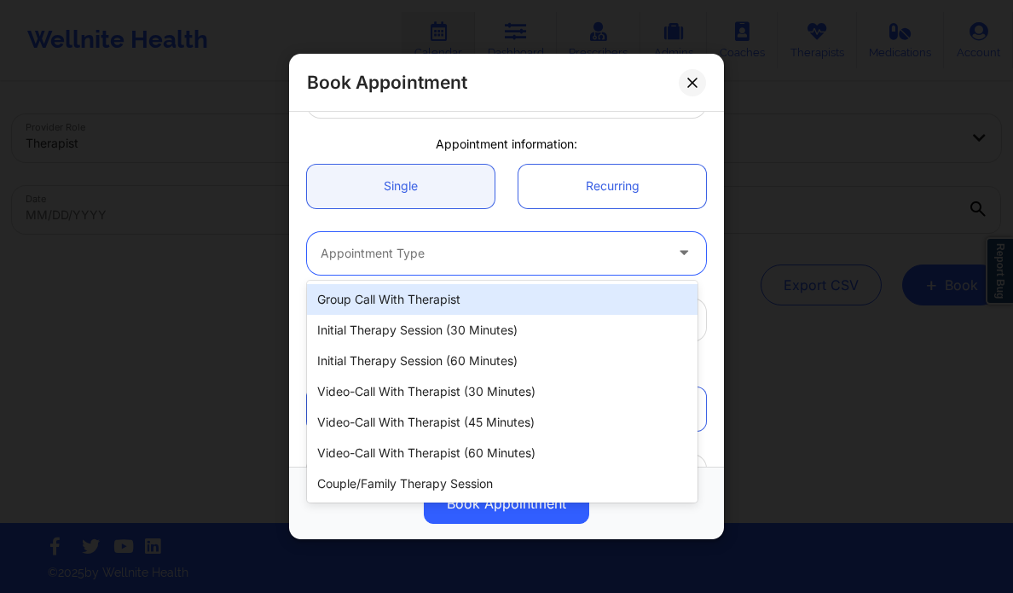
click at [426, 265] on div "Appointment Type" at bounding box center [486, 253] width 358 height 43
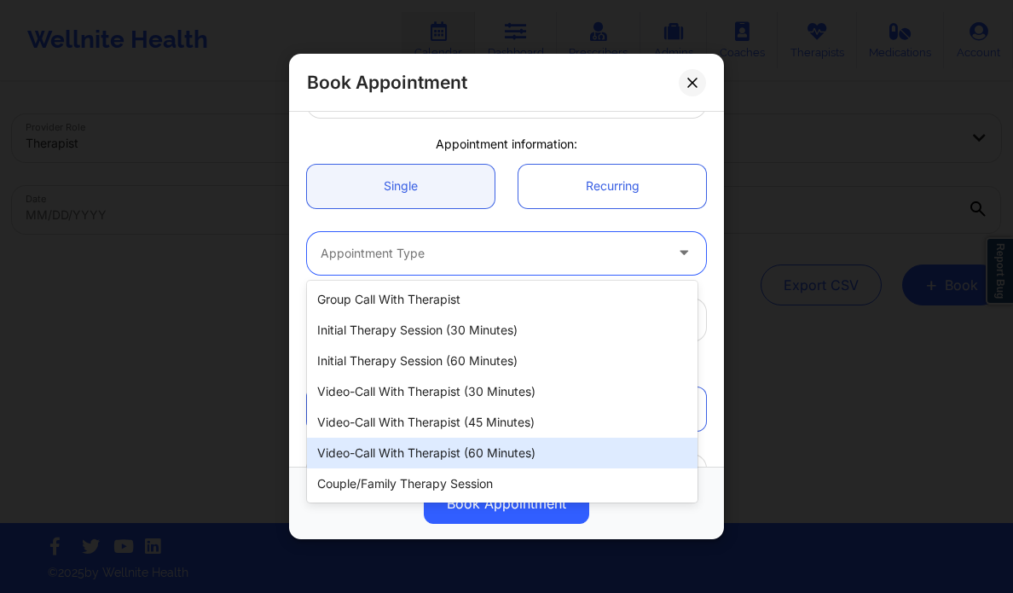
click at [480, 449] on div "Video-Call with Therapist (60 minutes)" at bounding box center [502, 452] width 391 height 31
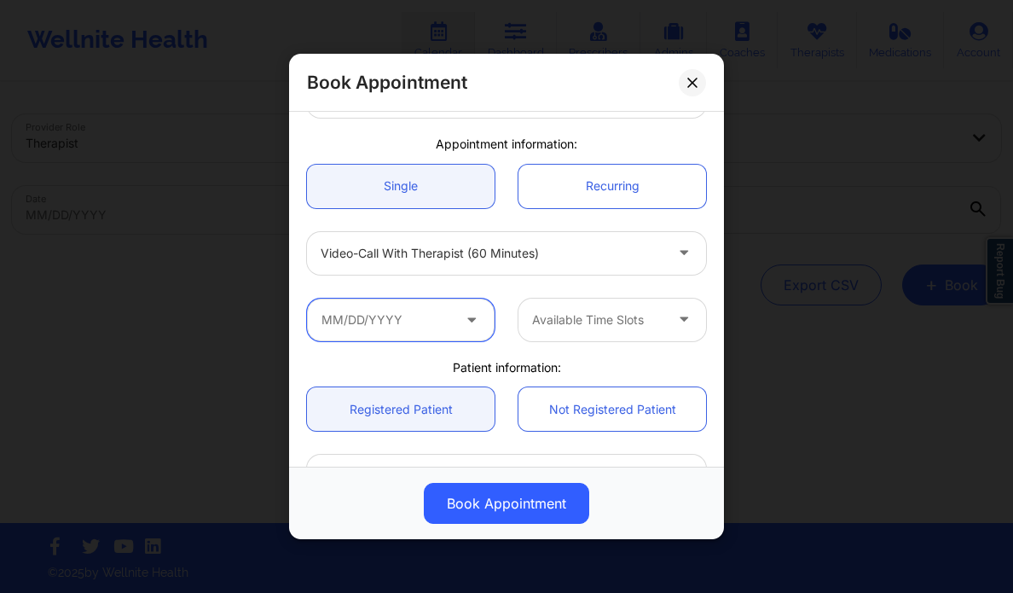
click at [423, 316] on input "text" at bounding box center [401, 319] width 188 height 43
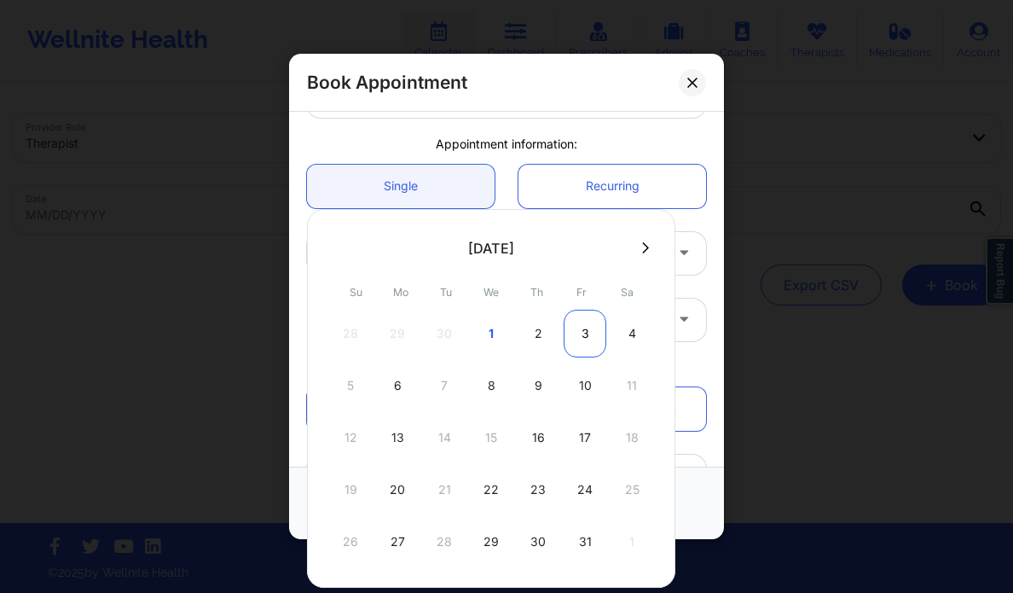
click at [576, 331] on div "3" at bounding box center [585, 334] width 43 height 48
type input "10/03/2025"
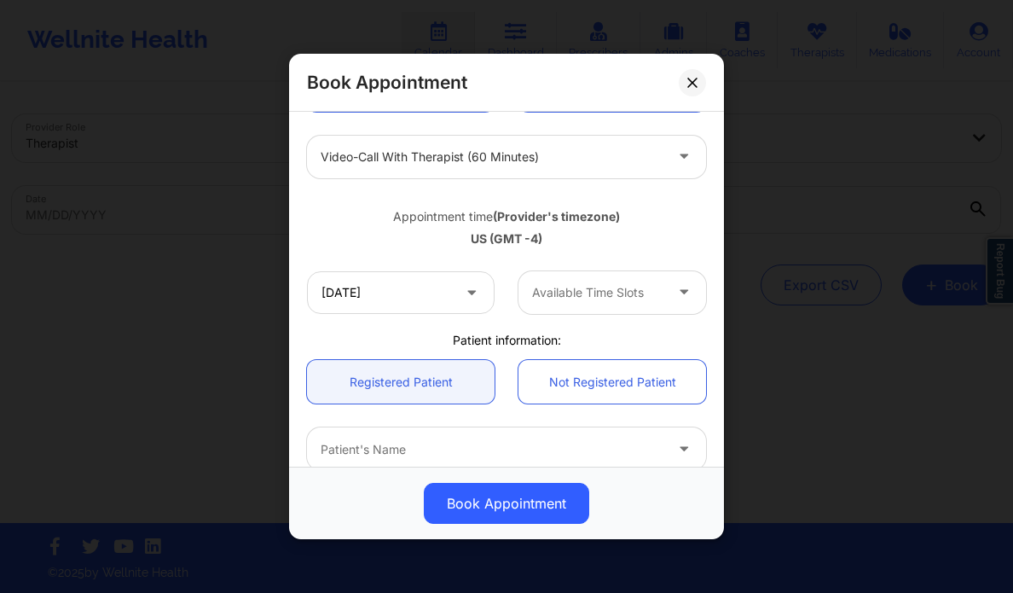
scroll to position [220, 0]
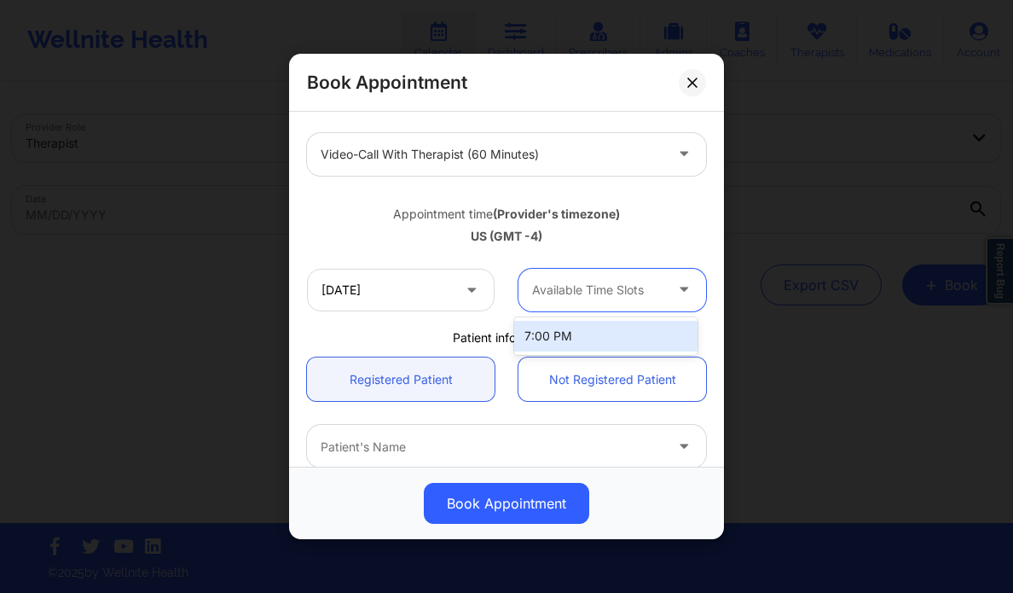
click at [634, 289] on div at bounding box center [597, 290] width 131 height 20
click at [602, 332] on div "7:00 PM" at bounding box center [605, 336] width 183 height 31
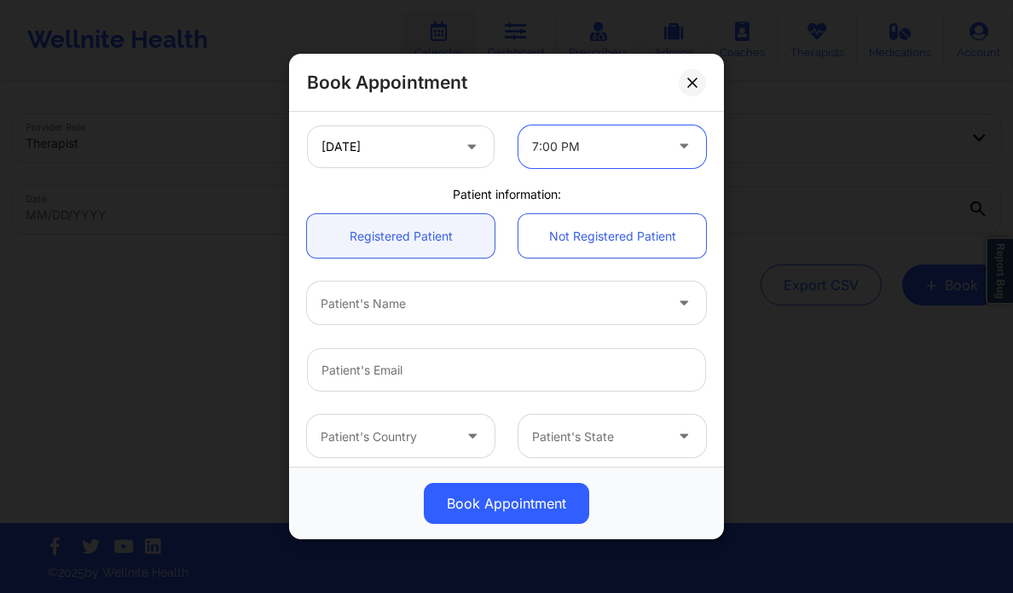
scroll to position [375, 0]
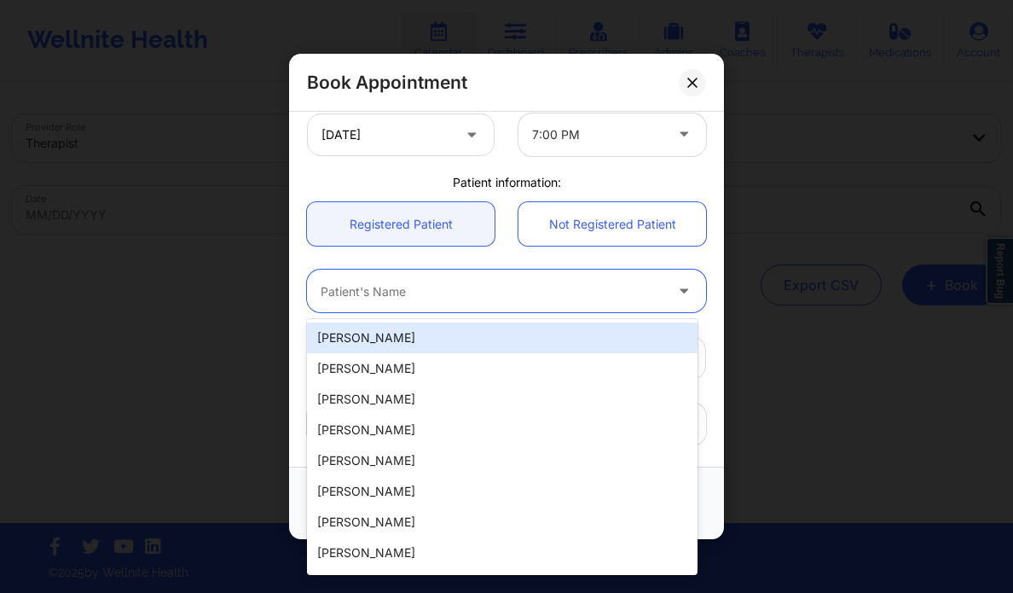
click at [490, 299] on div at bounding box center [492, 291] width 343 height 20
paste input "Britt Schultheis"
type input "Britt Schultheis"
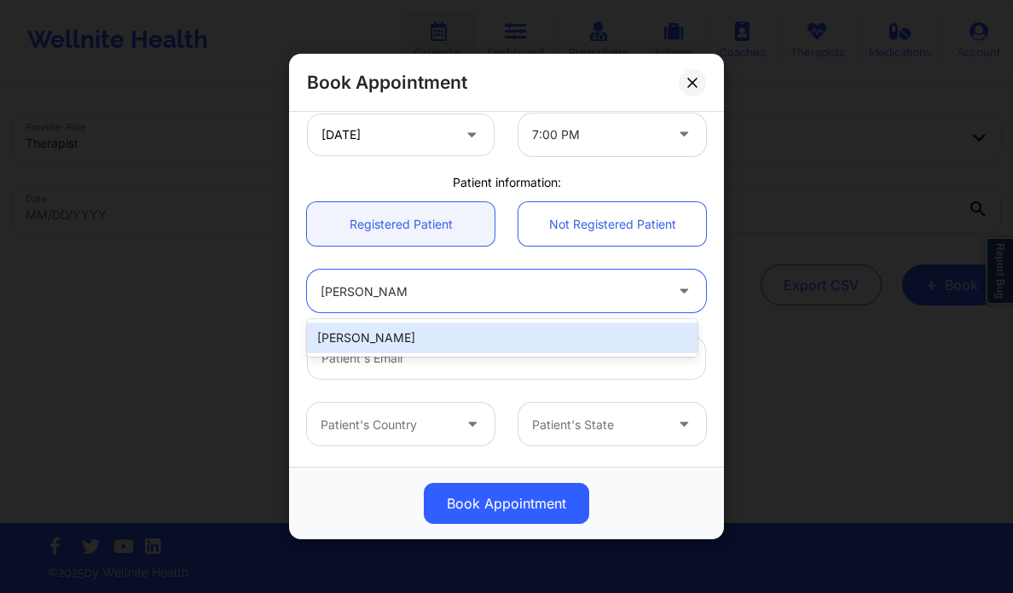
click at [430, 326] on div "Britt Schultheis" at bounding box center [502, 337] width 391 height 31
type input "britt.schultheis@gmail.com"
type input "+1404-421-7166"
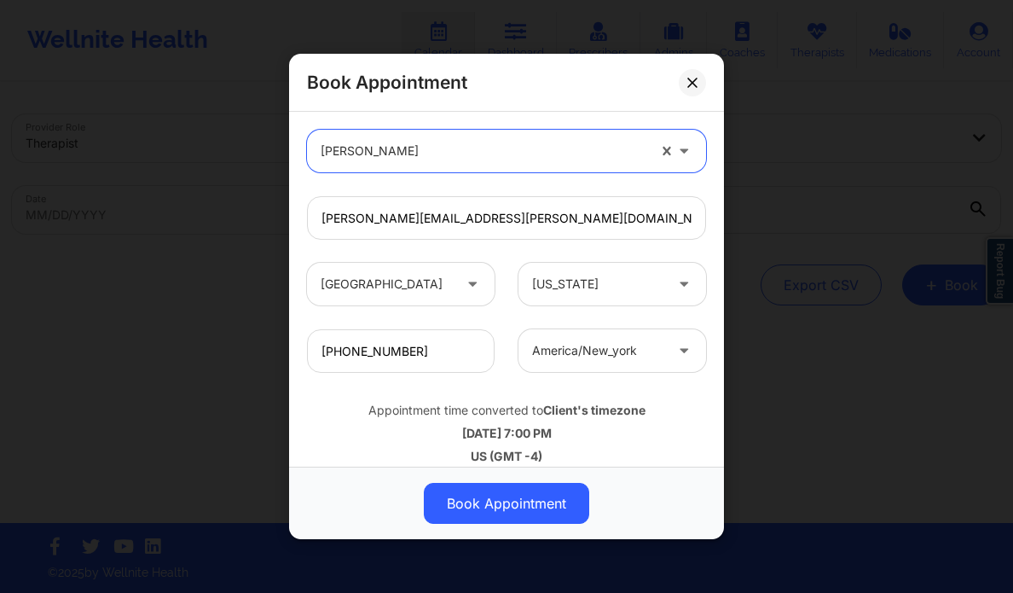
scroll to position [530, 0]
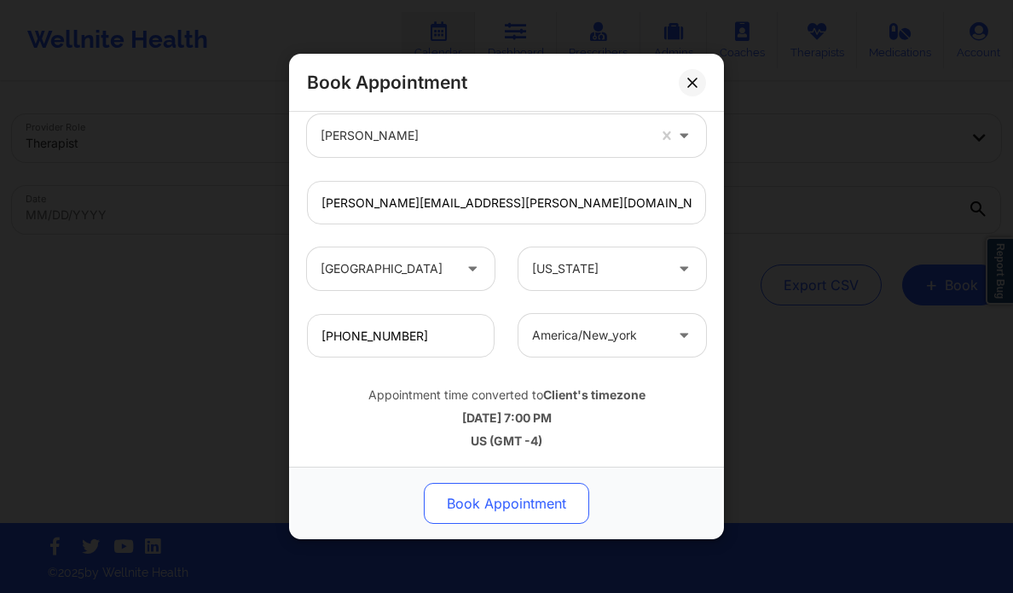
click at [489, 505] on button "Book Appointment" at bounding box center [506, 503] width 165 height 41
